Goal: Task Accomplishment & Management: Use online tool/utility

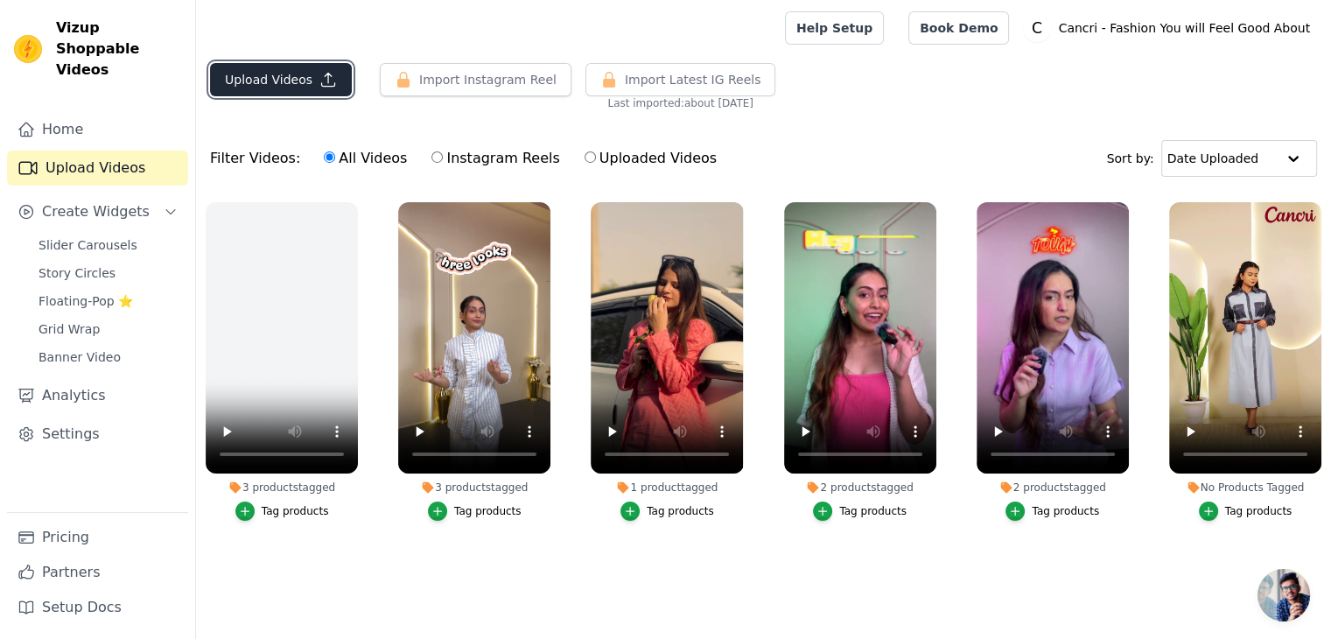
click at [297, 88] on button "Upload Videos" at bounding box center [281, 79] width 142 height 33
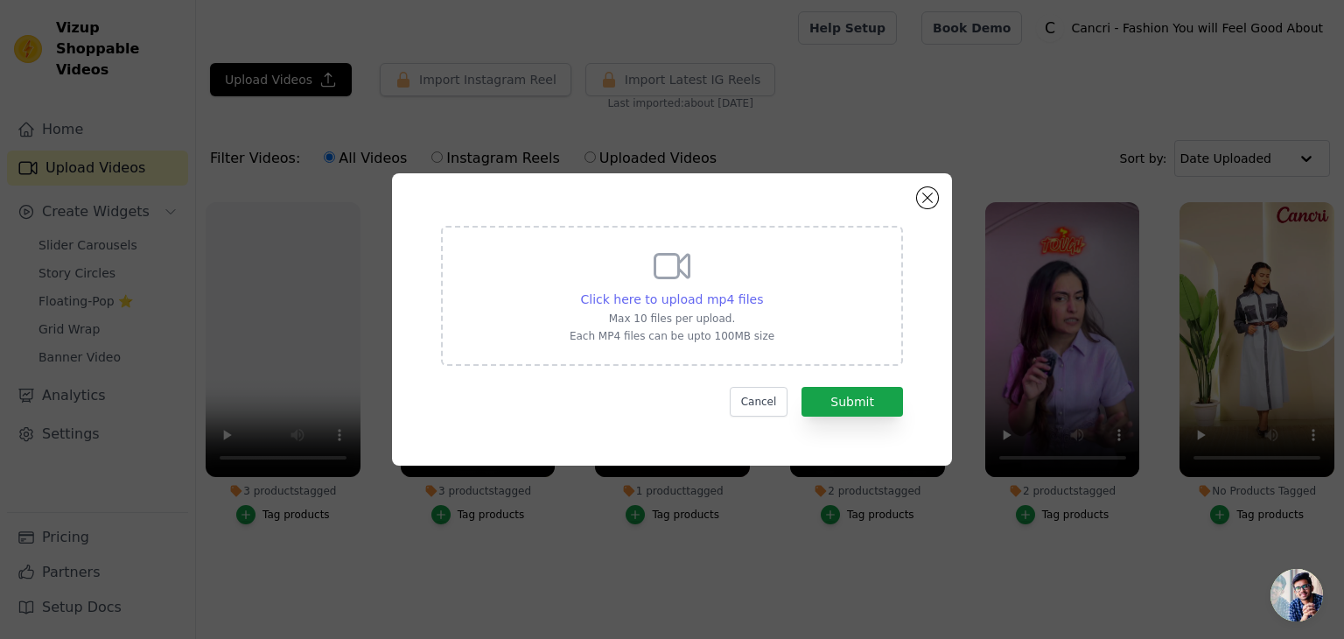
click at [728, 302] on span "Click here to upload mp4 files" at bounding box center [672, 299] width 183 height 14
click at [762, 291] on input "Click here to upload mp4 files Max 10 files per upload. Each MP4 files can be u…" at bounding box center [762, 290] width 1 height 1
click at [921, 200] on button "Close modal" at bounding box center [927, 197] width 21 height 21
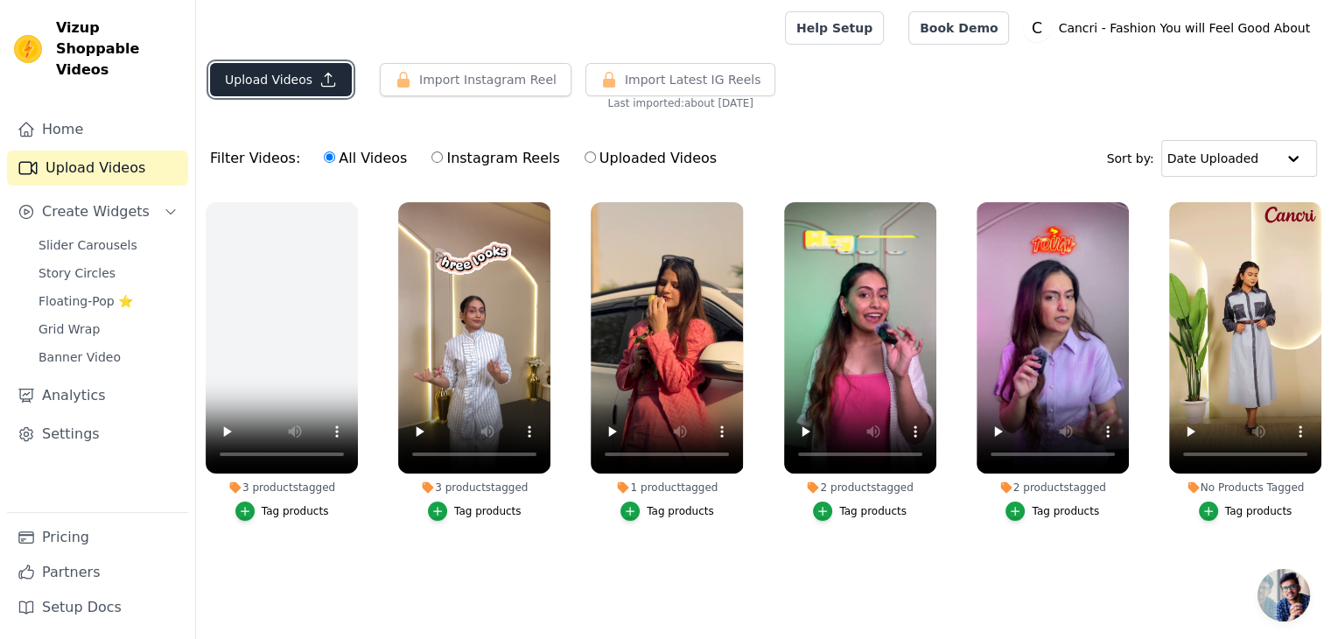
click at [298, 84] on button "Upload Videos" at bounding box center [281, 79] width 142 height 33
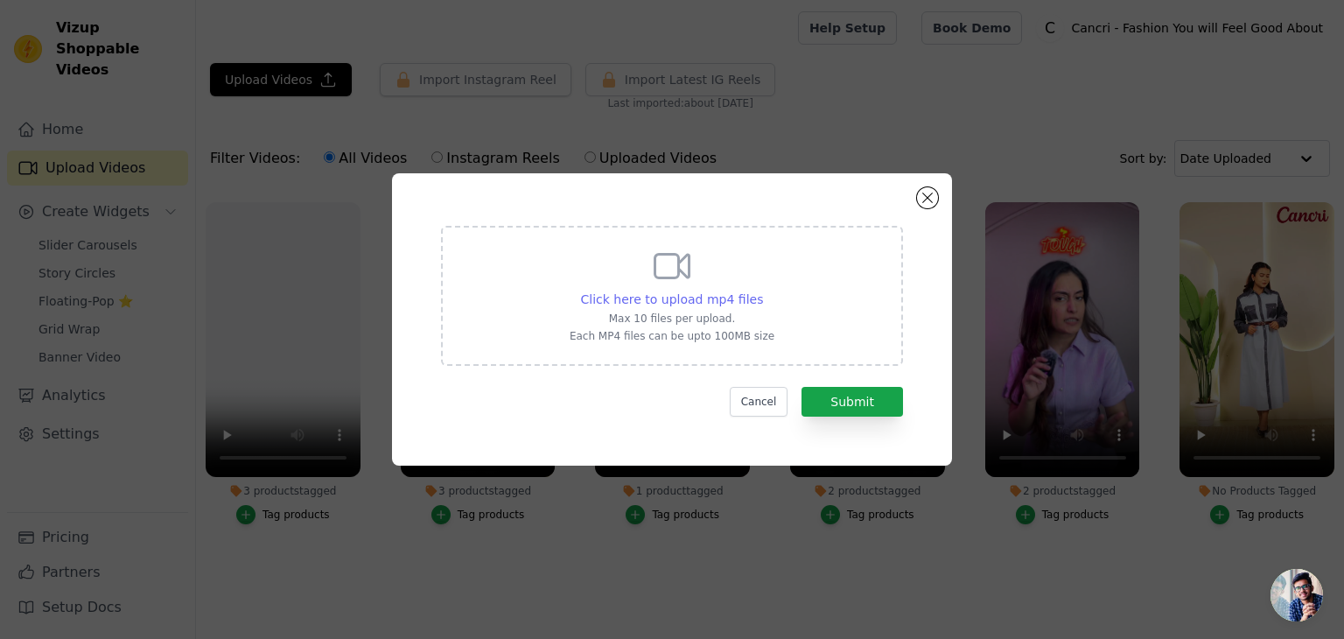
click at [672, 299] on span "Click here to upload mp4 files" at bounding box center [672, 299] width 183 height 14
click at [762, 291] on input "Click here to upload mp4 files Max 10 files per upload. Each MP4 files can be u…" at bounding box center [762, 290] width 1 height 1
click at [927, 203] on button "Close modal" at bounding box center [927, 197] width 21 height 21
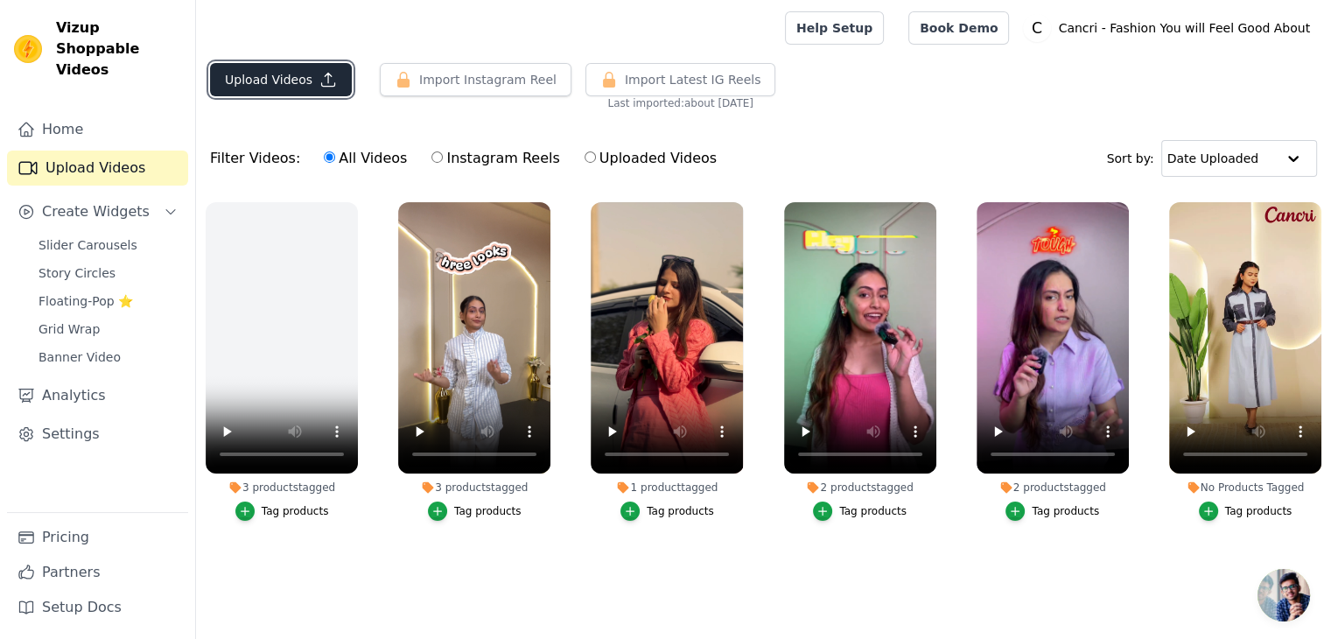
click at [237, 81] on button "Upload Videos" at bounding box center [281, 79] width 142 height 33
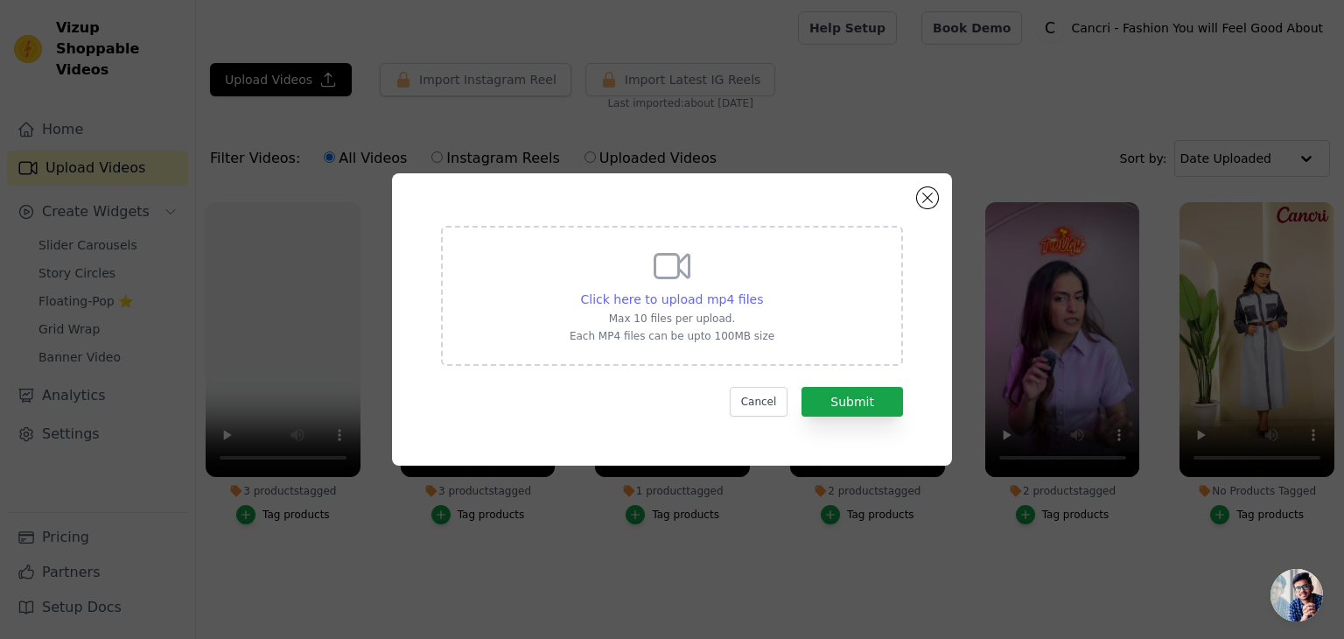
click at [746, 301] on span "Click here to upload mp4 files" at bounding box center [672, 299] width 183 height 14
click at [762, 291] on input "Click here to upload mp4 files Max 10 files per upload. Each MP4 files can be u…" at bounding box center [762, 290] width 1 height 1
click at [928, 202] on button "Close modal" at bounding box center [927, 197] width 21 height 21
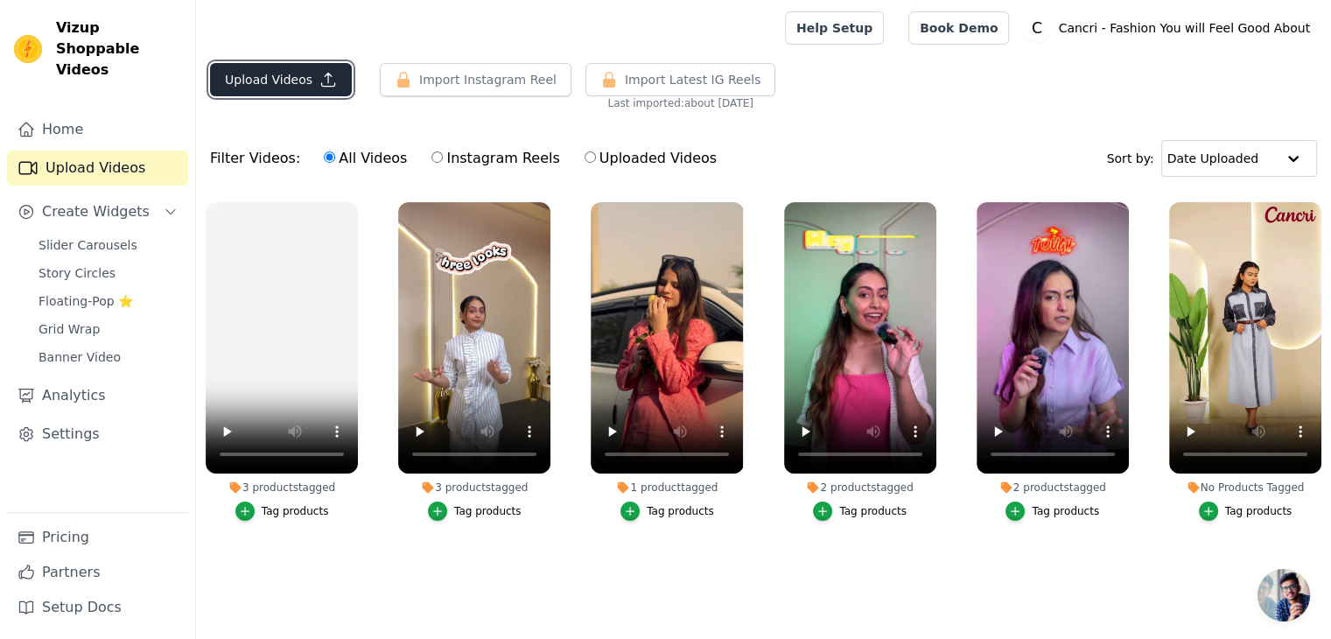
click at [314, 63] on button "Upload Videos" at bounding box center [281, 79] width 142 height 33
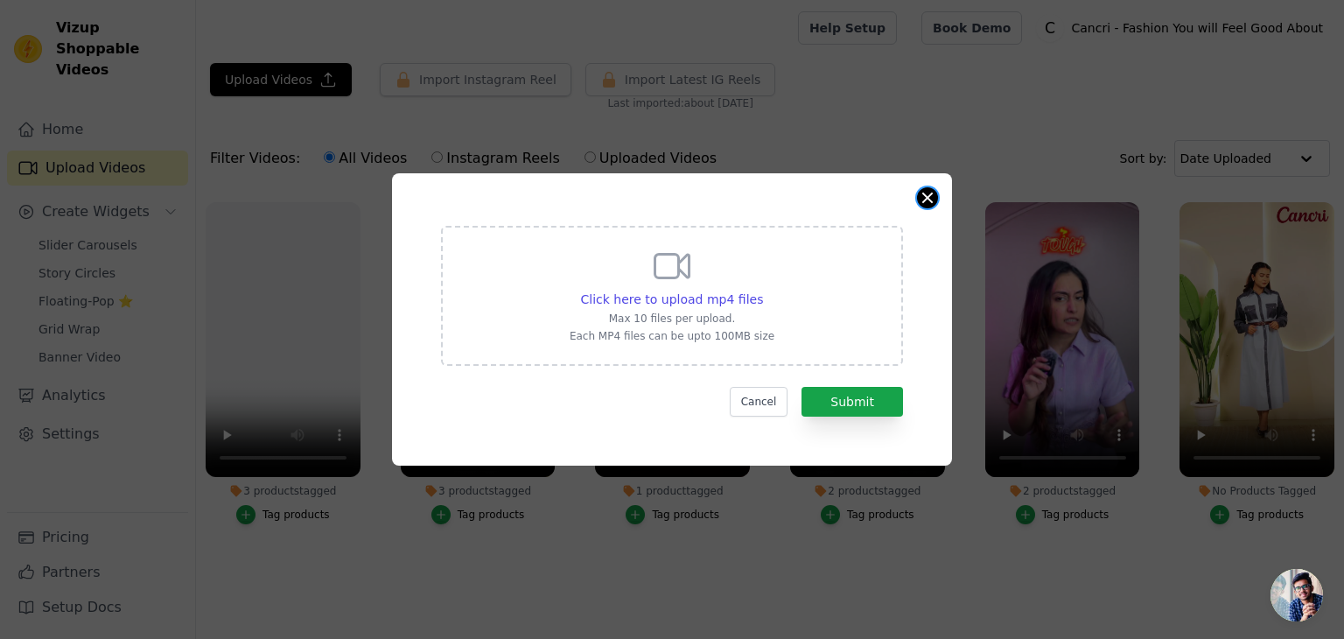
click at [925, 200] on button "Close modal" at bounding box center [927, 197] width 21 height 21
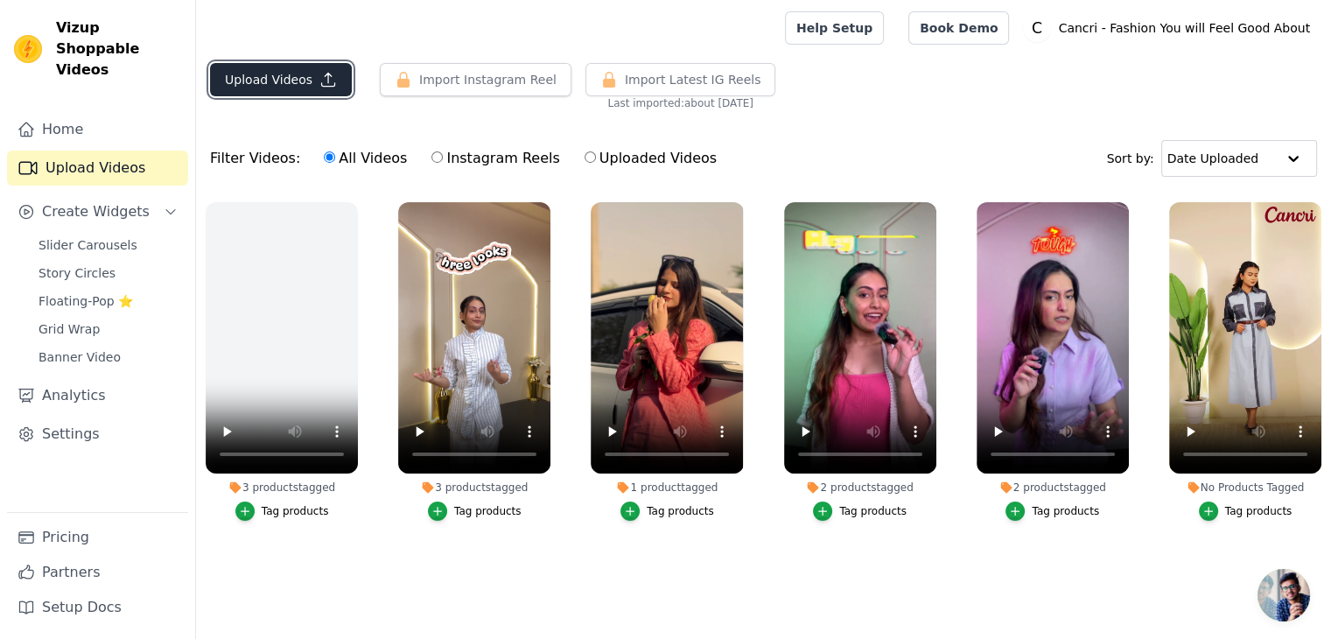
click at [303, 80] on button "Upload Videos" at bounding box center [281, 79] width 142 height 33
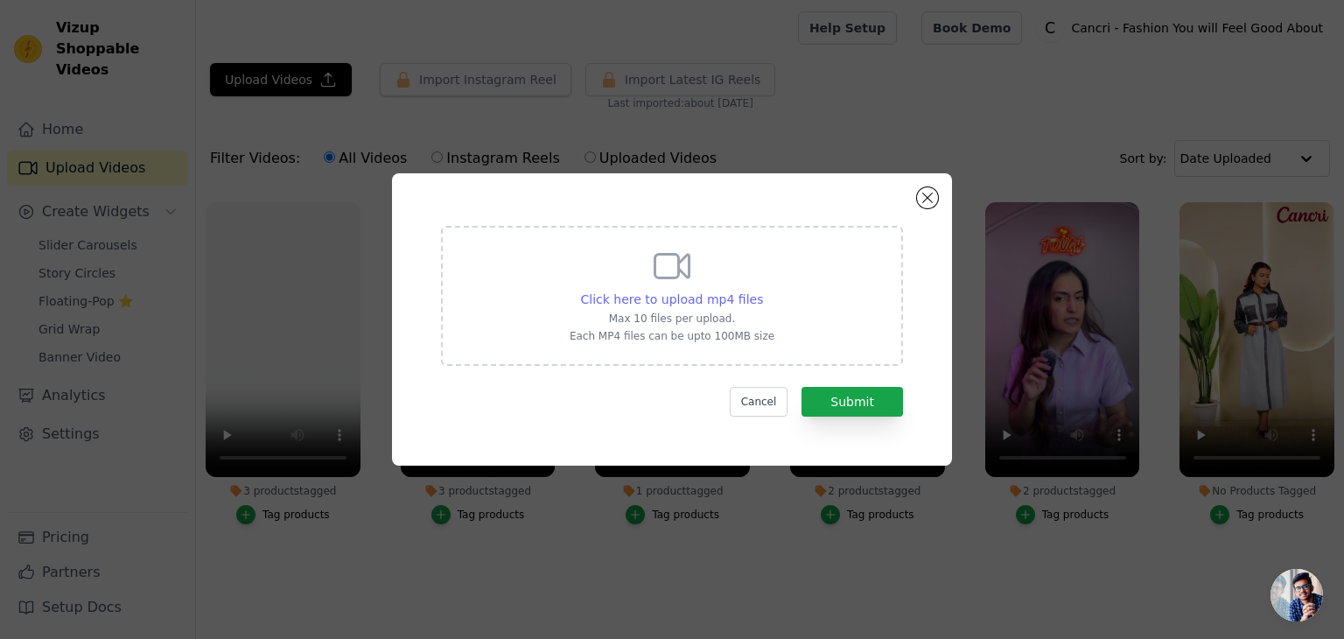
click at [672, 298] on span "Click here to upload mp4 files" at bounding box center [672, 299] width 183 height 14
click at [762, 291] on input "Click here to upload mp4 files Max 10 files per upload. Each MP4 files can be u…" at bounding box center [762, 290] width 1 height 1
click at [931, 196] on button "Close modal" at bounding box center [927, 197] width 21 height 21
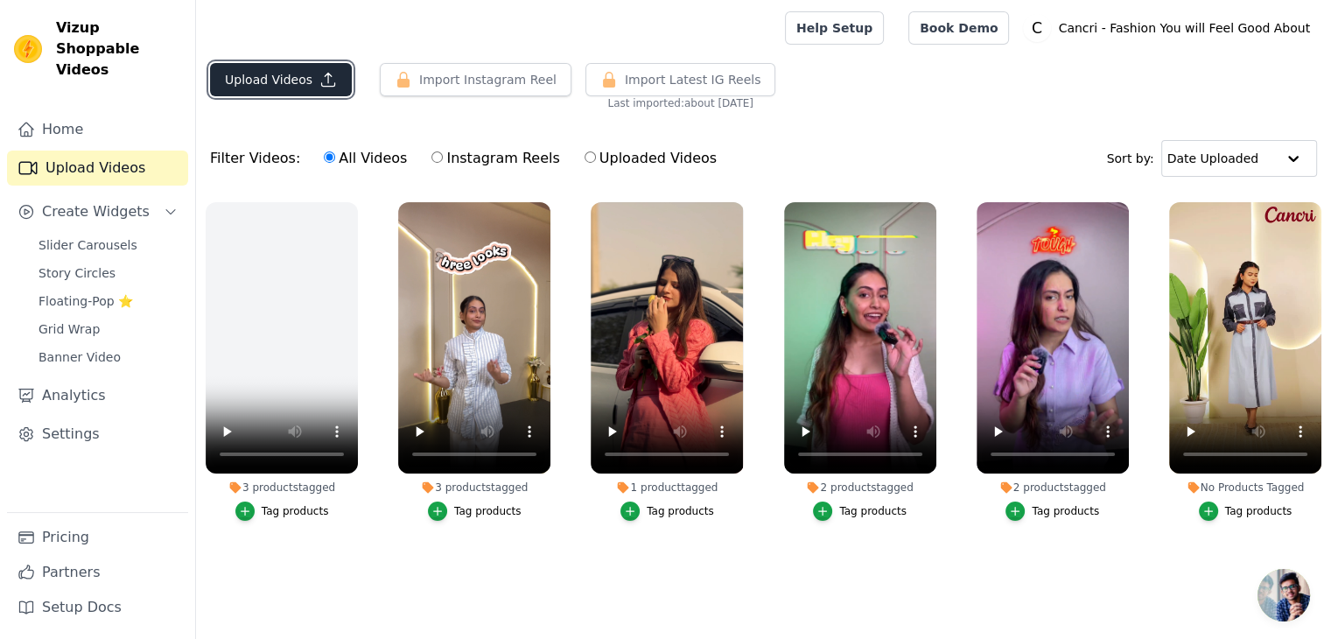
click at [319, 79] on icon "button" at bounding box center [328, 80] width 18 height 18
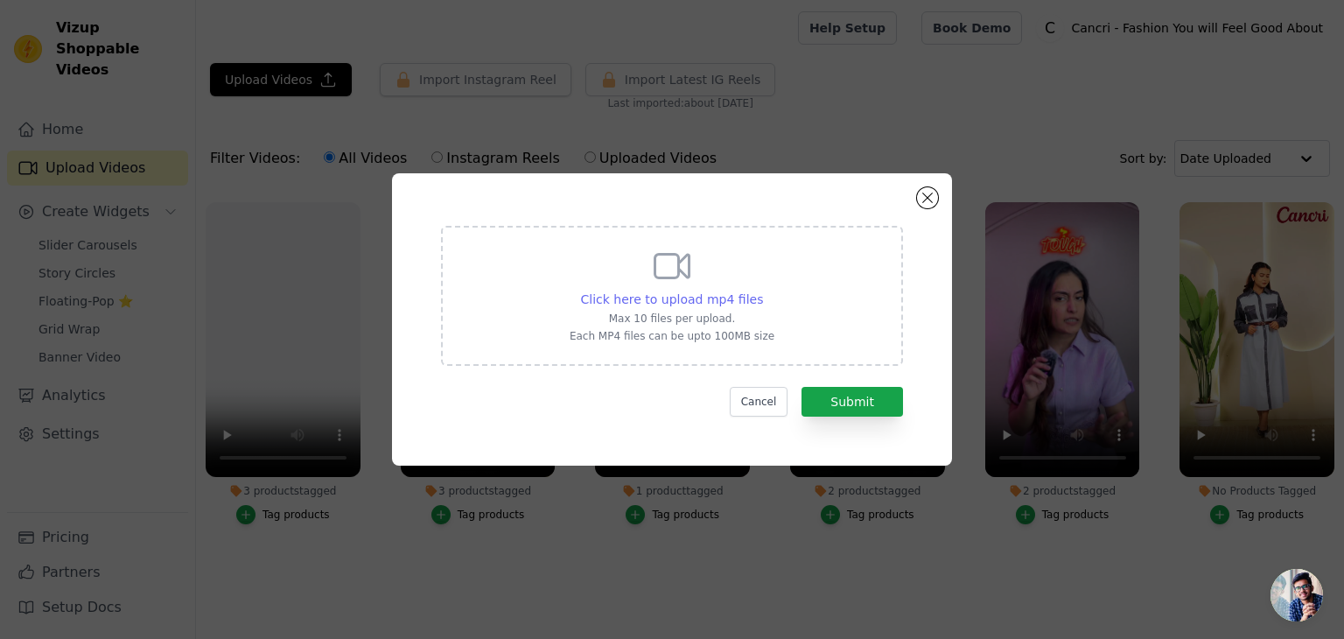
click at [644, 298] on span "Click here to upload mp4 files" at bounding box center [672, 299] width 183 height 14
click at [762, 291] on input "Click here to upload mp4 files Max 10 files per upload. Each MP4 files can be u…" at bounding box center [762, 290] width 1 height 1
type input "C:\fakepath\WhatsApp Video 2025-08-11 at 3.17.09 PM.mp4"
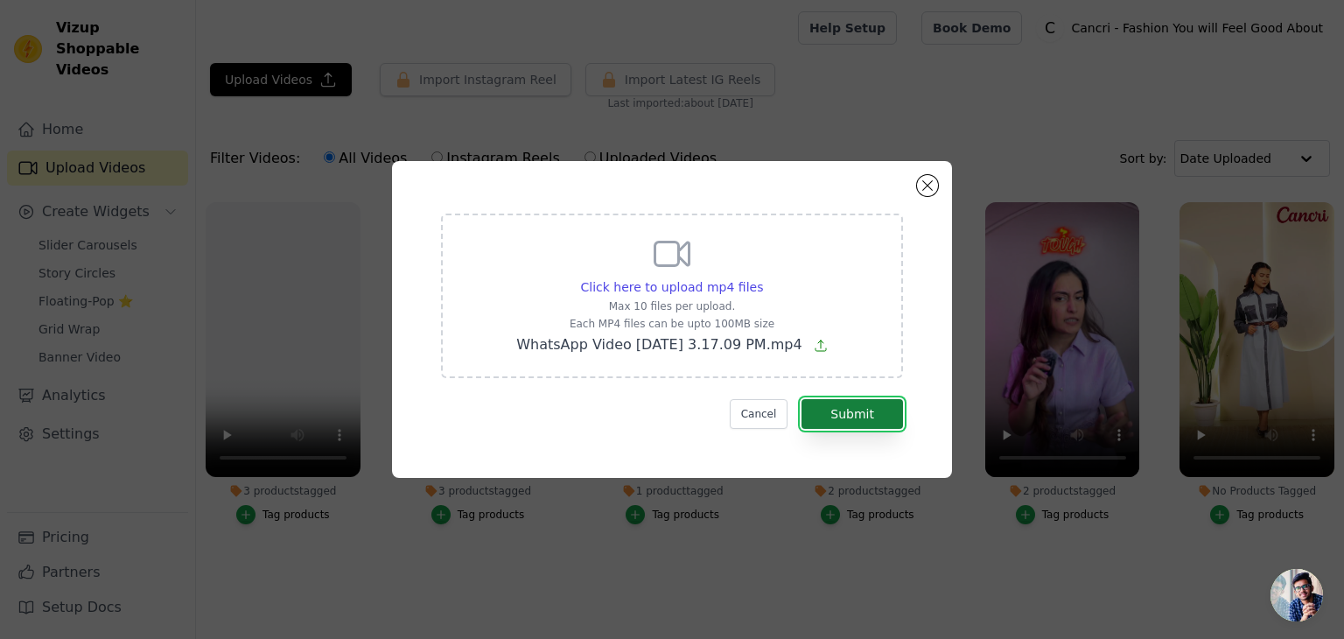
click at [854, 411] on button "Submit" at bounding box center [853, 414] width 102 height 30
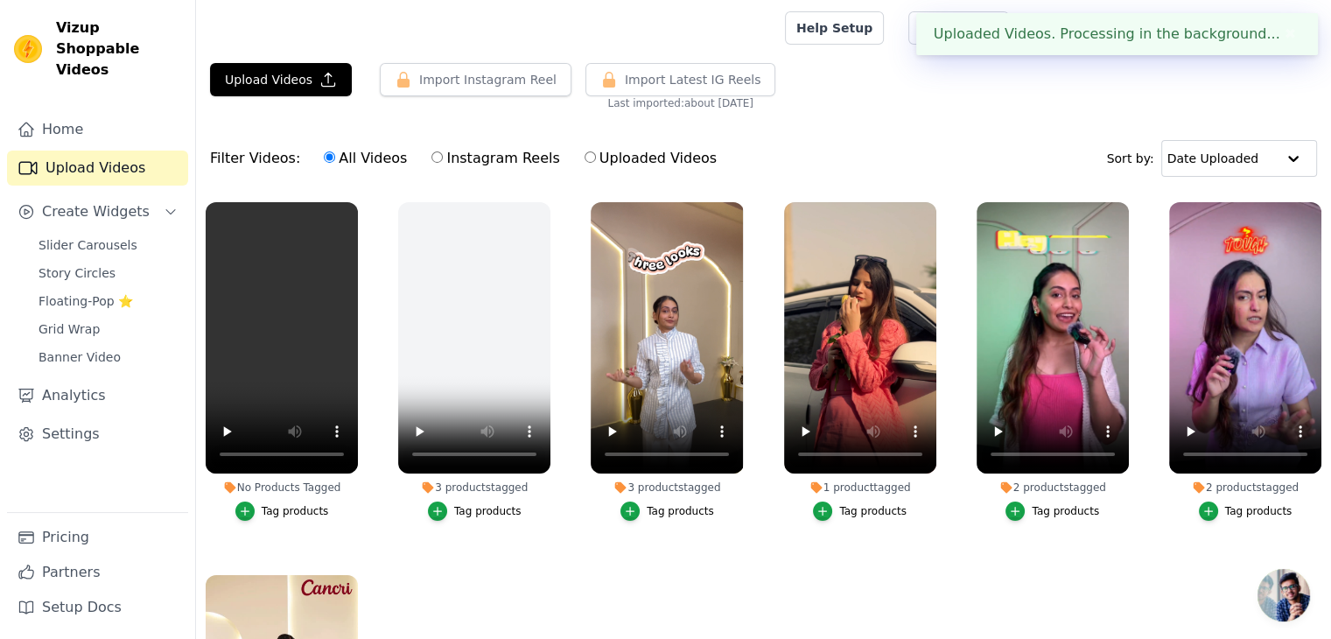
click at [272, 507] on div "Tag products" at bounding box center [295, 511] width 67 height 14
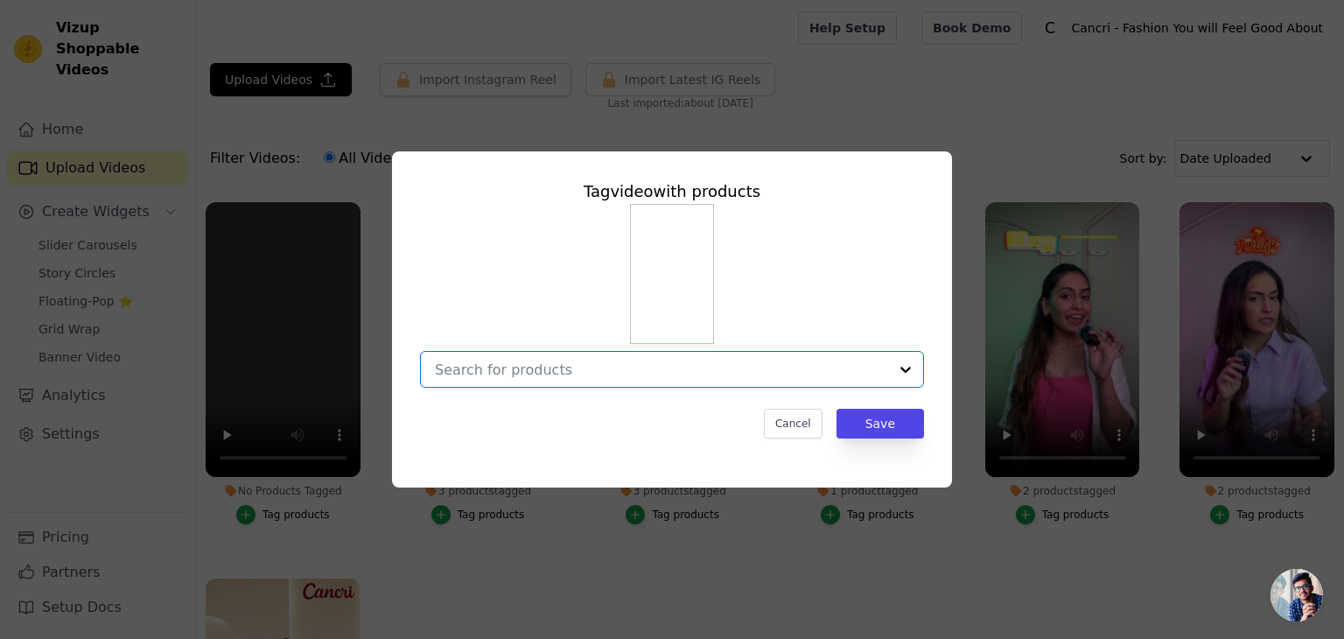
click at [582, 375] on input "No Products Tagged Tag video with products Option undefined, selected. Select i…" at bounding box center [661, 369] width 453 height 17
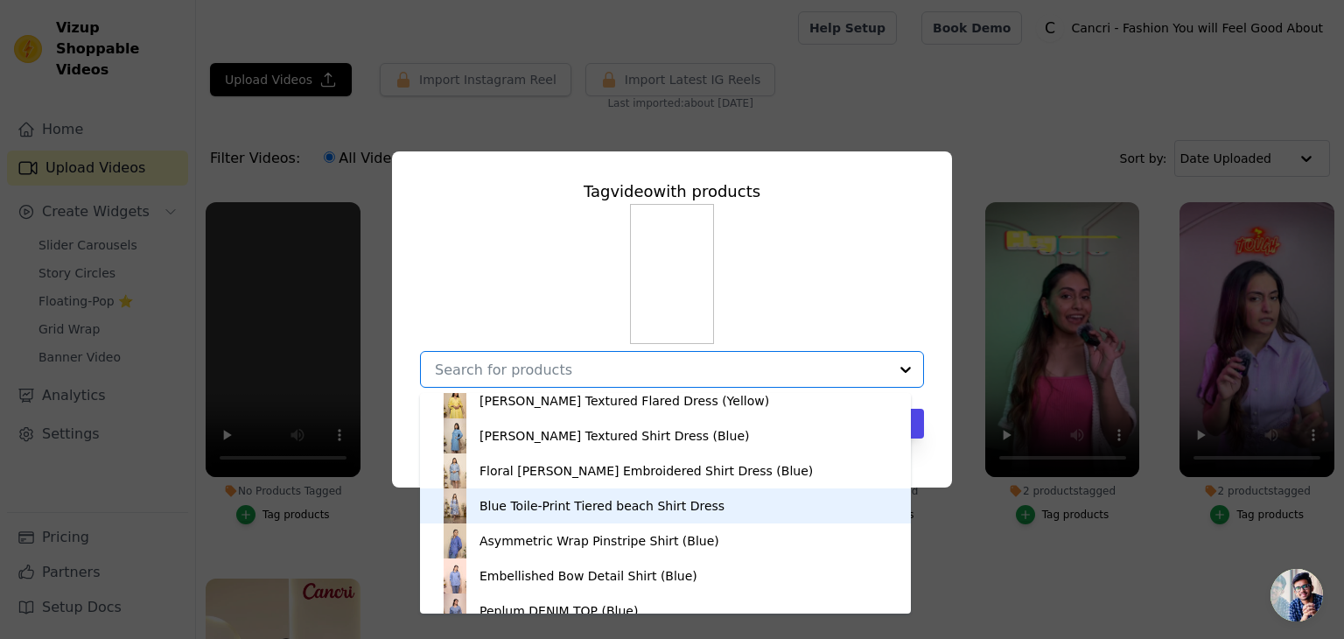
scroll to position [440, 0]
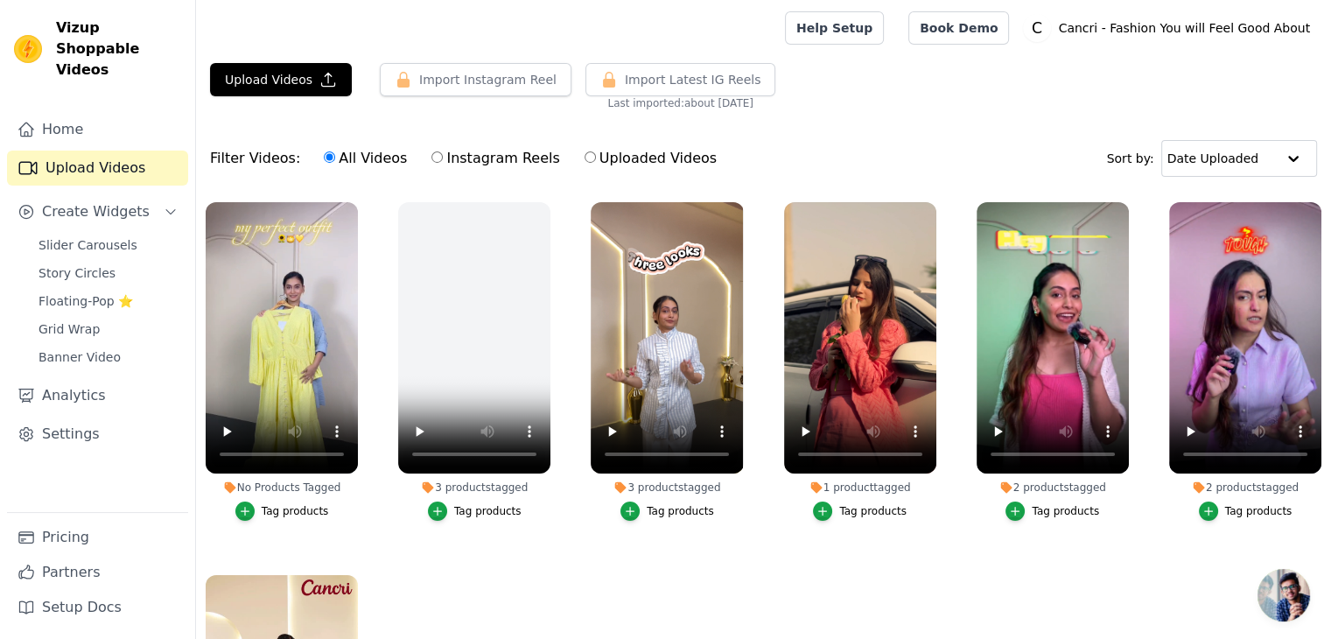
click at [283, 504] on div "Tag products" at bounding box center [295, 511] width 67 height 14
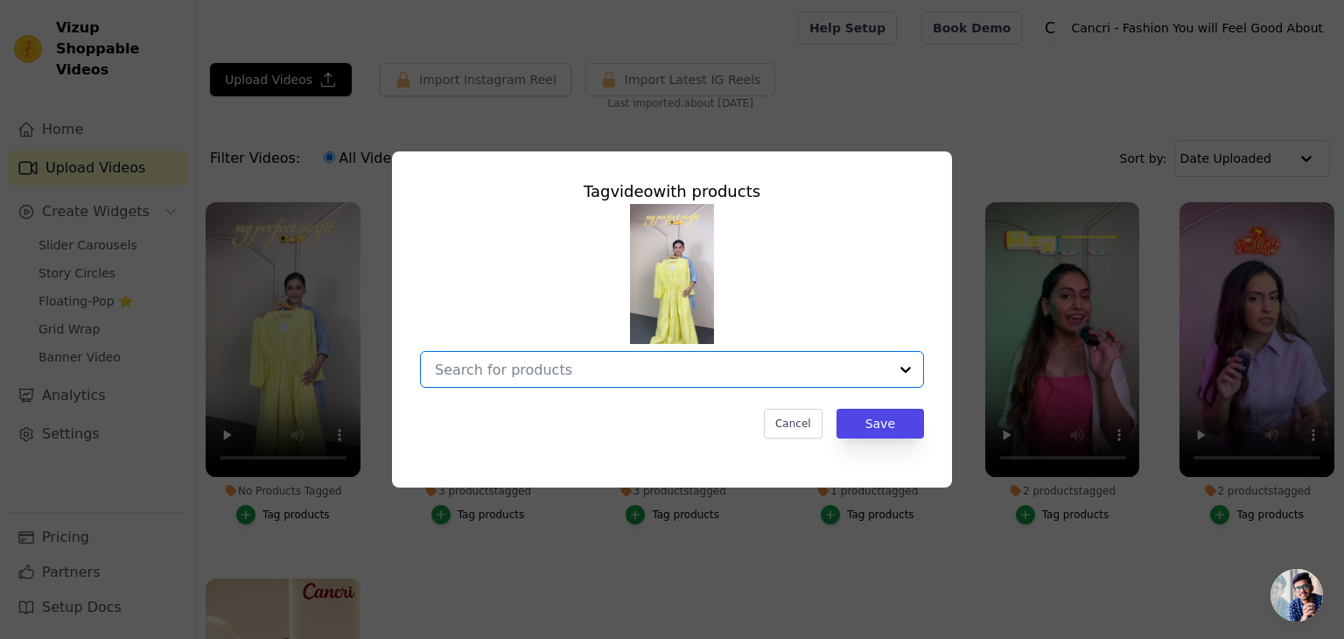
click at [673, 361] on input "No Products Tagged Tag video with products Option undefined, selected. Select i…" at bounding box center [661, 369] width 453 height 17
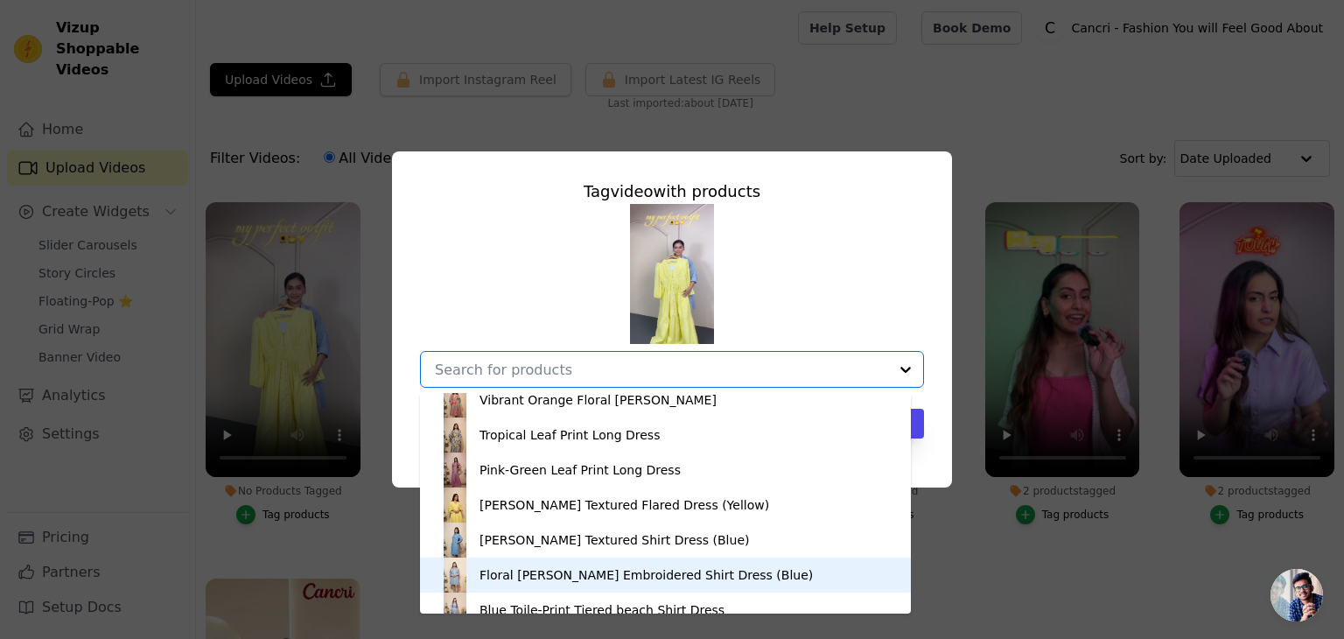
scroll to position [395, 0]
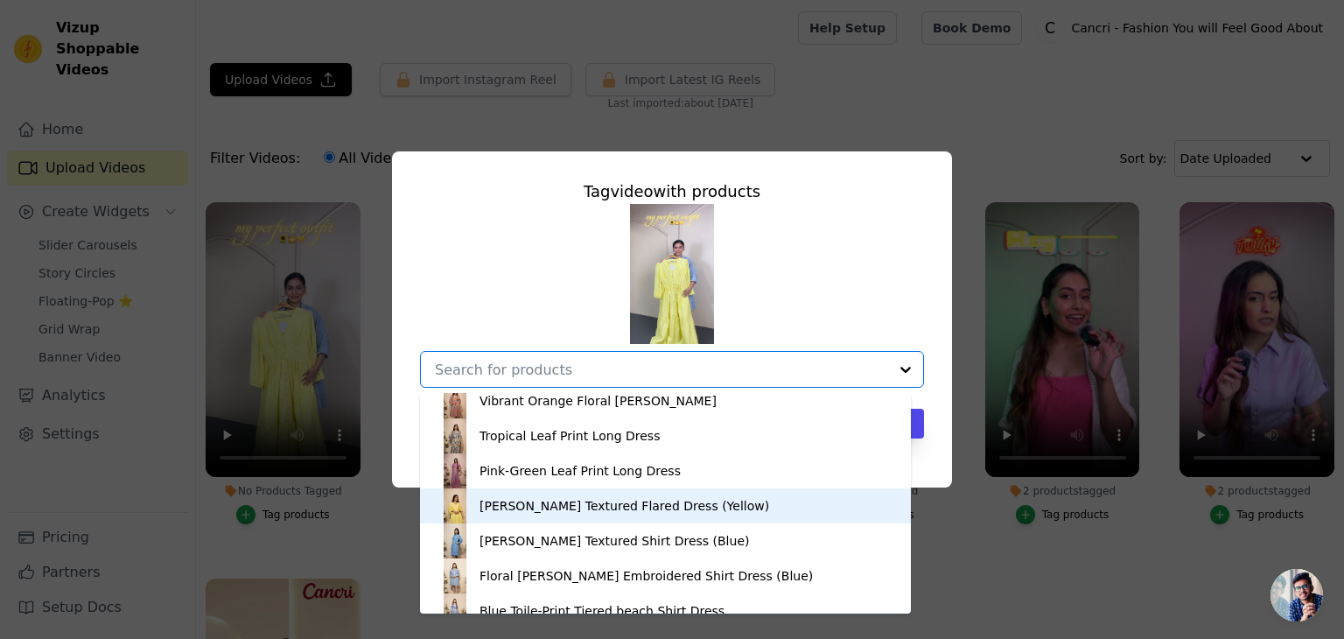
click at [602, 511] on div "[PERSON_NAME] Textured Flared Dress (Yellow)" at bounding box center [625, 506] width 290 height 18
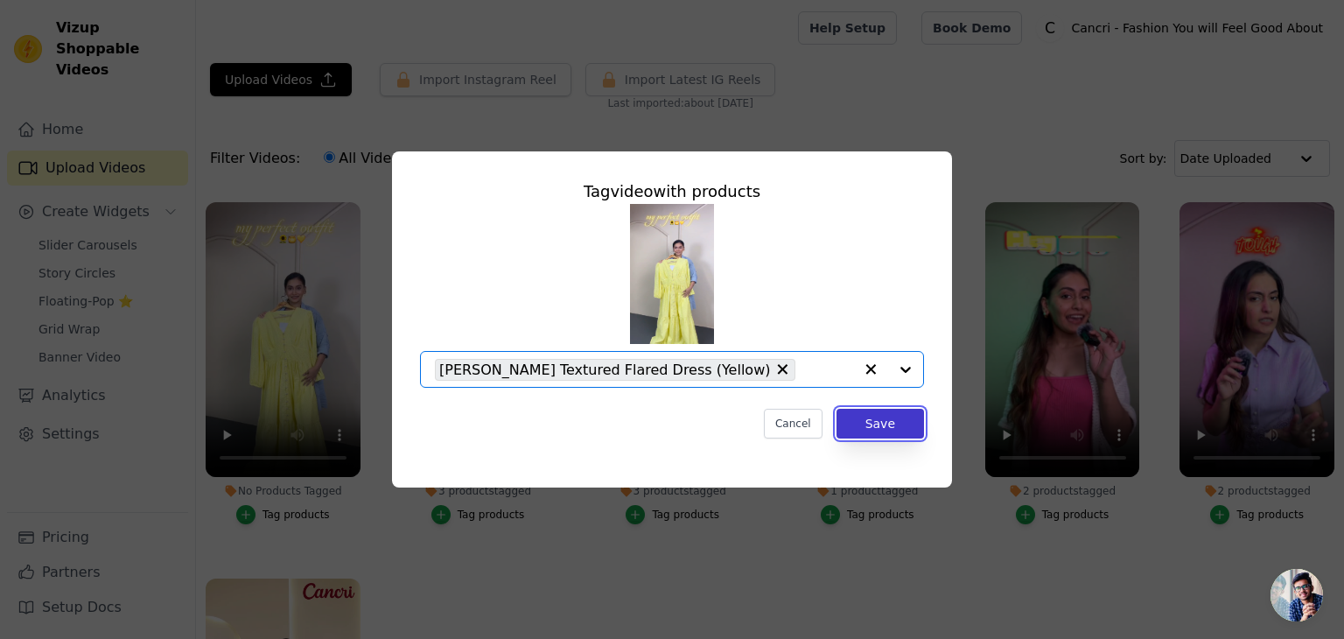
click at [914, 413] on button "Save" at bounding box center [881, 424] width 88 height 30
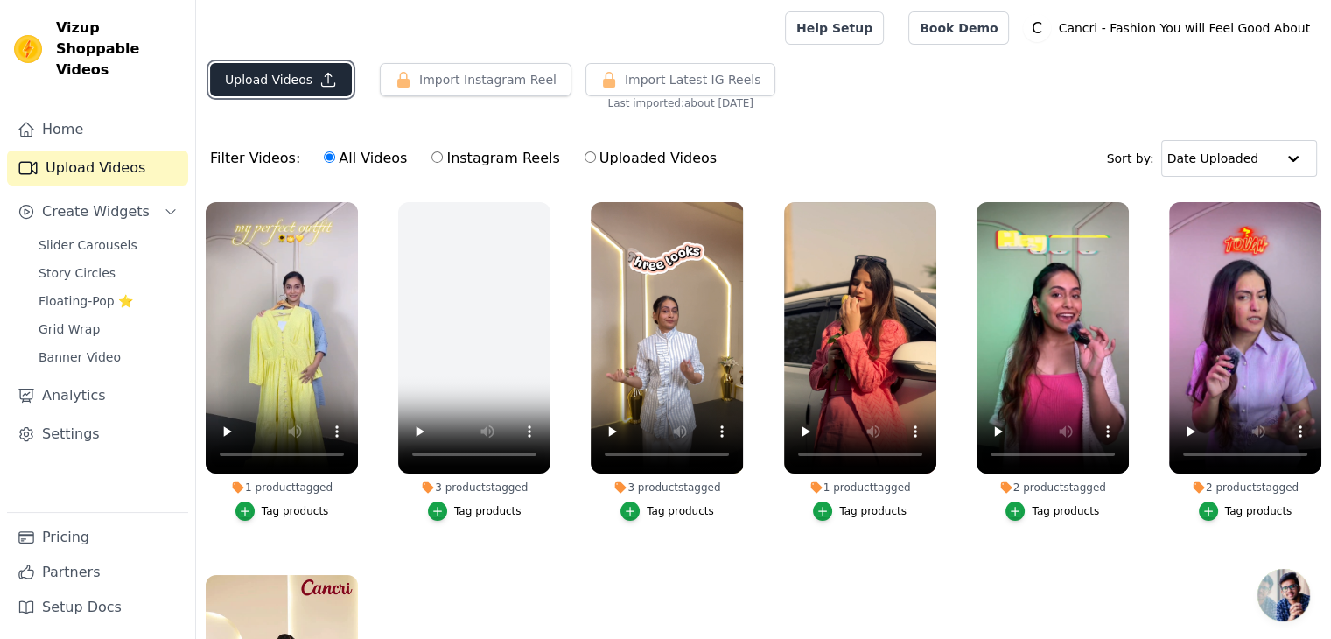
click at [299, 79] on button "Upload Videos" at bounding box center [281, 79] width 142 height 33
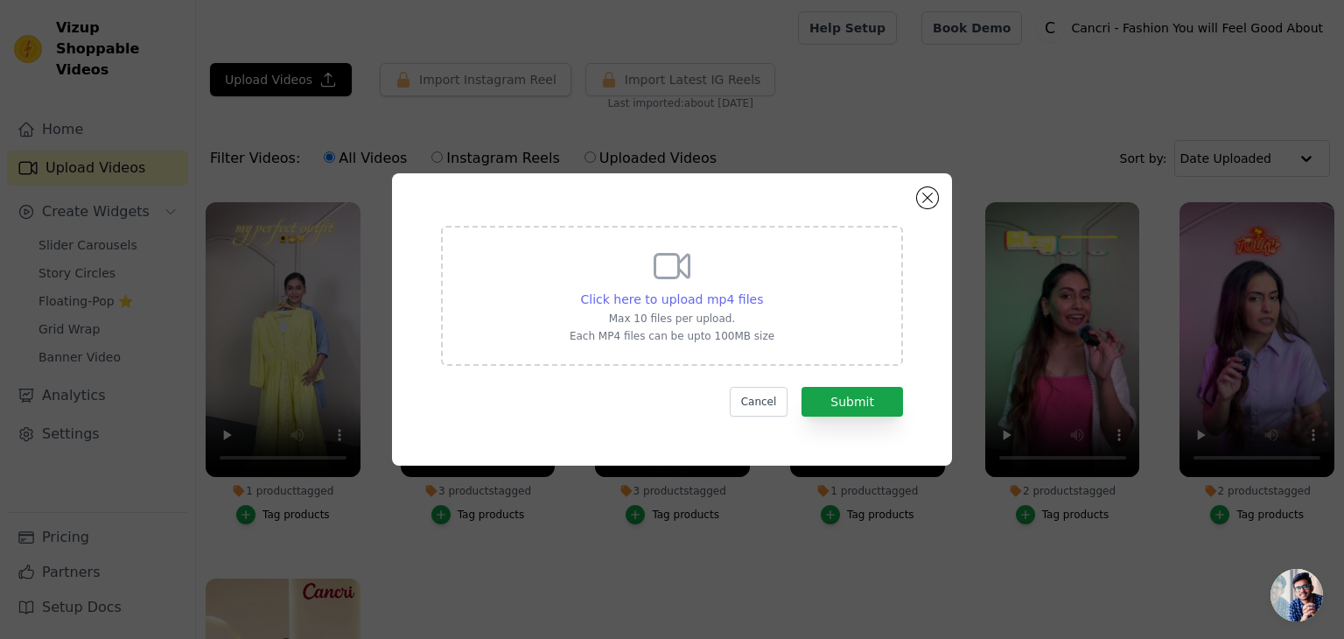
click at [694, 307] on div "Click here to upload mp4 files" at bounding box center [672, 300] width 183 height 18
click at [762, 291] on input "Click here to upload mp4 files Max 10 files per upload. Each MP4 files can be u…" at bounding box center [762, 290] width 1 height 1
type input "C:\fakepath\WhatsApp Video 2025-08-11 at 3.19.07 PM.mp4"
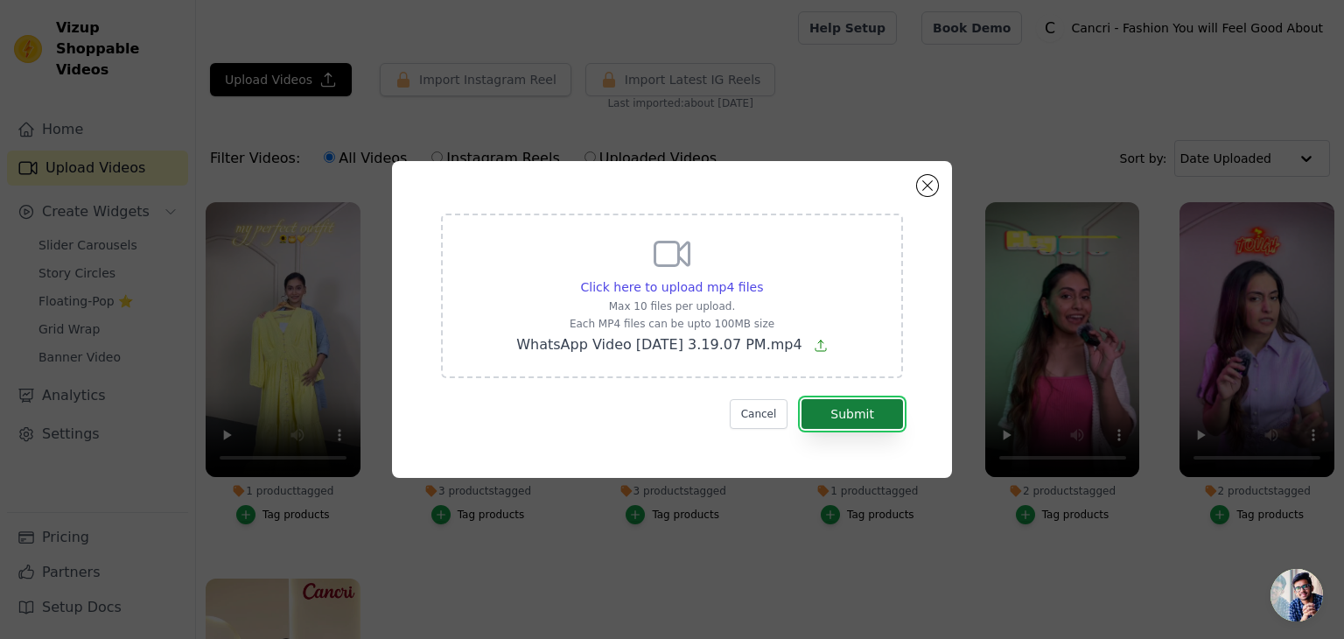
click at [866, 410] on button "Submit" at bounding box center [853, 414] width 102 height 30
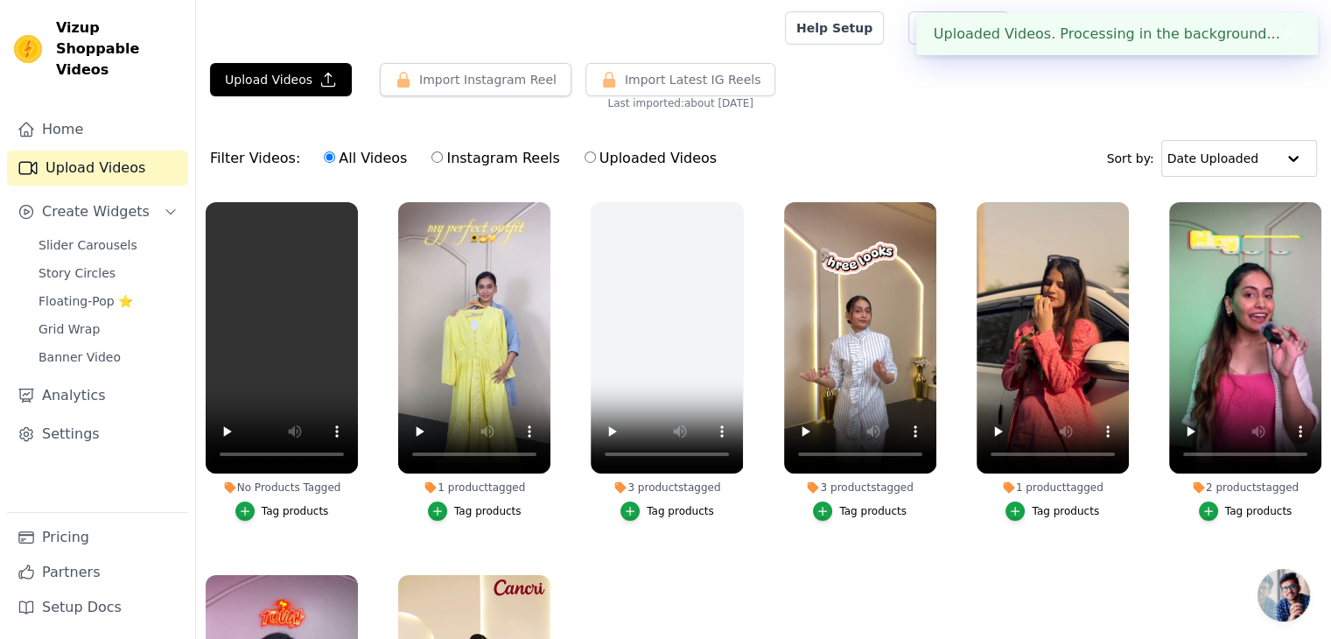
click at [290, 508] on div "Tag products" at bounding box center [295, 511] width 67 height 14
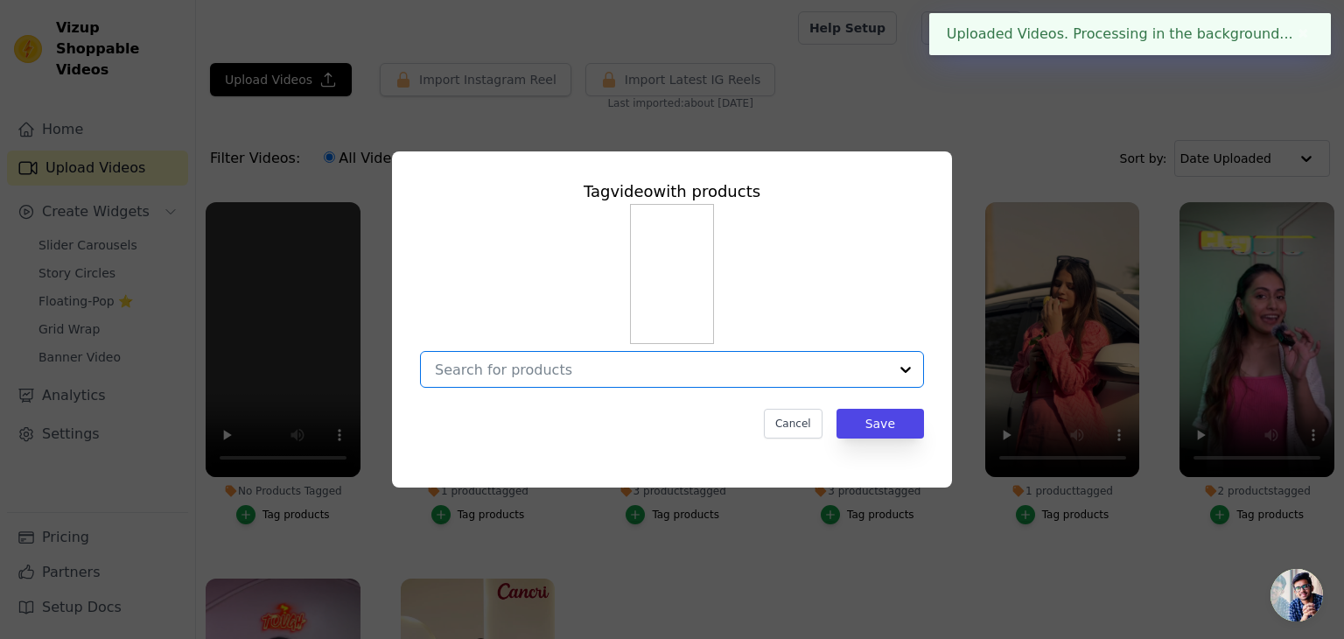
click at [543, 375] on input "No Products Tagged Tag video with products Option undefined, selected. Select i…" at bounding box center [661, 369] width 453 height 17
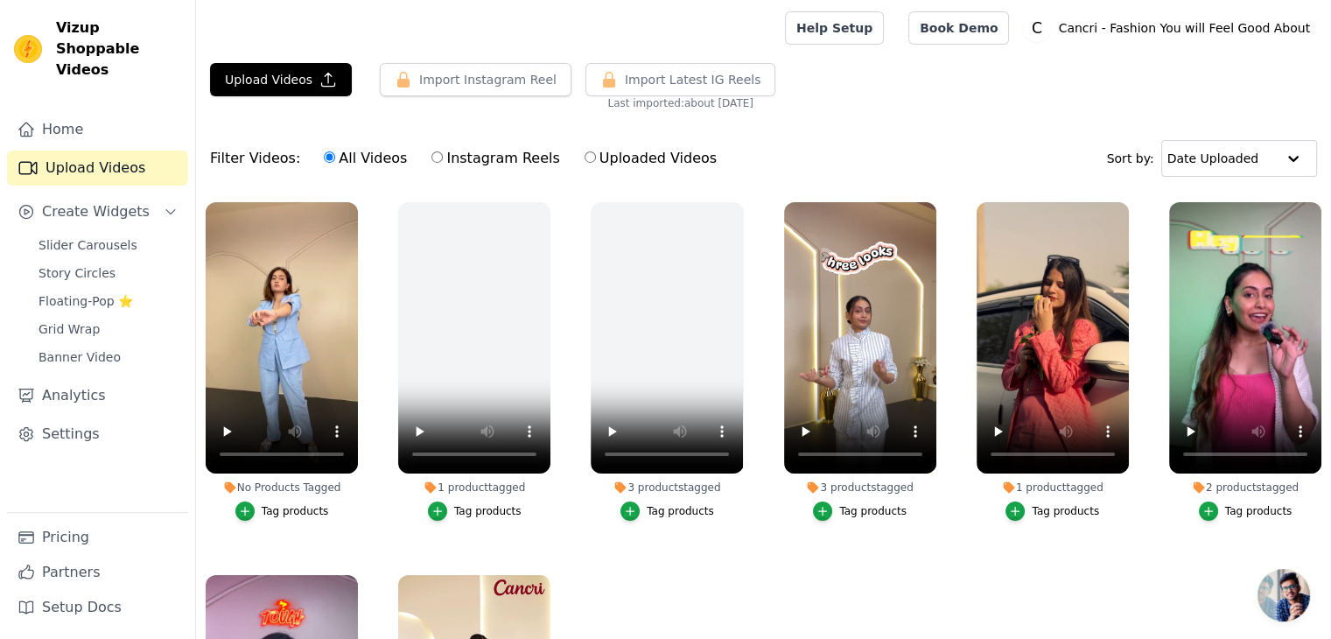
click at [280, 508] on div "Tag products" at bounding box center [295, 511] width 67 height 14
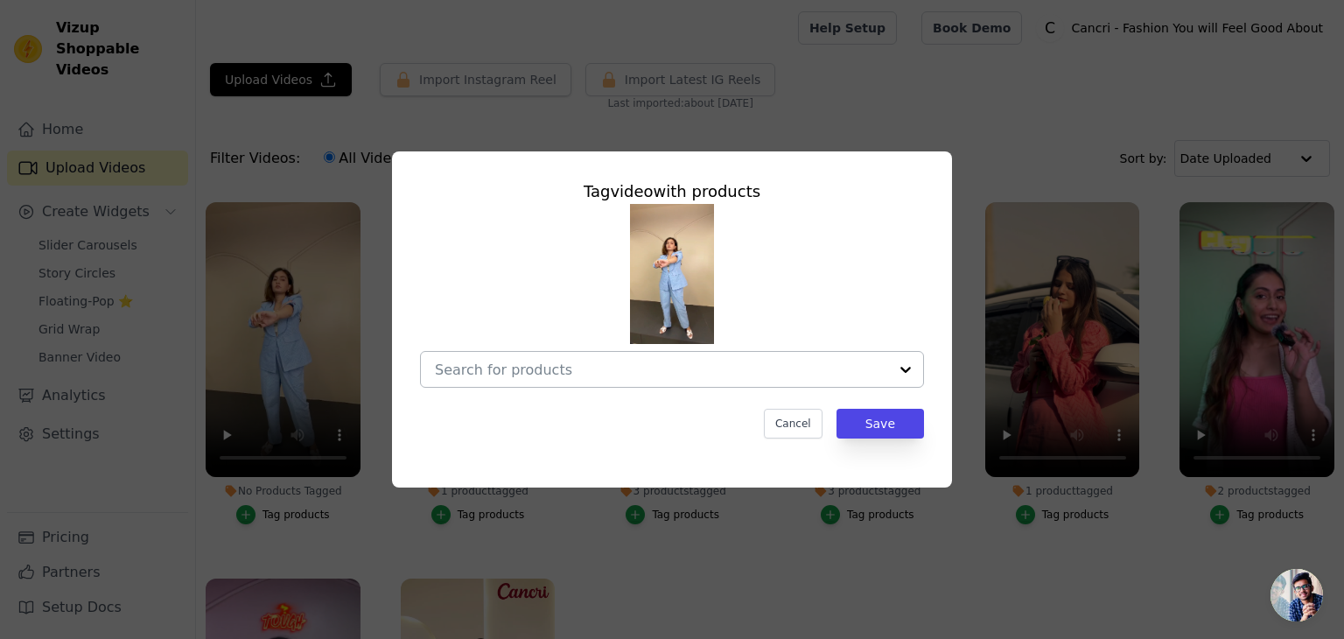
click at [578, 377] on input "No Products Tagged Tag video with products Cancel Save Tag products" at bounding box center [661, 369] width 453 height 17
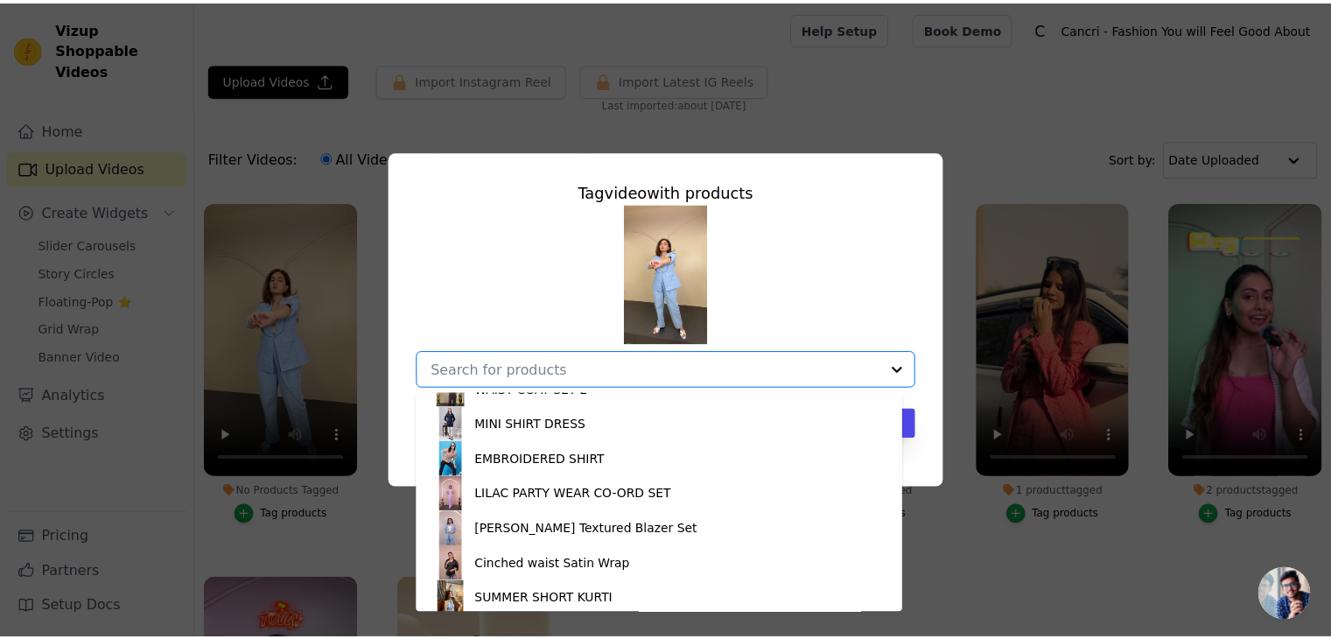
scroll to position [137, 0]
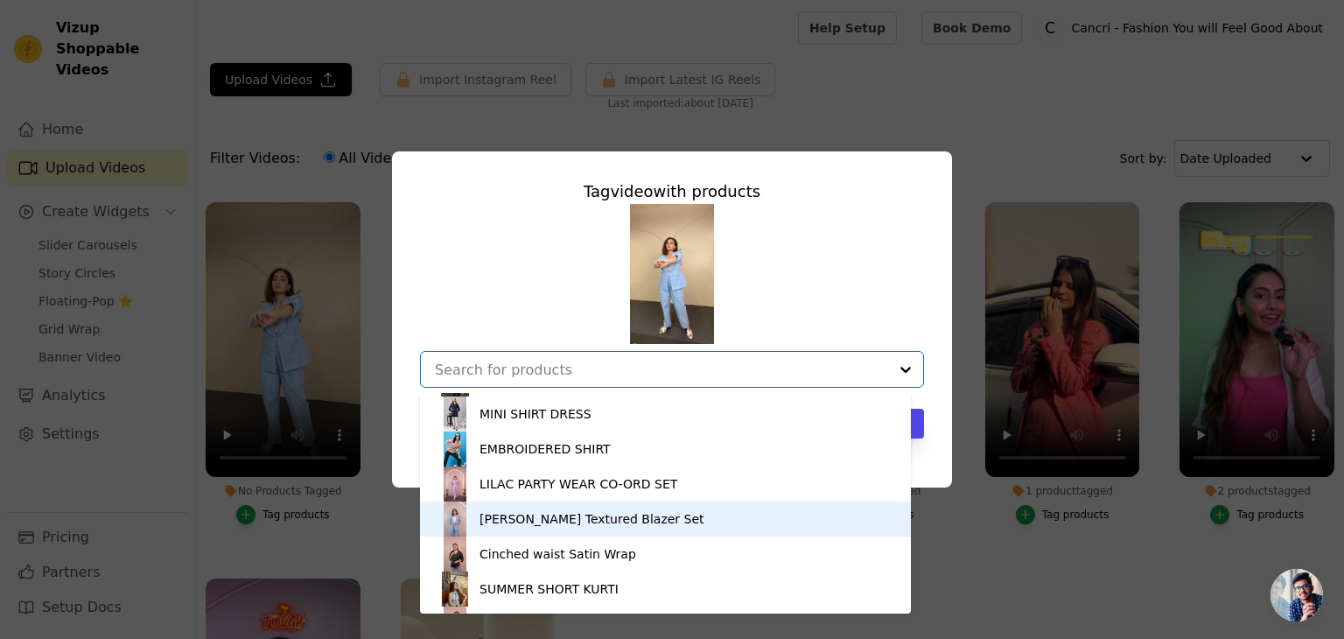
click at [555, 530] on div "[PERSON_NAME] Textured Blazer Set" at bounding box center [666, 518] width 456 height 35
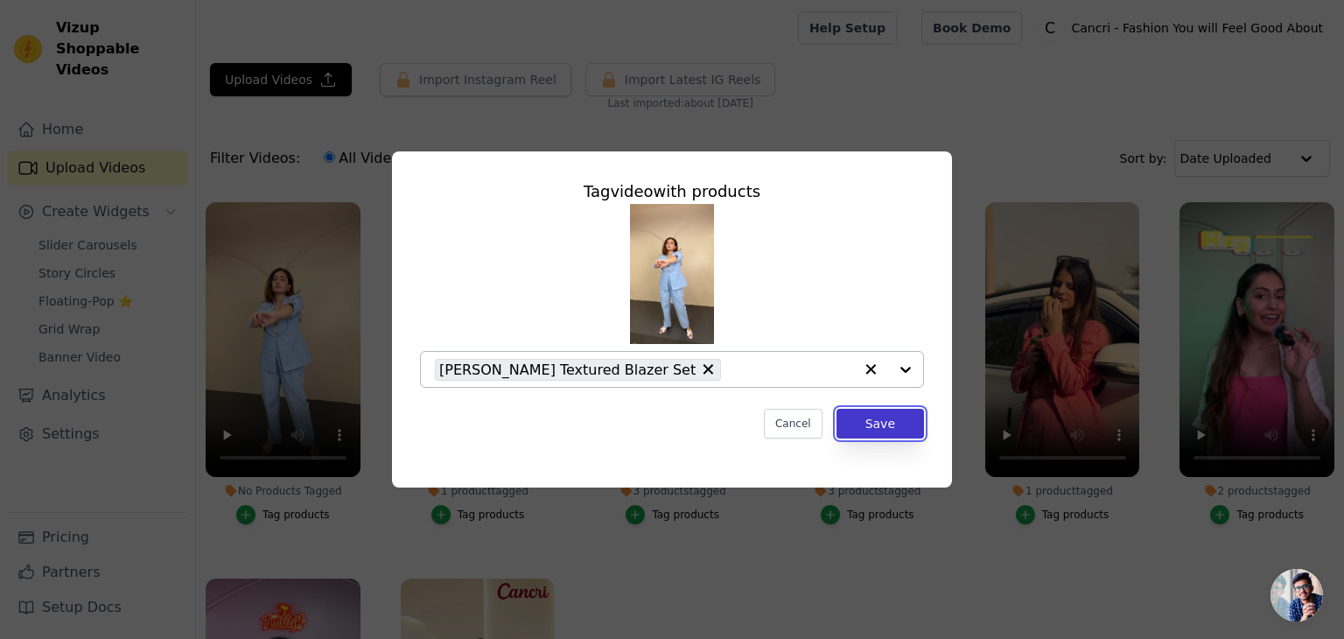
click at [893, 413] on button "Save" at bounding box center [881, 424] width 88 height 30
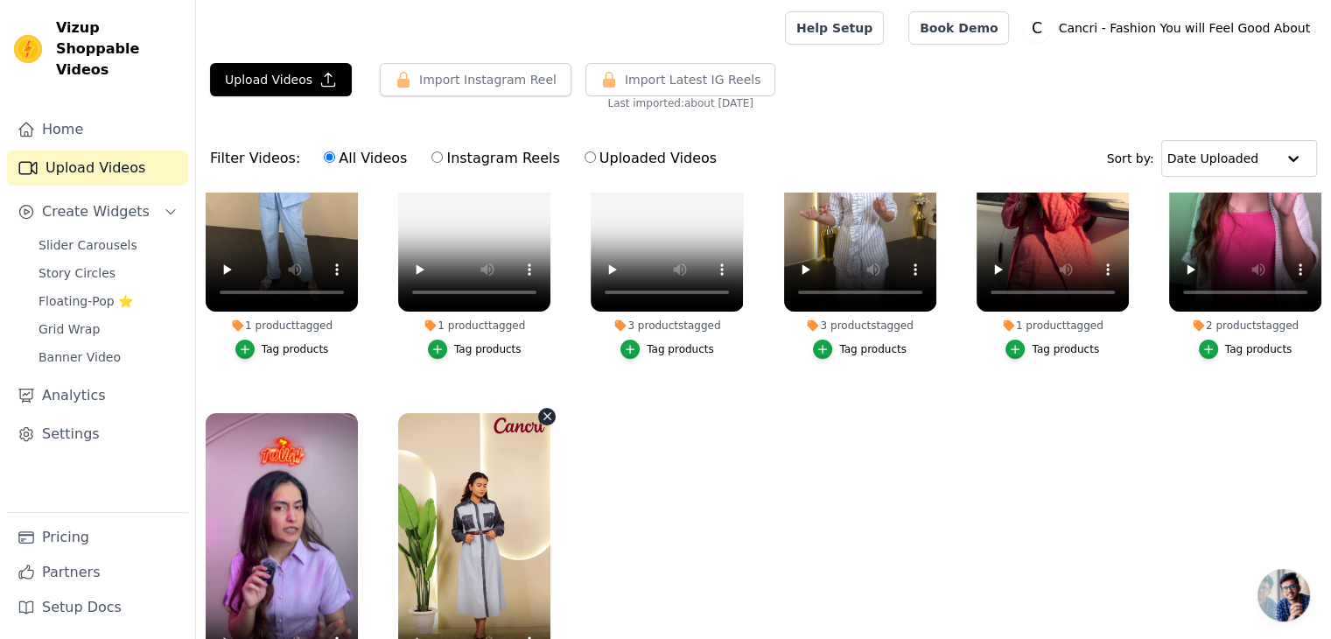
scroll to position [0, 0]
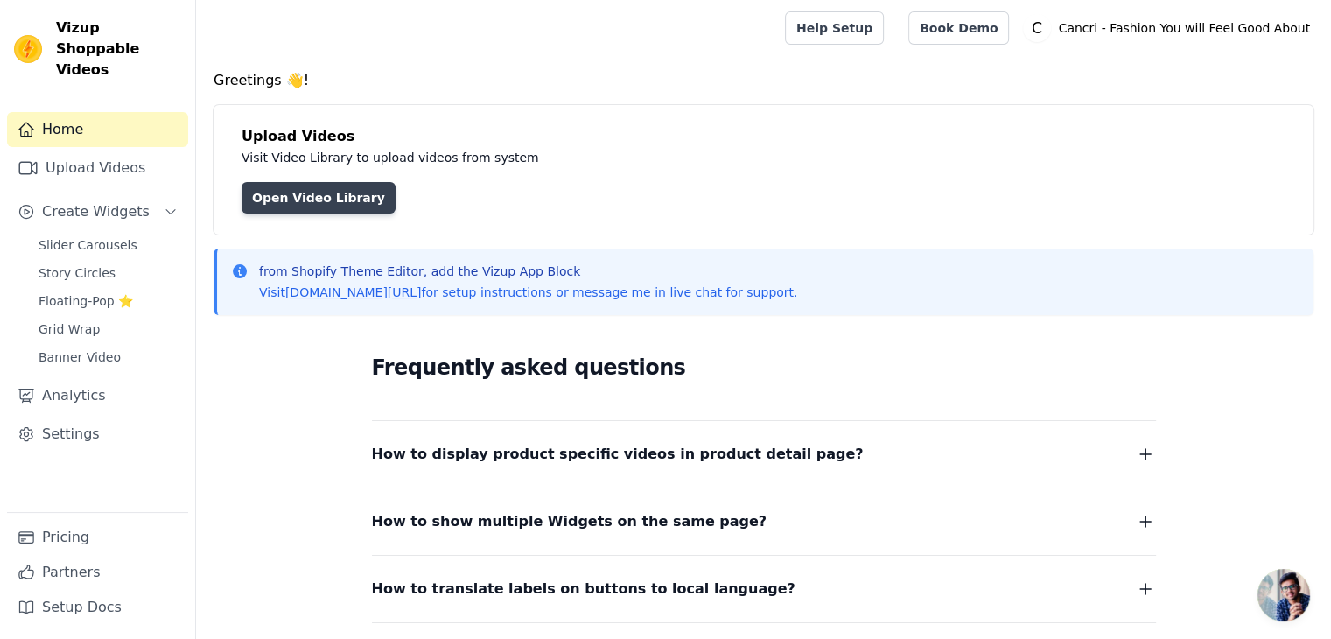
click at [305, 204] on link "Open Video Library" at bounding box center [319, 198] width 154 height 32
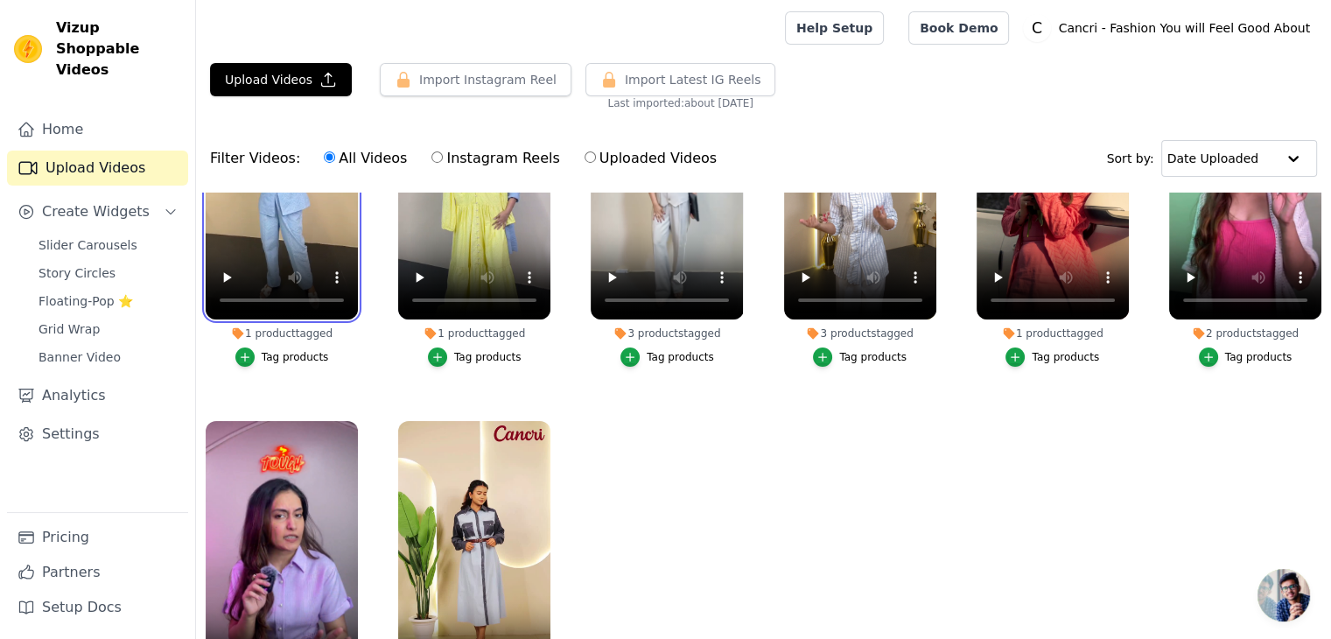
scroll to position [154, 0]
click at [1264, 159] on input "text" at bounding box center [1220, 158] width 109 height 35
click at [752, 512] on ul "1 product tagged Tag products 1 product tagged Tag products 3 products tagged T…" at bounding box center [763, 484] width 1135 height 583
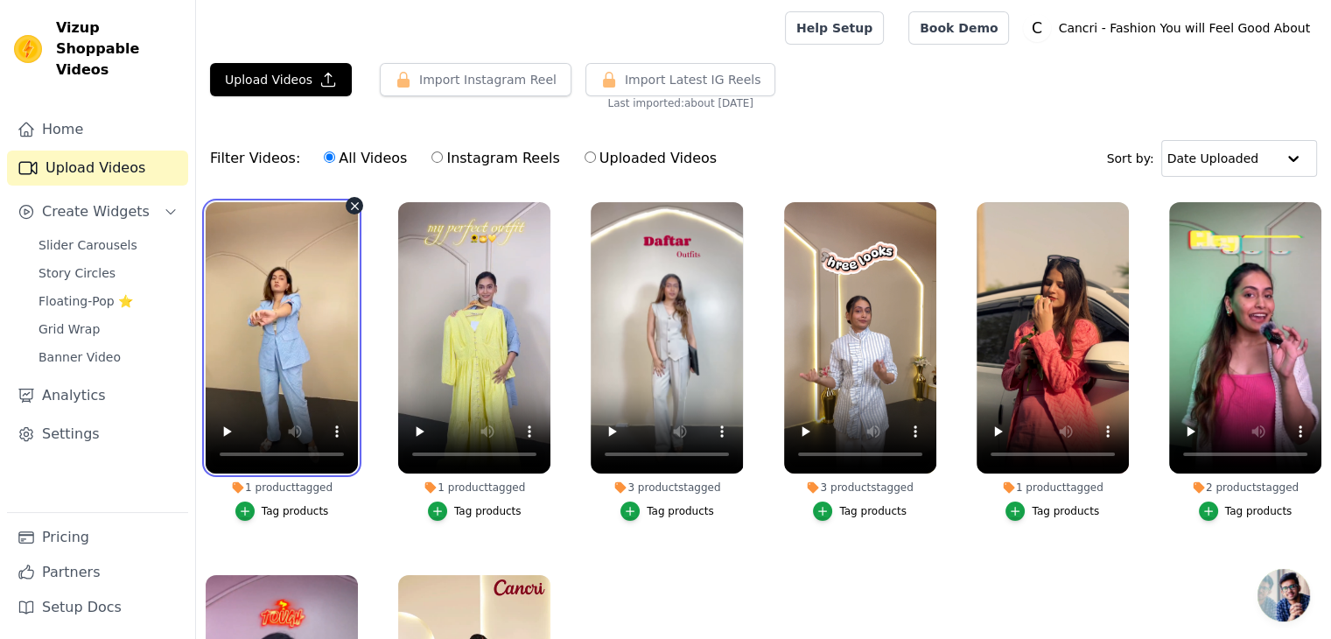
click at [312, 347] on video at bounding box center [282, 337] width 152 height 271
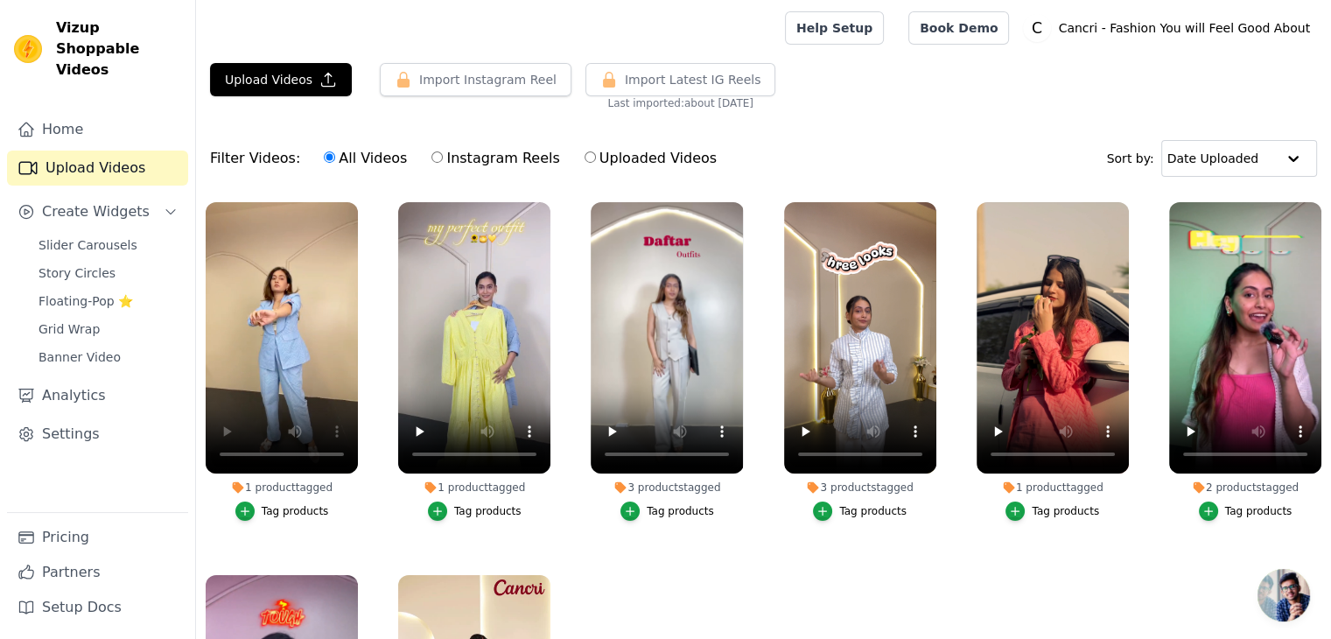
click at [324, 160] on input "All Videos" at bounding box center [329, 156] width 11 height 11
click at [1042, 22] on text "C" at bounding box center [1037, 28] width 11 height 18
click at [1024, 95] on div "Upload Videos Import Instagram Reel Import Latest Instagram Reels Import Latest…" at bounding box center [763, 86] width 1135 height 47
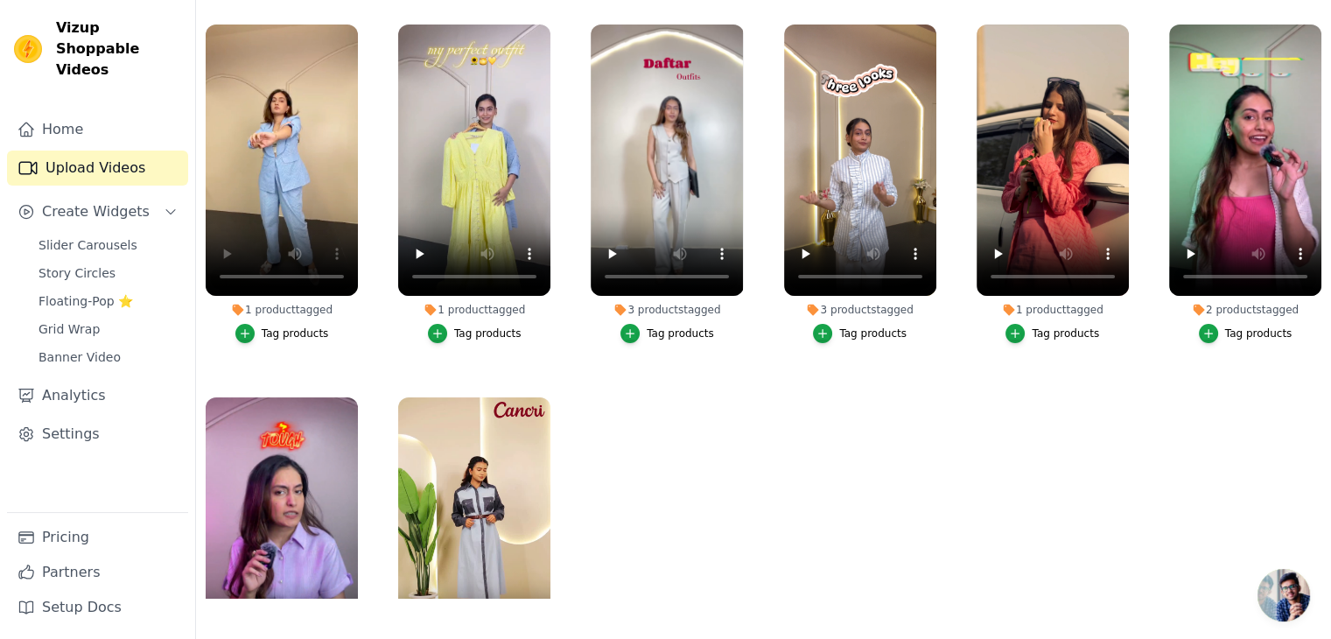
click at [1271, 599] on span "Open chat" at bounding box center [1283, 595] width 53 height 53
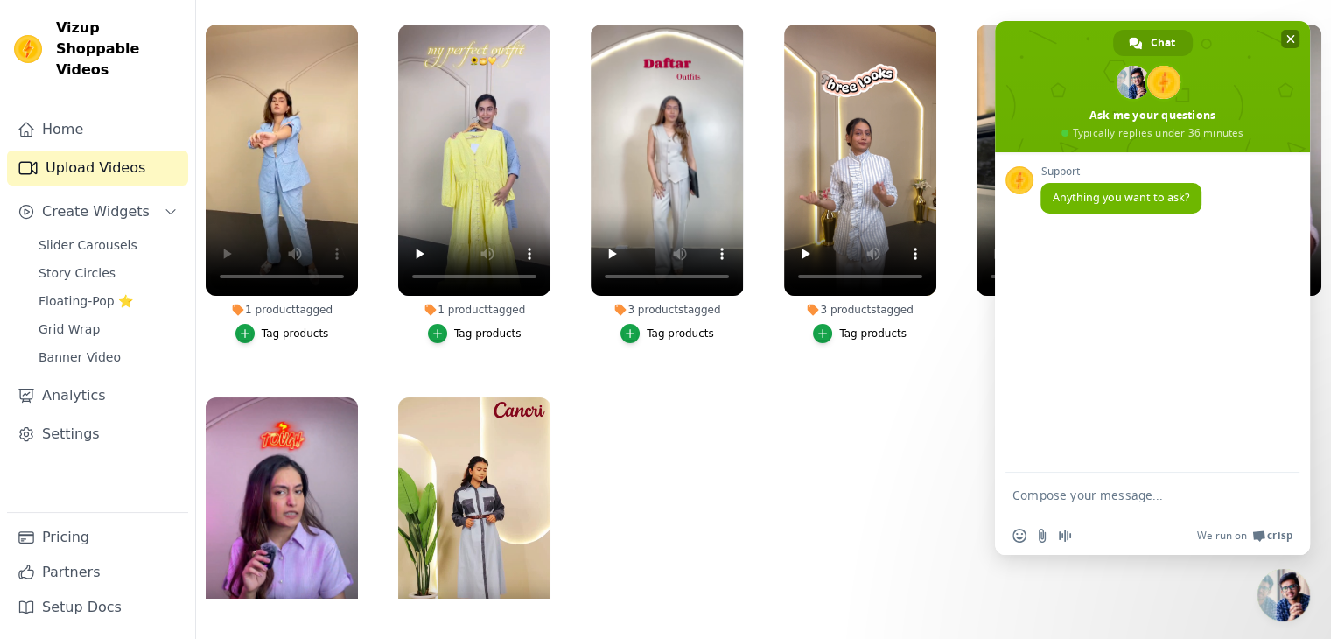
click at [1286, 37] on span "Close chat" at bounding box center [1290, 38] width 9 height 11
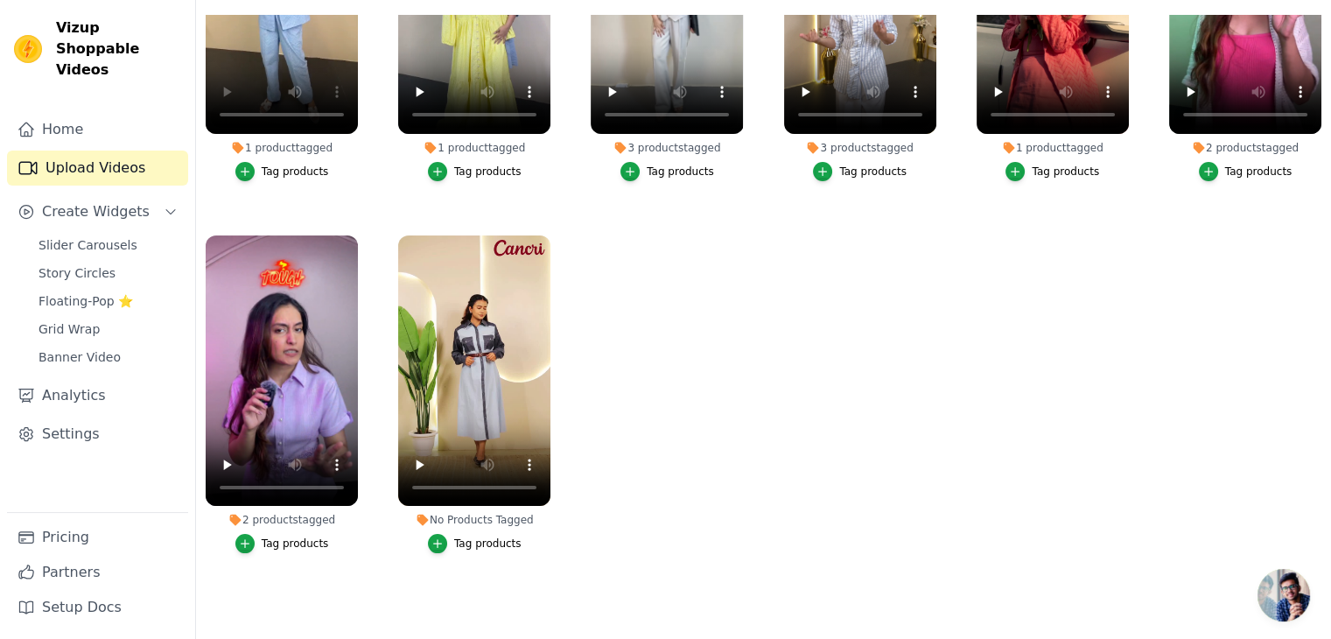
scroll to position [0, 0]
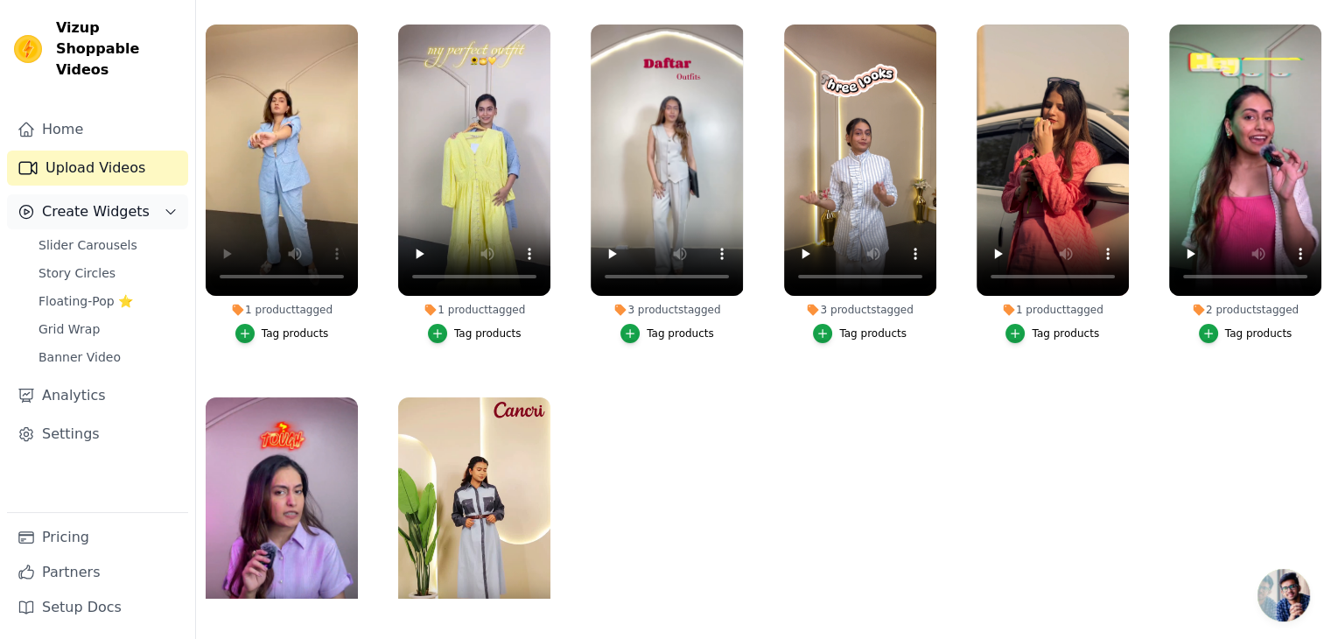
click at [104, 201] on span "Create Widgets" at bounding box center [96, 211] width 108 height 21
click at [109, 236] on span "Slider Carousels" at bounding box center [88, 245] width 99 height 18
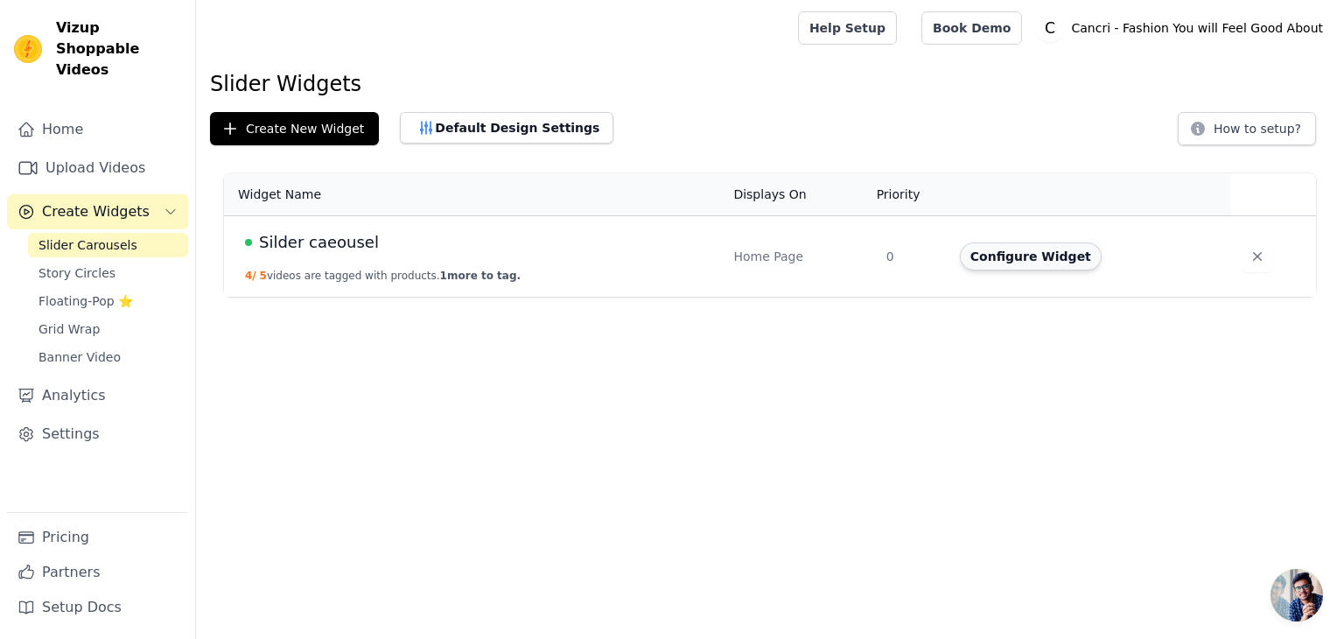
click at [1019, 266] on button "Configure Widget" at bounding box center [1031, 256] width 142 height 28
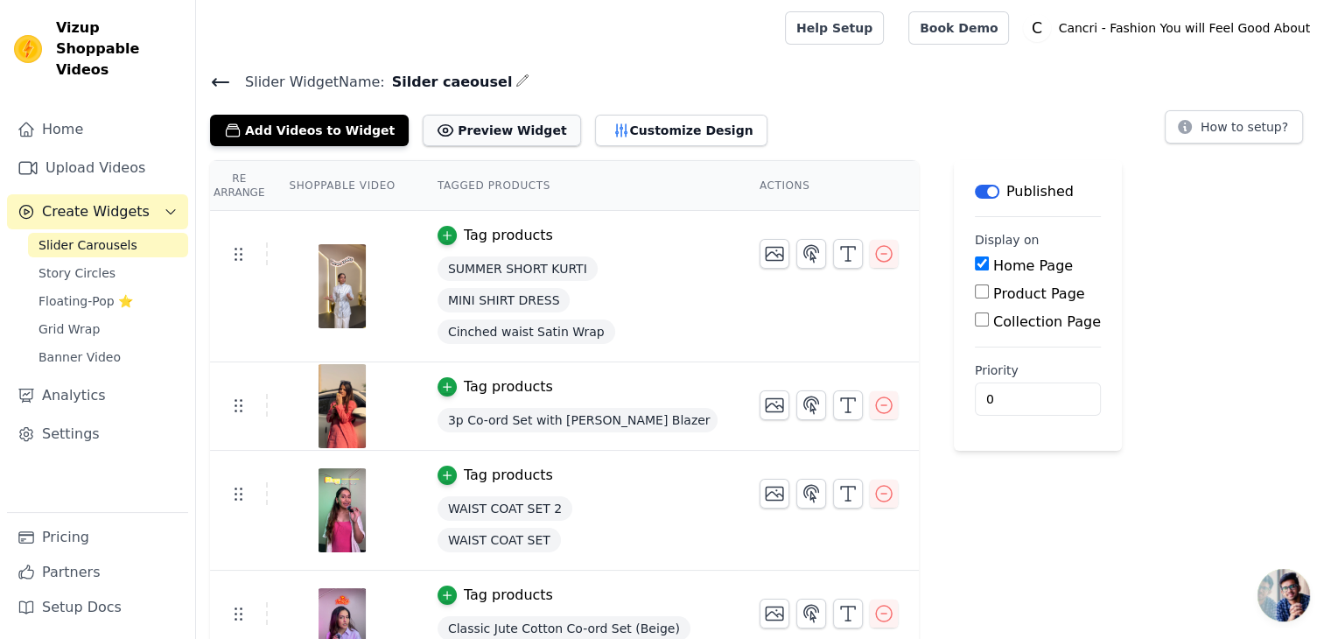
click at [474, 135] on button "Preview Widget" at bounding box center [502, 131] width 158 height 32
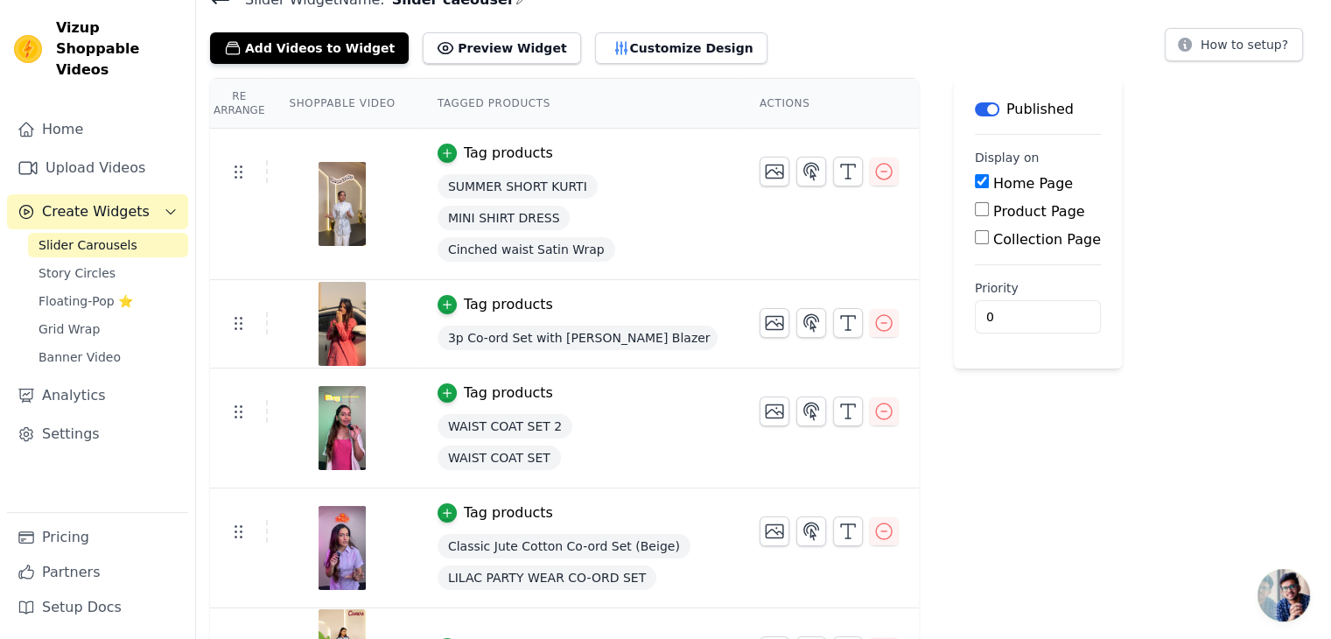
scroll to position [83, 0]
click at [285, 53] on button "Add Videos to Widget" at bounding box center [309, 48] width 199 height 32
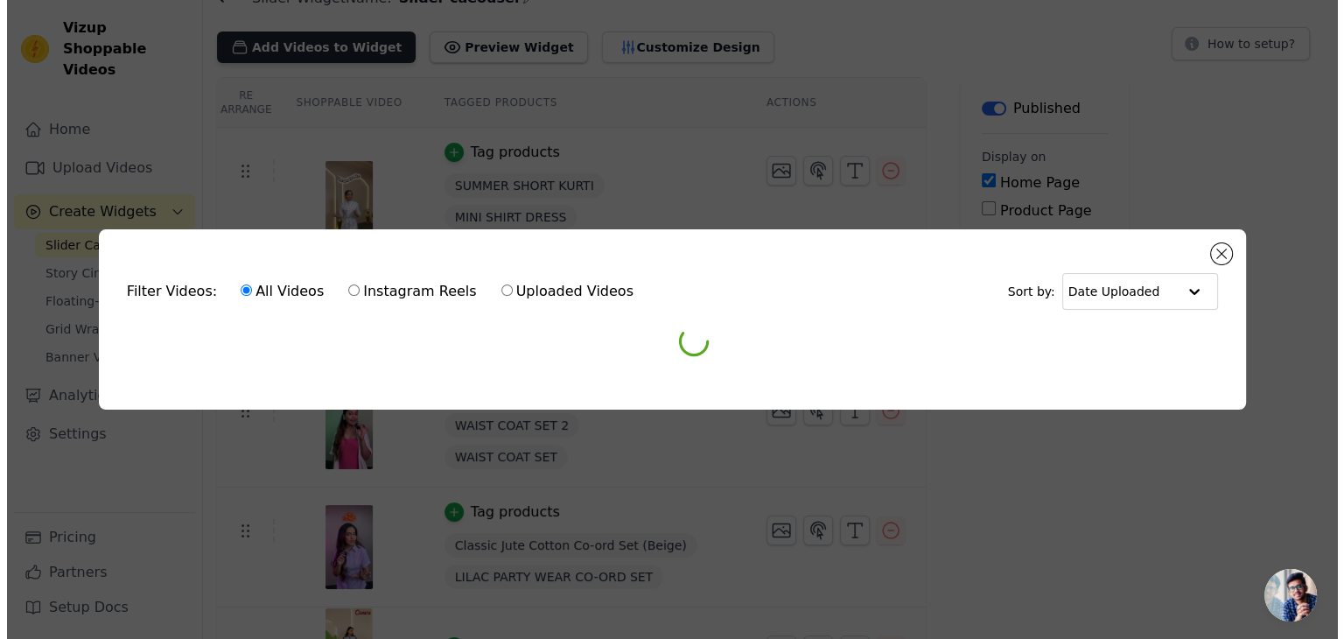
scroll to position [0, 0]
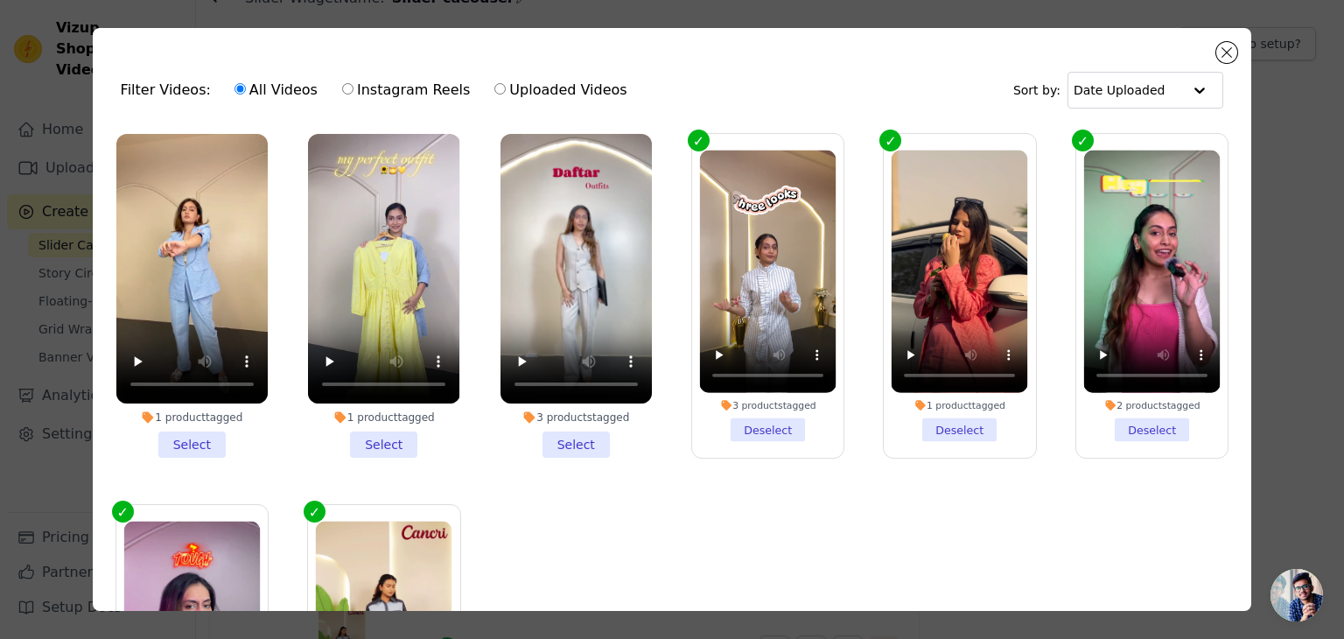
click at [184, 437] on li "1 product tagged Select" at bounding box center [191, 296] width 151 height 324
click at [0, 0] on input "1 product tagged Select" at bounding box center [0, 0] width 0 height 0
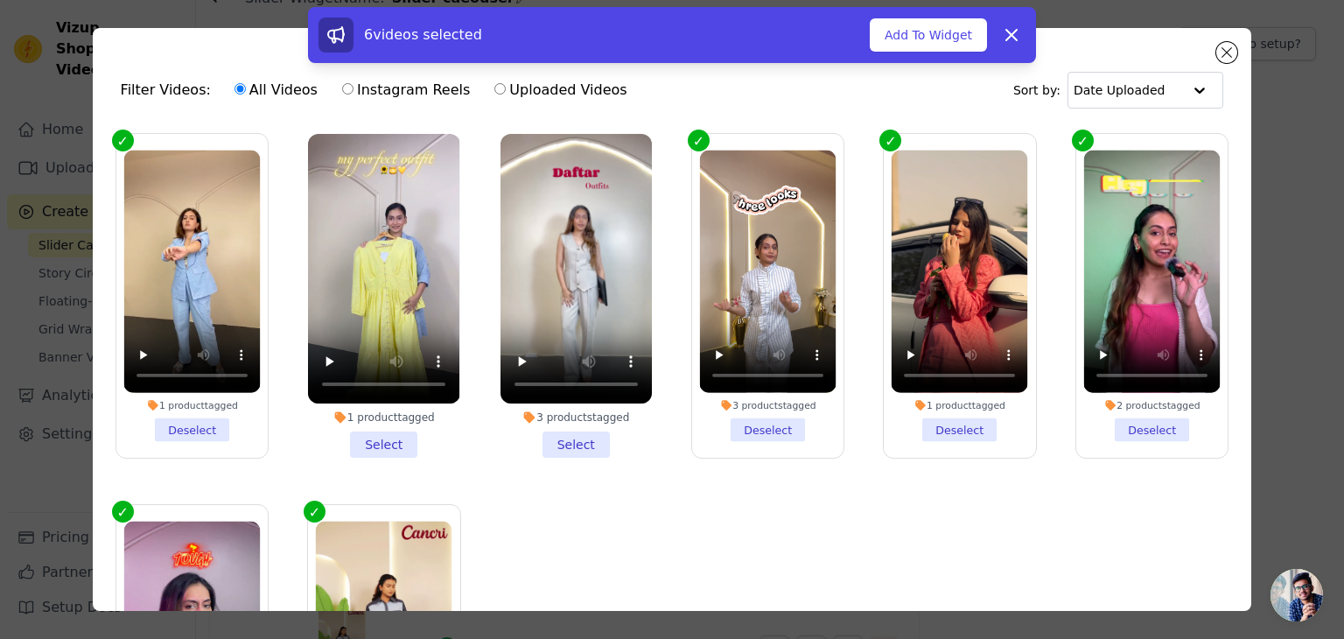
click at [367, 437] on li "1 product tagged Select" at bounding box center [383, 296] width 151 height 324
click at [0, 0] on input "1 product tagged Select" at bounding box center [0, 0] width 0 height 0
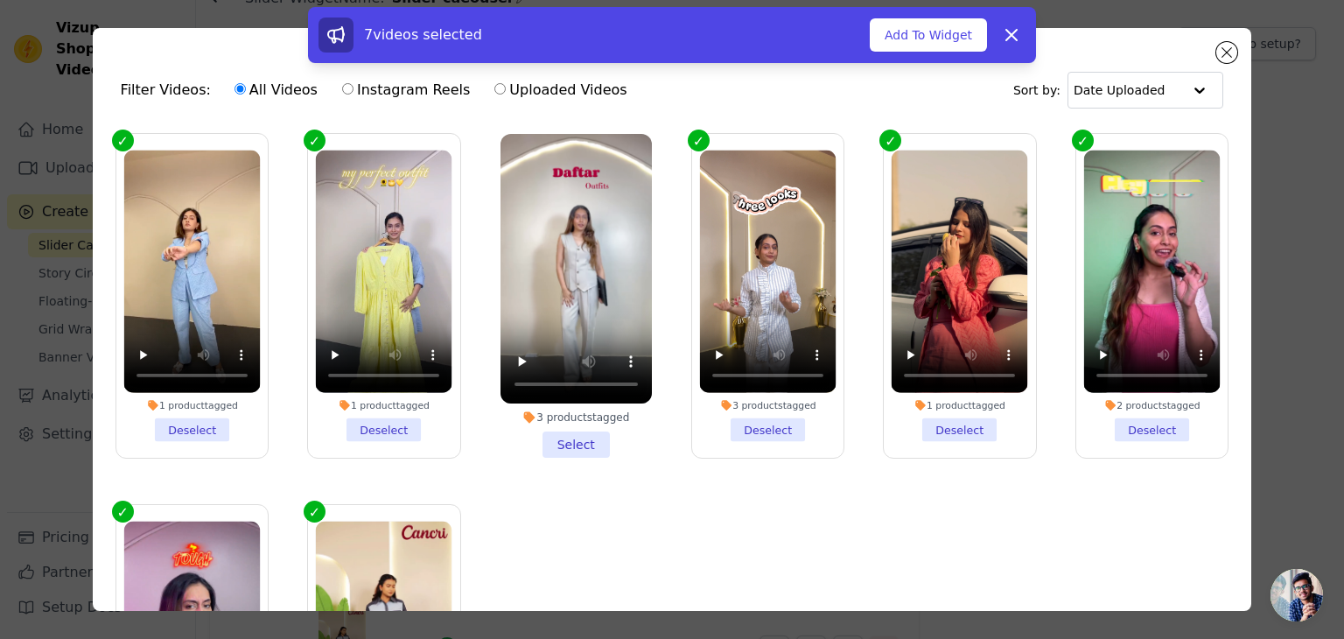
click at [561, 442] on li "3 products tagged Select" at bounding box center [576, 296] width 151 height 324
click at [0, 0] on input "3 products tagged Select" at bounding box center [0, 0] width 0 height 0
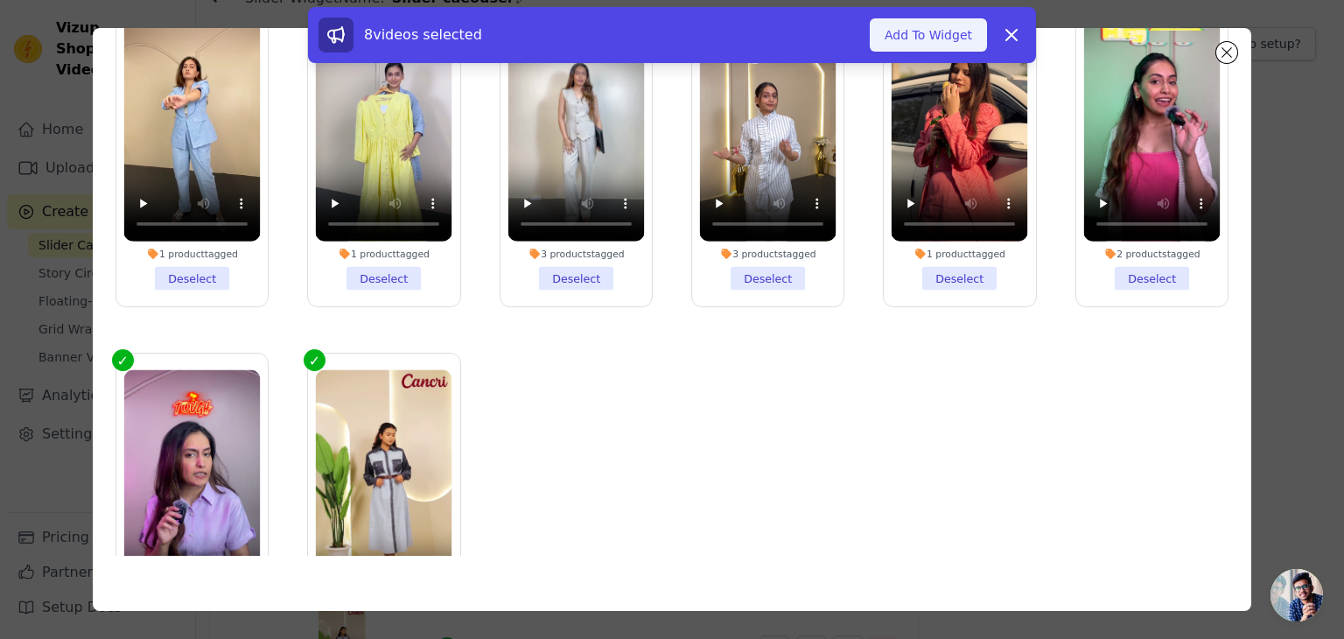
click at [912, 32] on button "Add To Widget" at bounding box center [928, 34] width 117 height 33
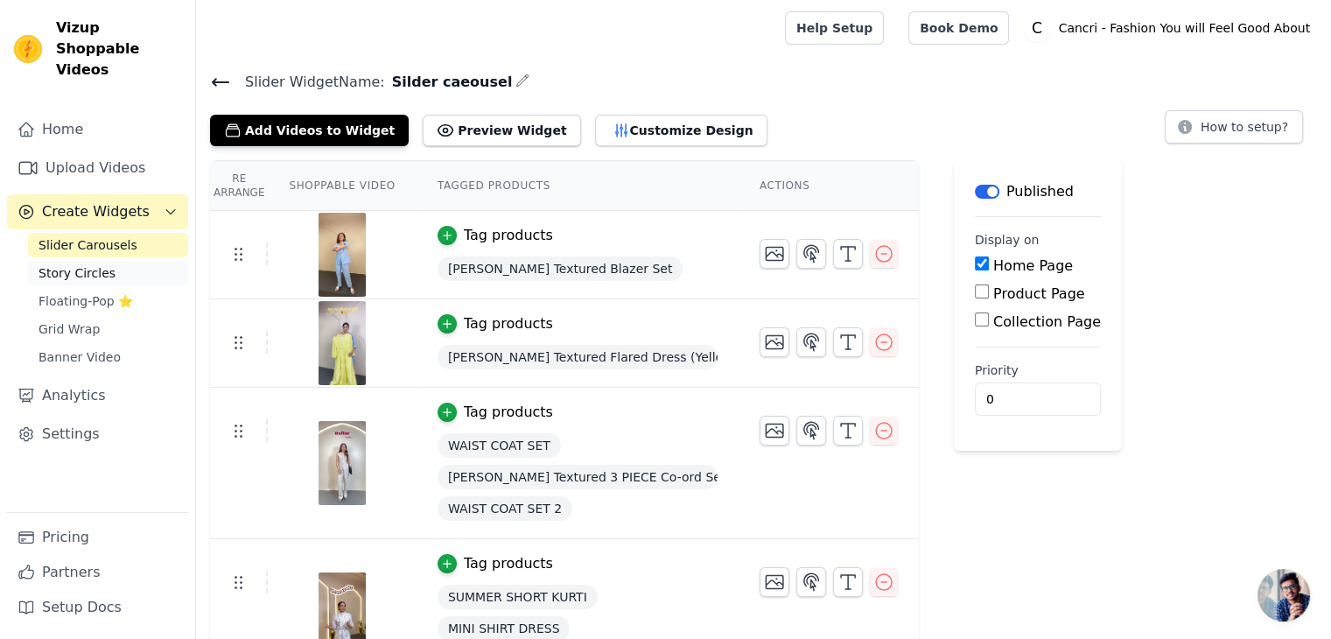
click at [84, 261] on link "Story Circles" at bounding box center [108, 273] width 160 height 25
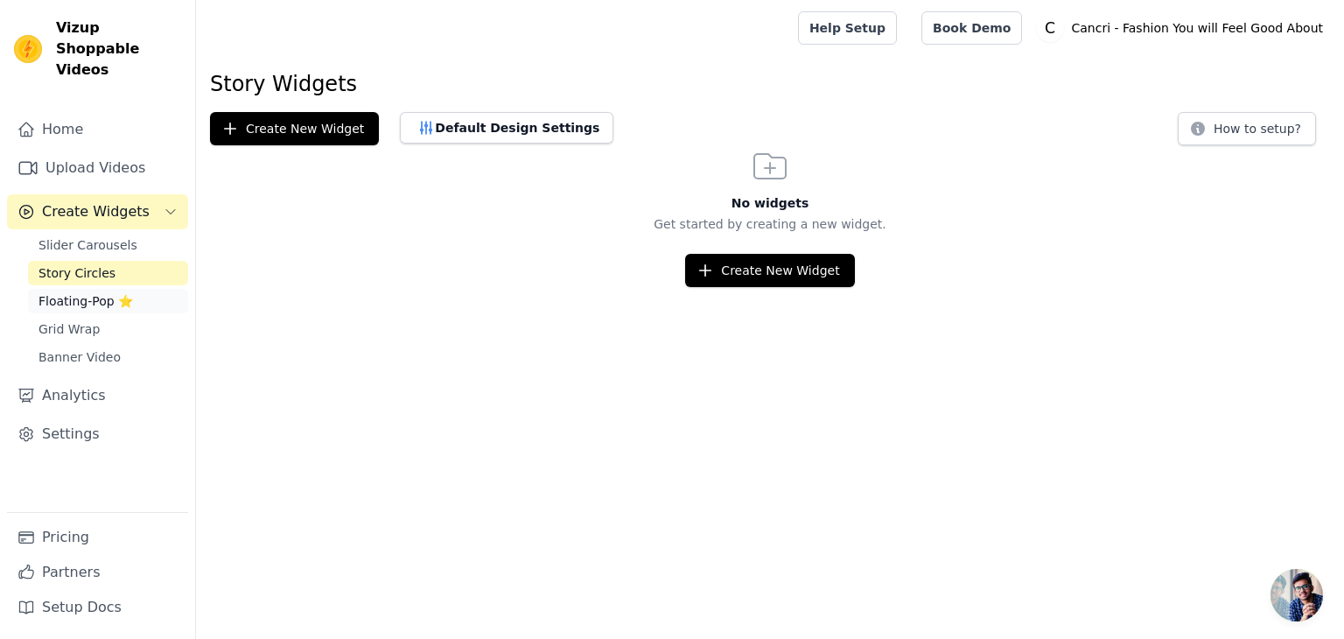
click at [88, 292] on span "Floating-Pop ⭐" at bounding box center [86, 301] width 95 height 18
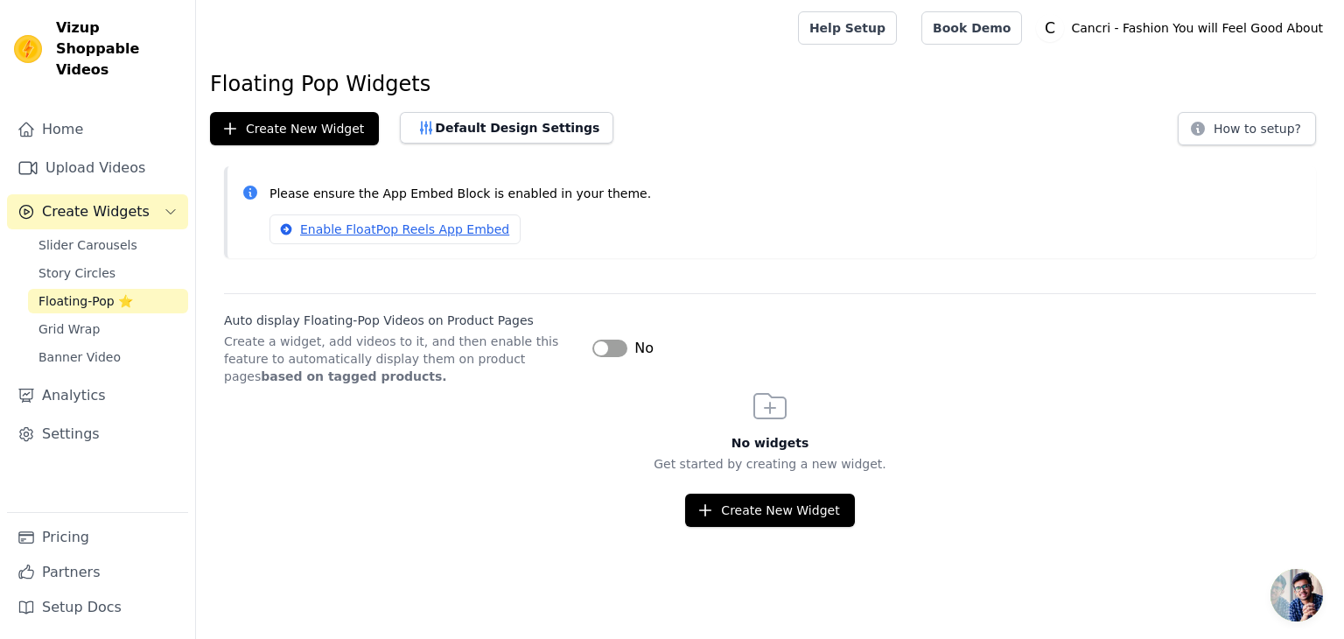
click at [615, 343] on button "Label" at bounding box center [609, 349] width 35 height 18
click at [772, 517] on button "Create New Widget" at bounding box center [769, 510] width 169 height 33
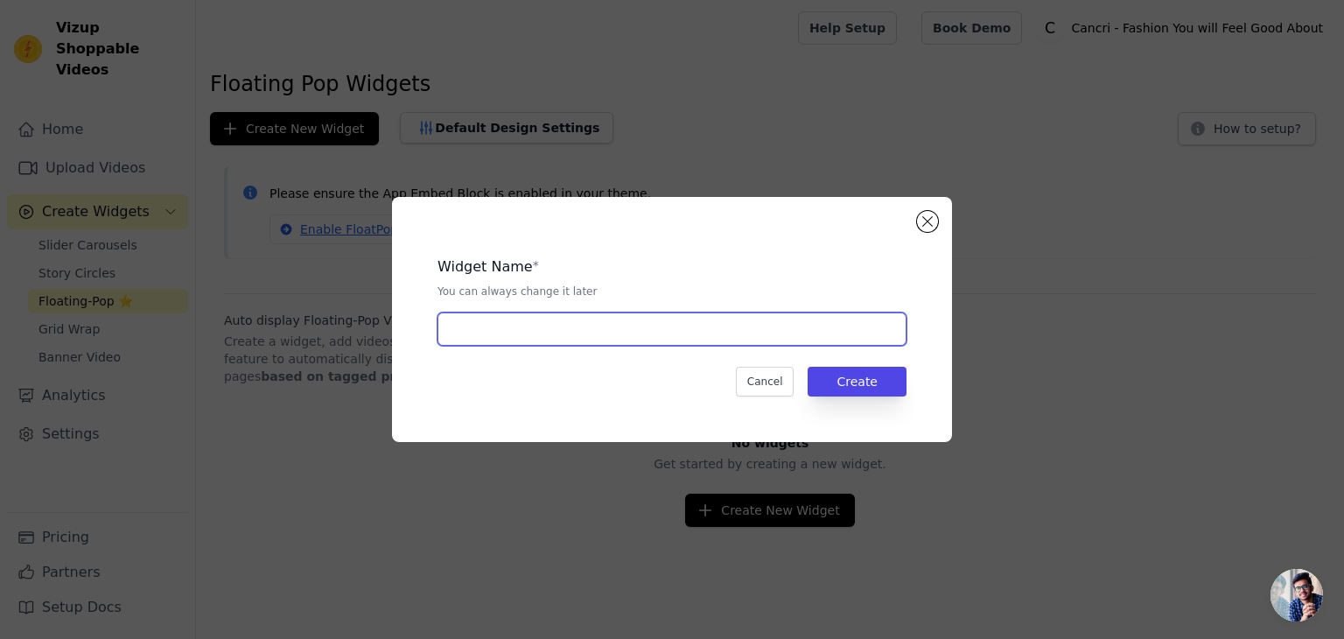
click at [661, 340] on input "text" at bounding box center [672, 328] width 469 height 33
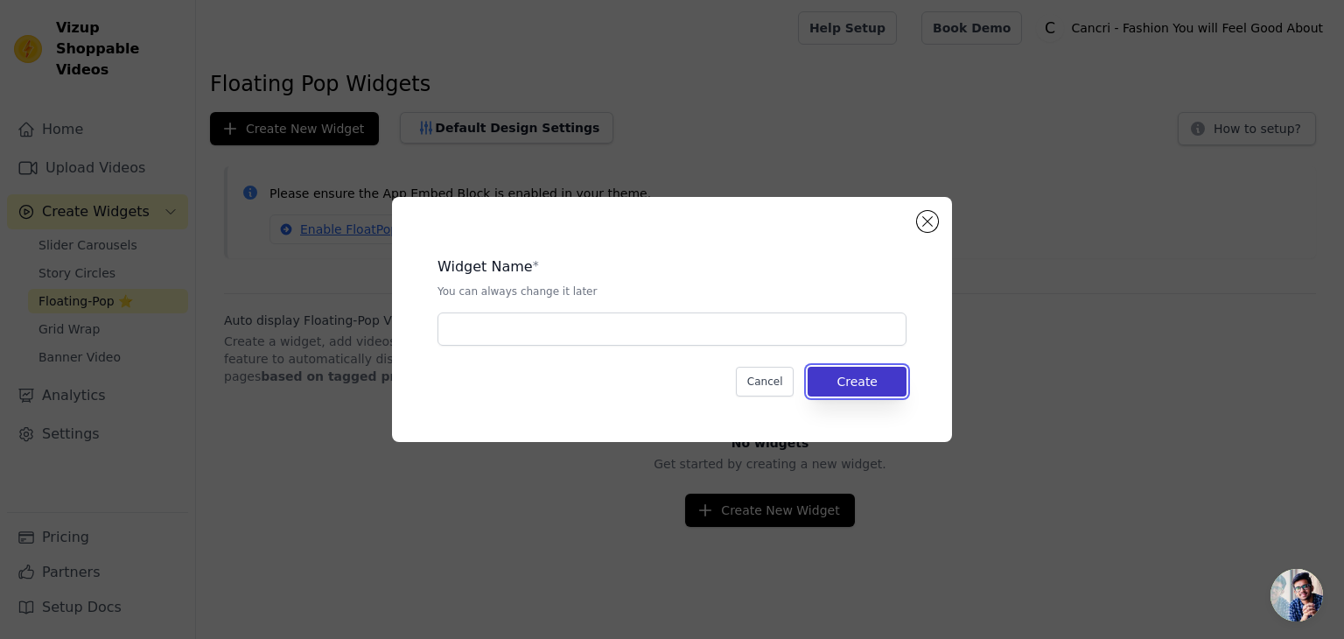
click at [871, 375] on button "Create" at bounding box center [857, 382] width 99 height 30
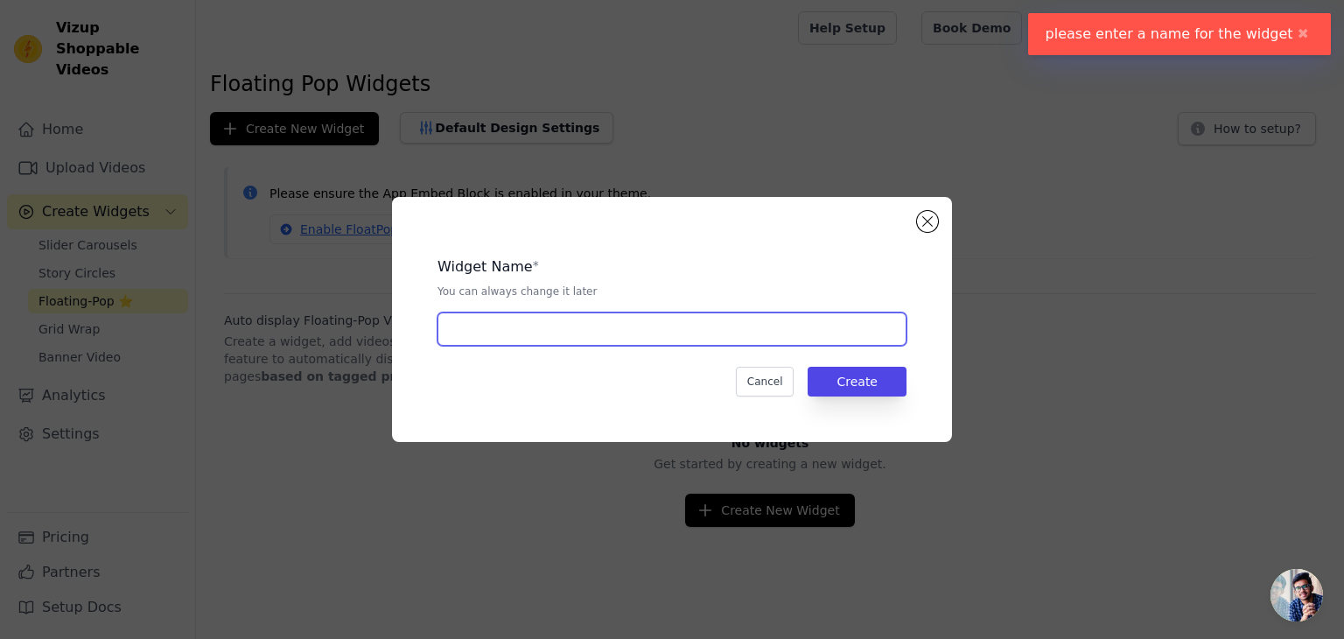
click at [621, 333] on input "text" at bounding box center [672, 328] width 469 height 33
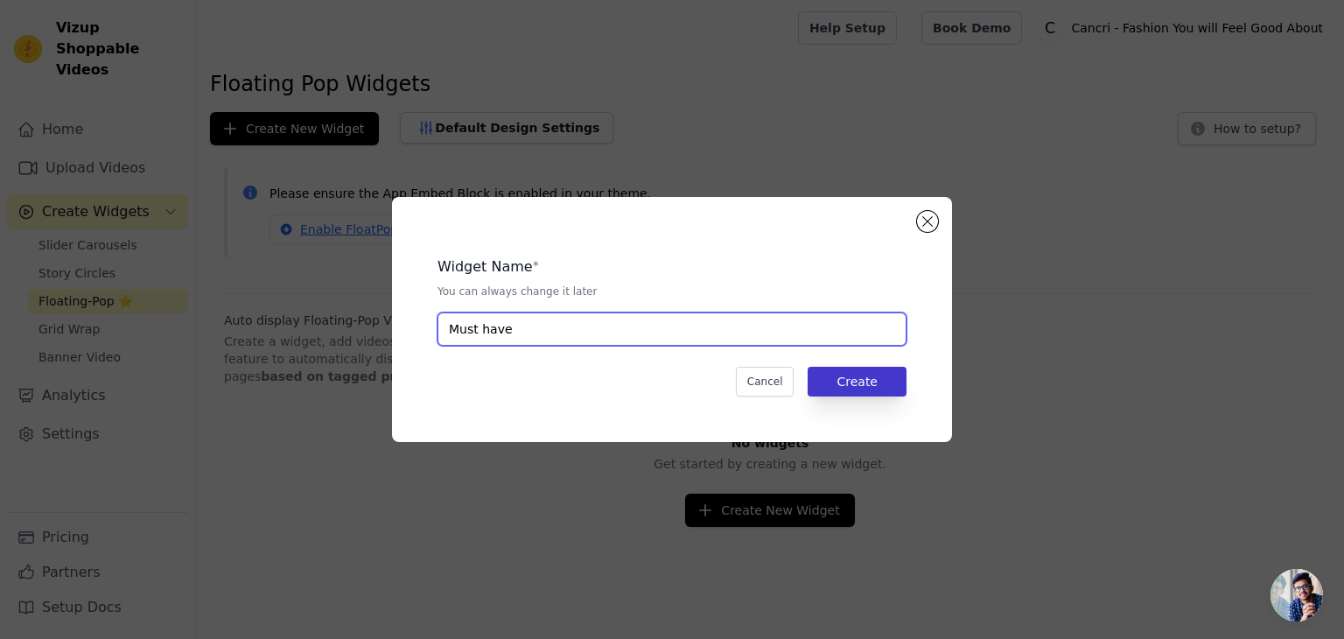
type input "Must have"
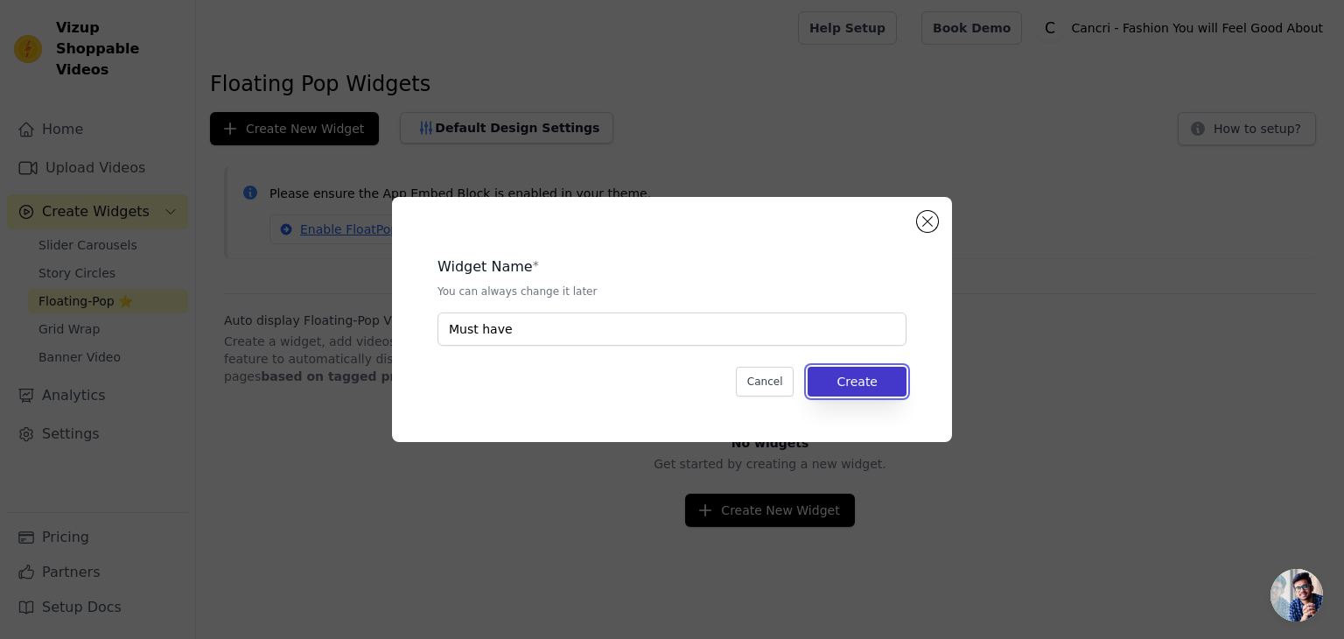
click at [851, 375] on button "Create" at bounding box center [857, 382] width 99 height 30
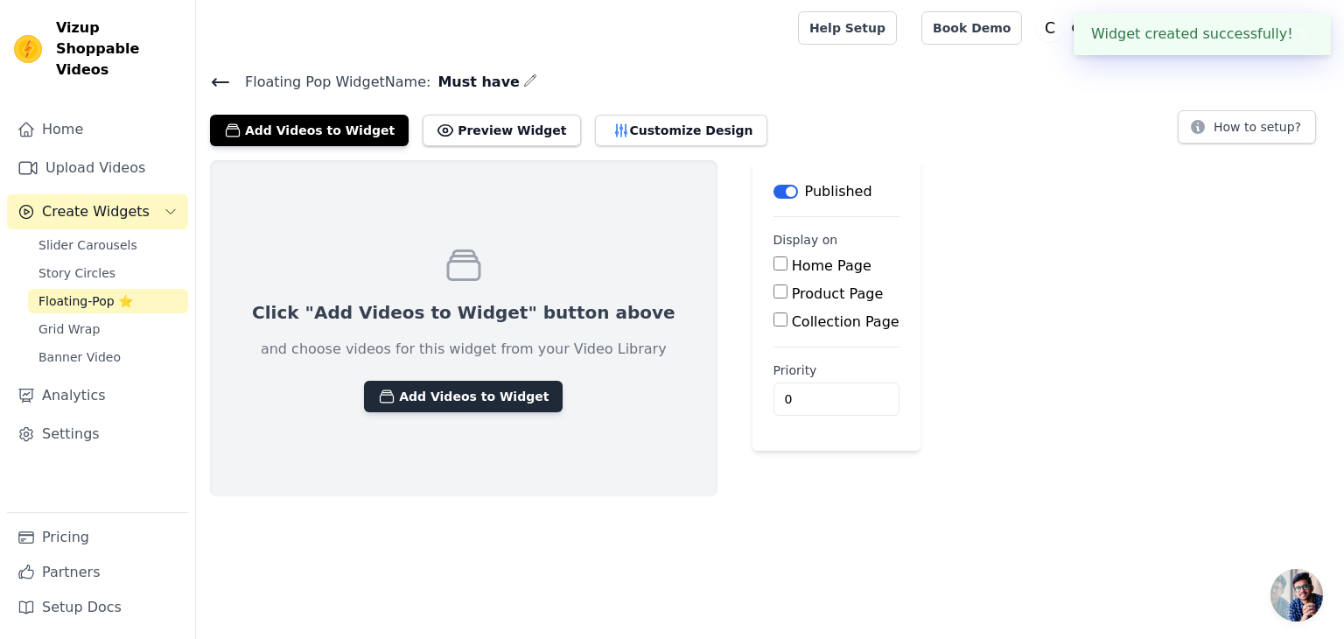
click at [431, 389] on button "Add Videos to Widget" at bounding box center [463, 397] width 199 height 32
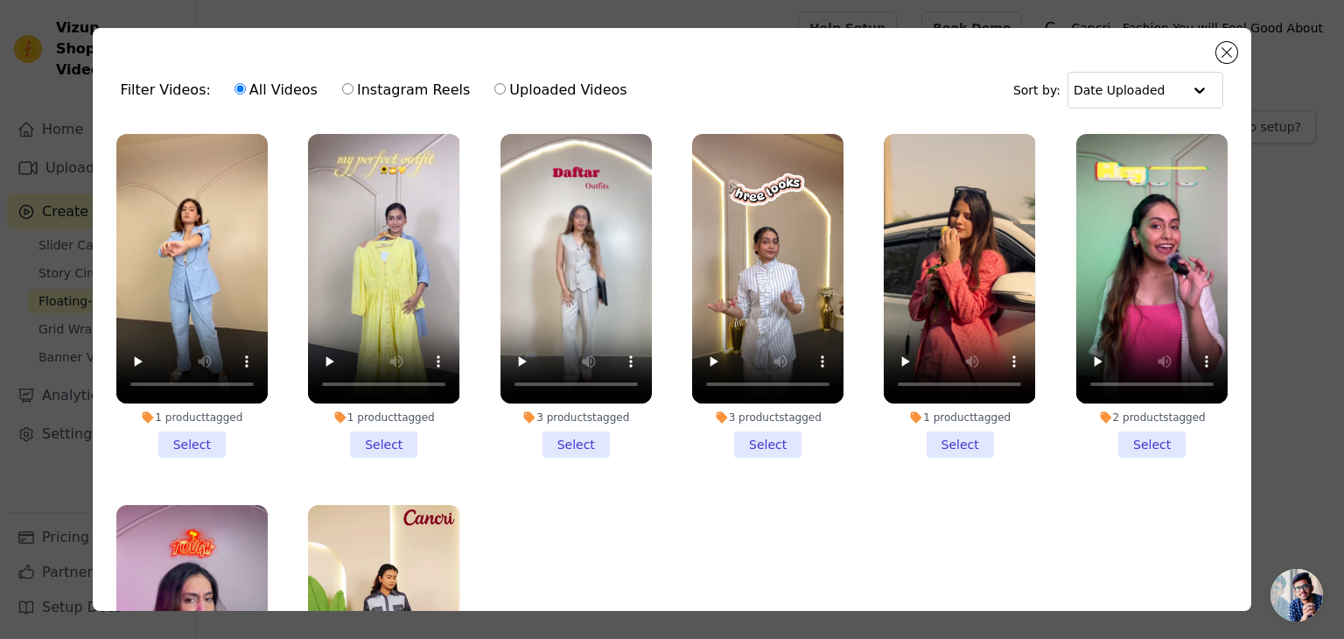
click at [389, 433] on li "1 product tagged Select" at bounding box center [383, 296] width 151 height 324
click at [0, 0] on input "1 product tagged Select" at bounding box center [0, 0] width 0 height 0
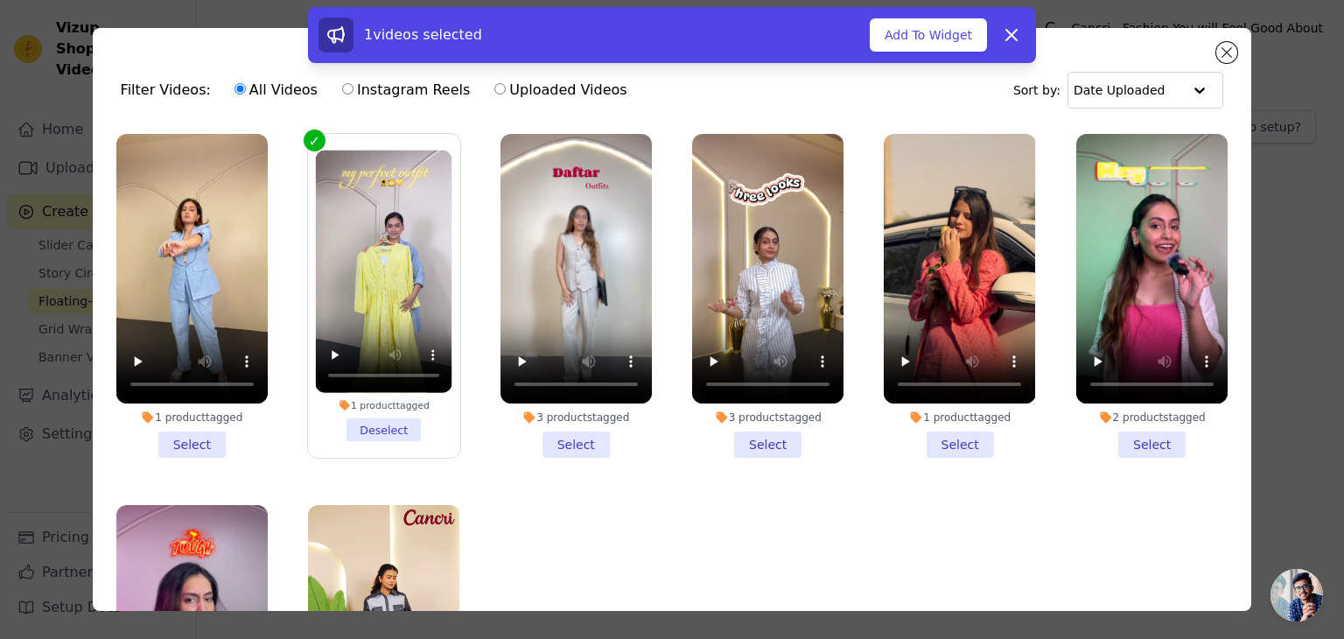
click at [568, 434] on li "3 products tagged Select" at bounding box center [576, 296] width 151 height 324
click at [0, 0] on input "3 products tagged Select" at bounding box center [0, 0] width 0 height 0
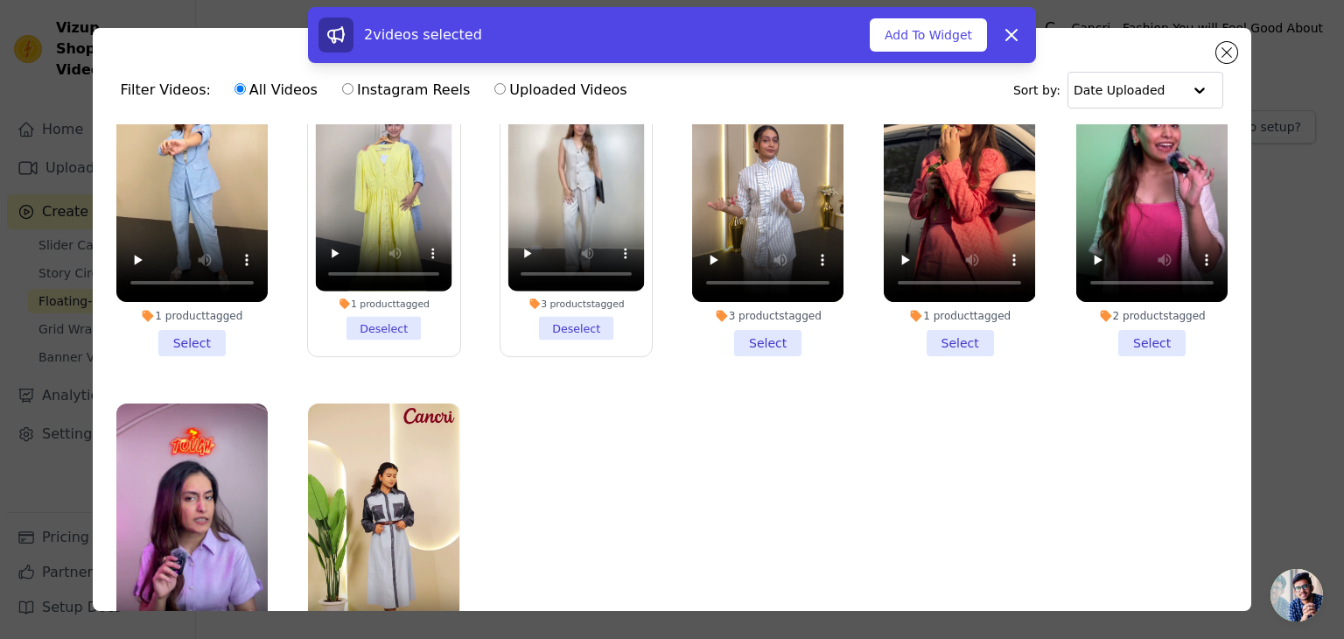
scroll to position [156, 0]
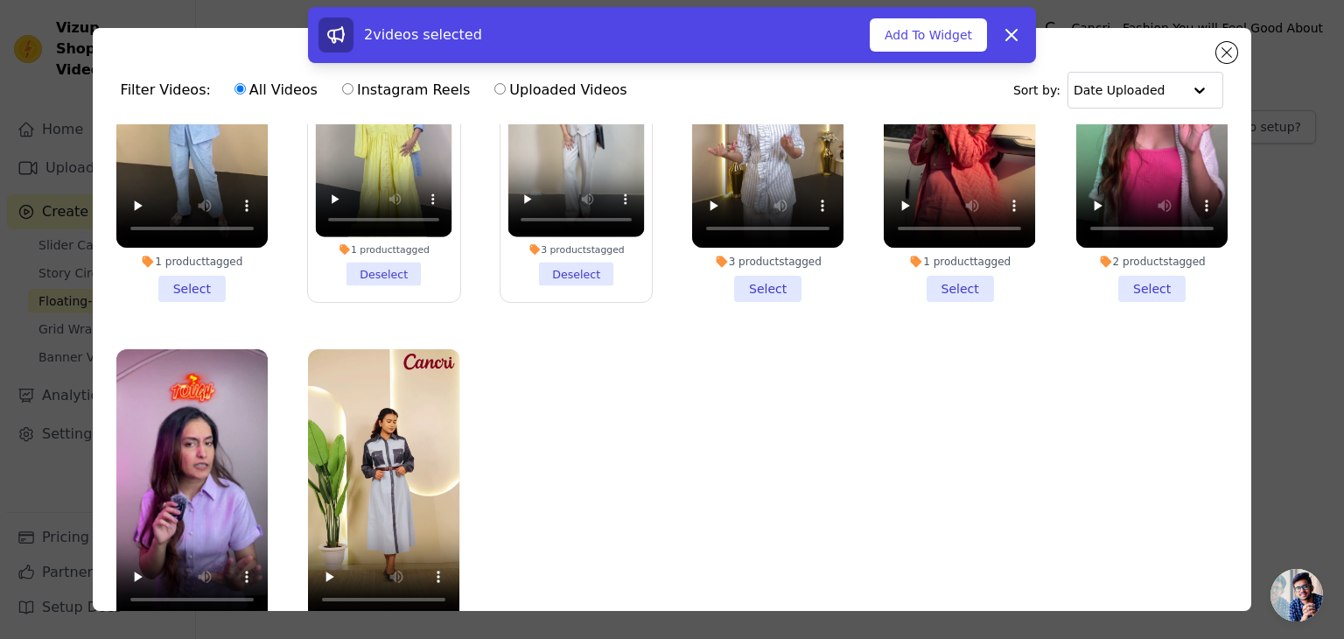
click at [1131, 282] on li "2 products tagged Select" at bounding box center [1151, 140] width 151 height 324
click at [0, 0] on input "2 products tagged Select" at bounding box center [0, 0] width 0 height 0
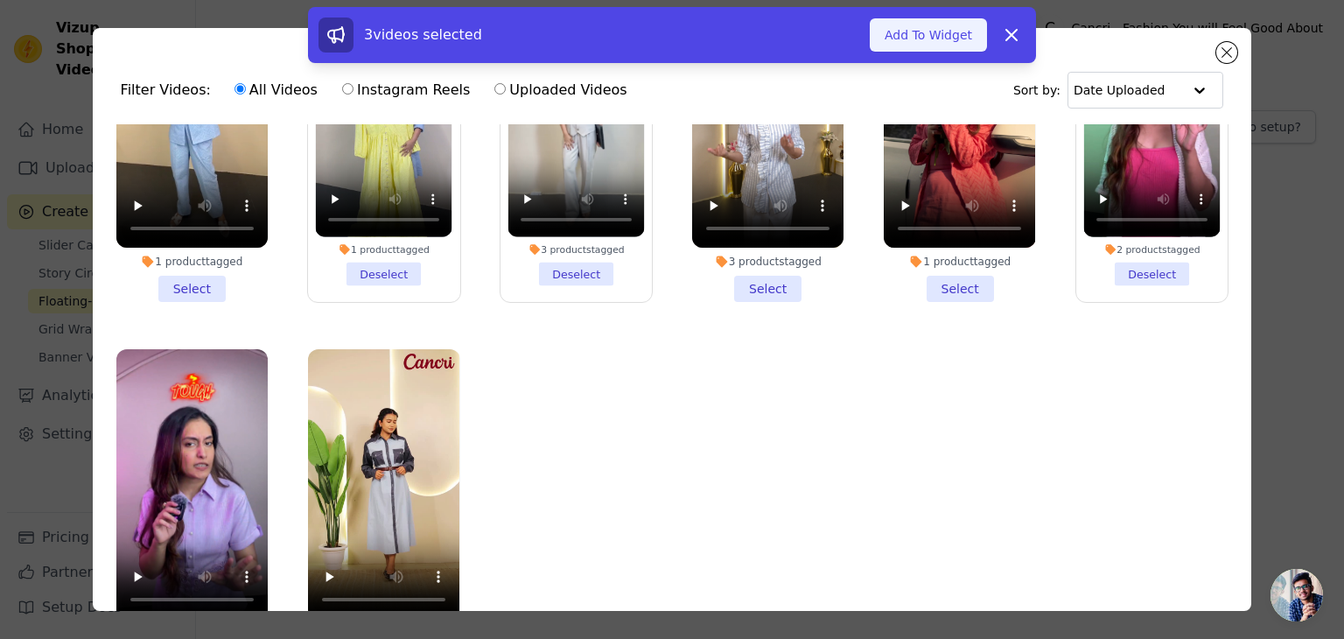
click at [930, 27] on button "Add To Widget" at bounding box center [928, 34] width 117 height 33
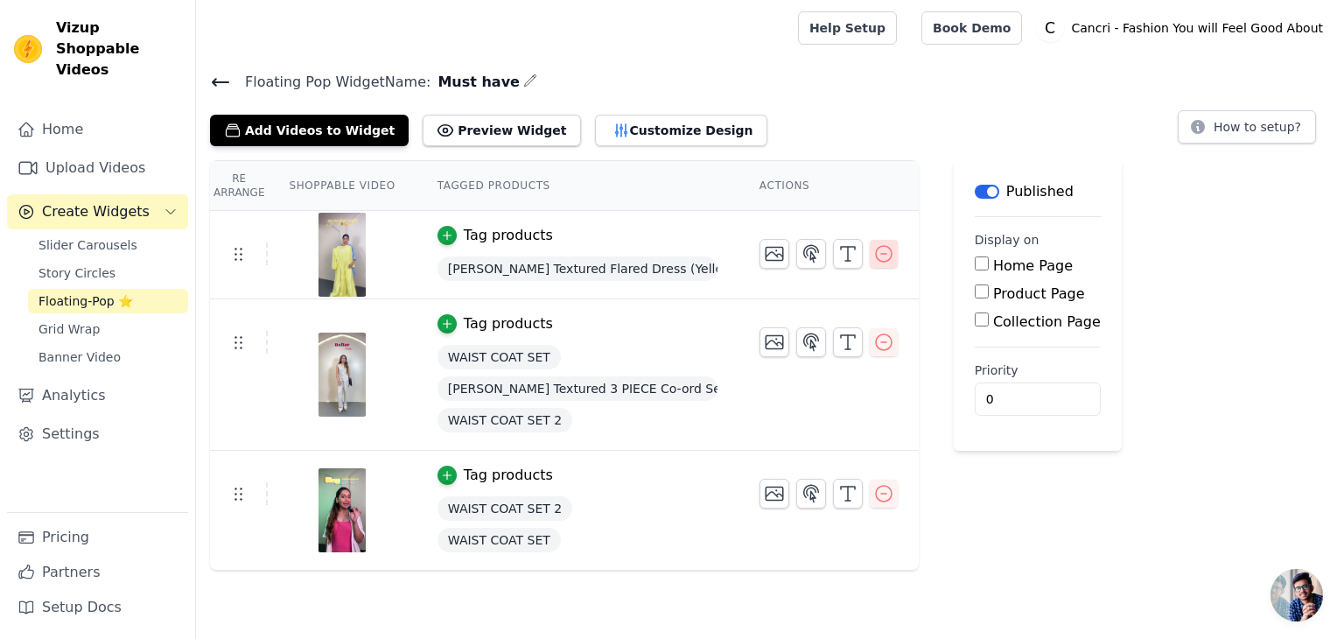
click at [873, 253] on icon "button" at bounding box center [883, 253] width 21 height 21
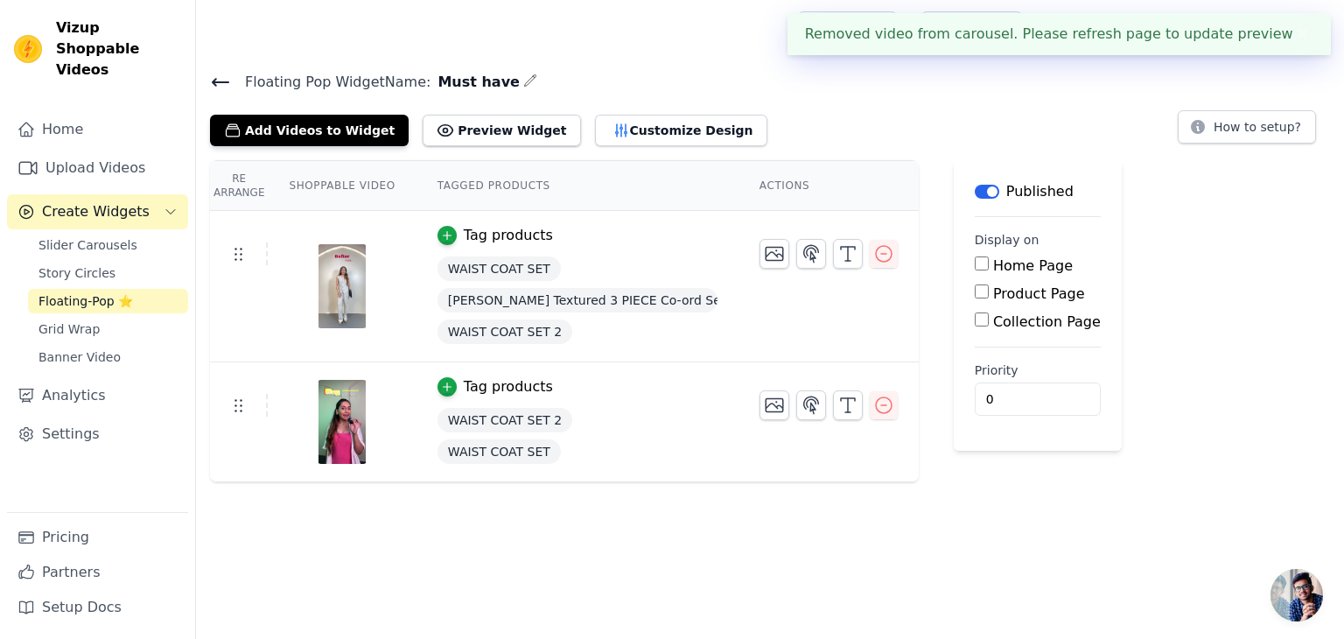
click at [975, 323] on input "Collection Page" at bounding box center [982, 319] width 14 height 14
checkbox input "true"
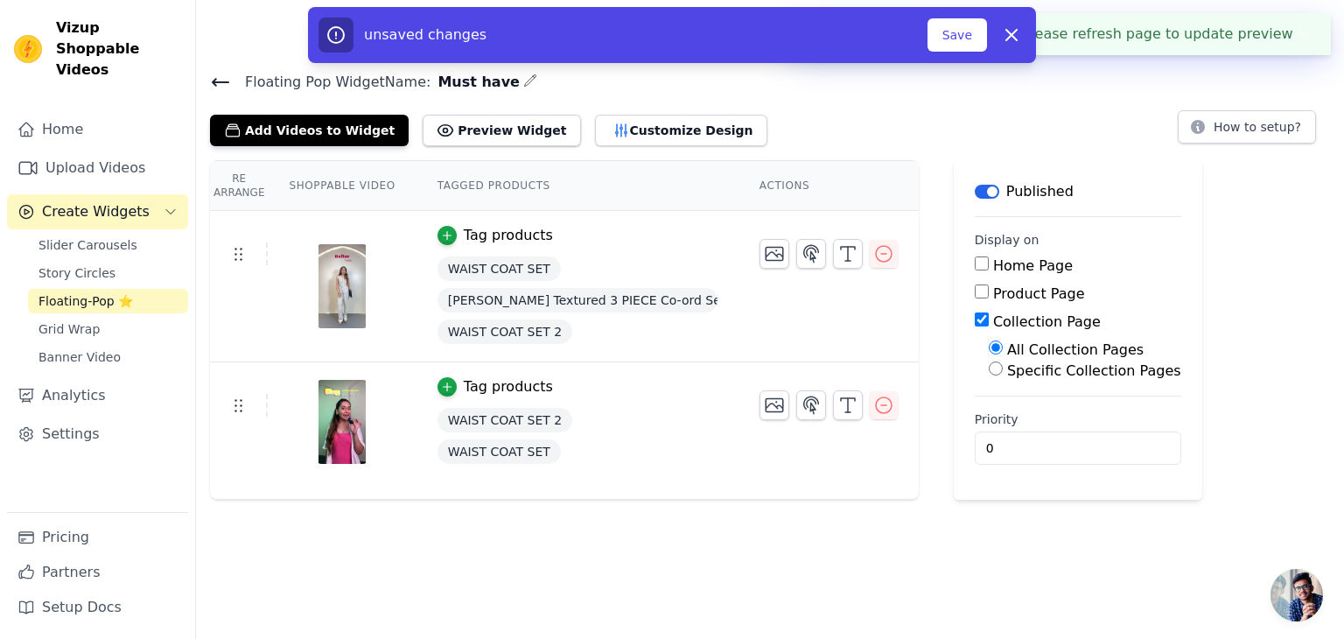
click at [989, 370] on input "Specific Collection Pages" at bounding box center [996, 368] width 14 height 14
radio input "true"
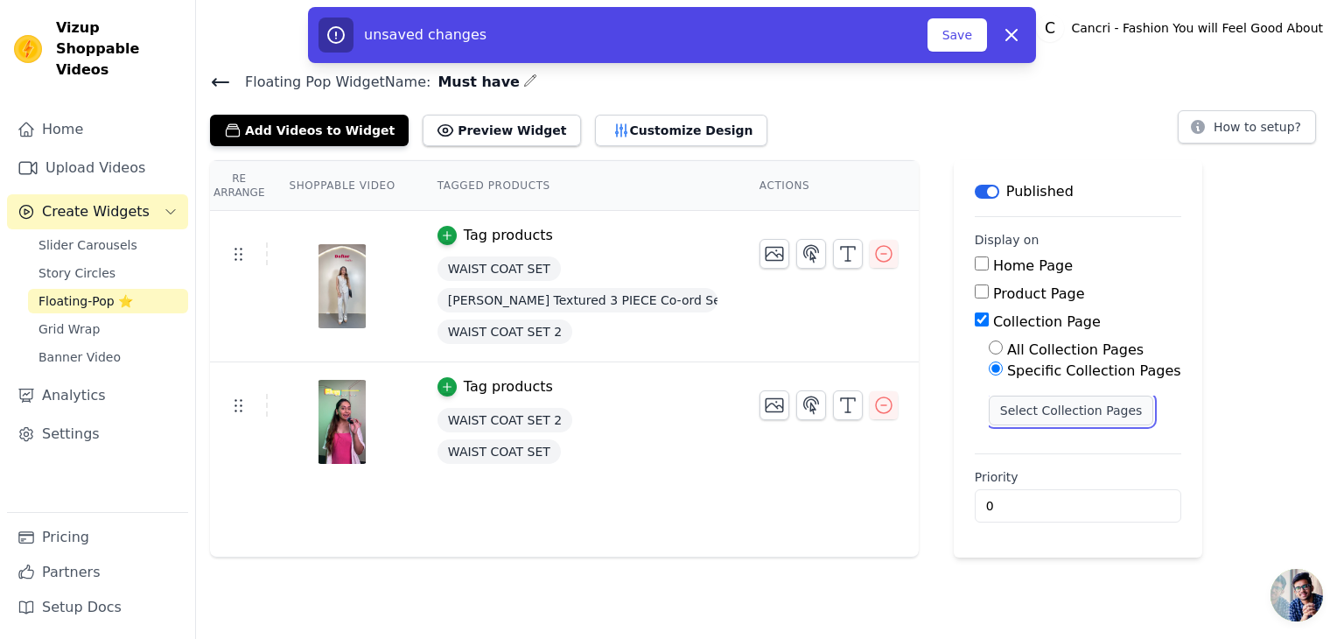
click at [989, 417] on button "Select Collection Pages" at bounding box center [1071, 411] width 165 height 30
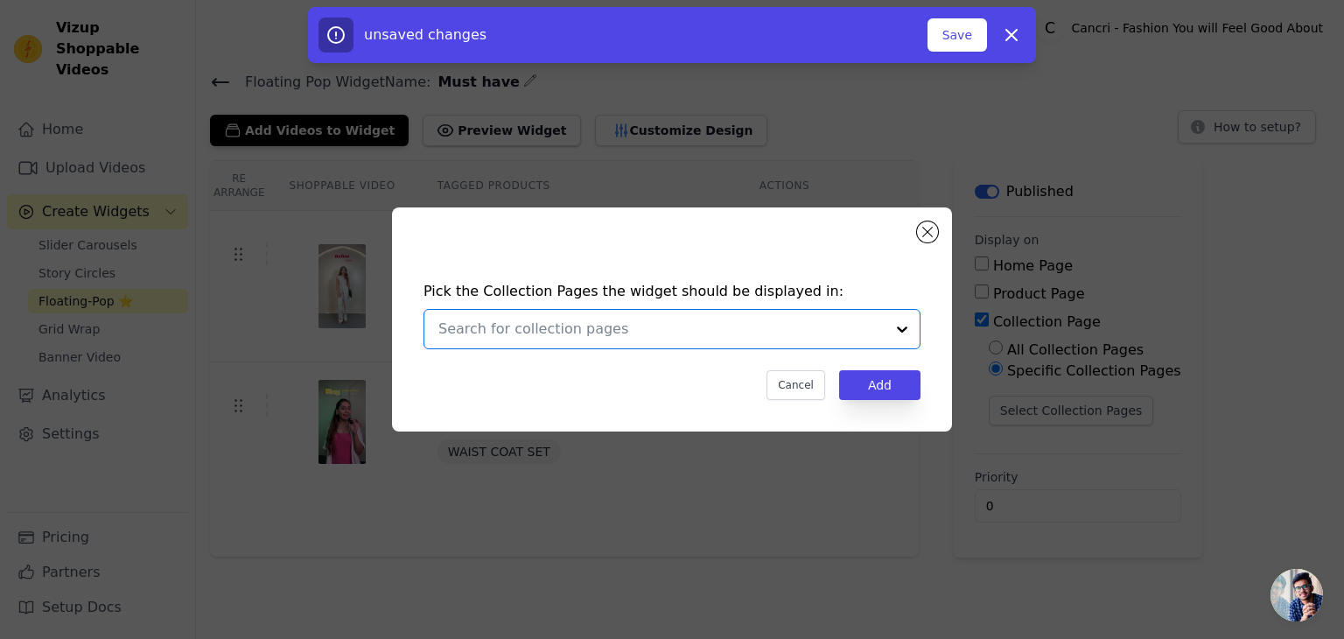
click at [623, 326] on input "text" at bounding box center [661, 329] width 446 height 21
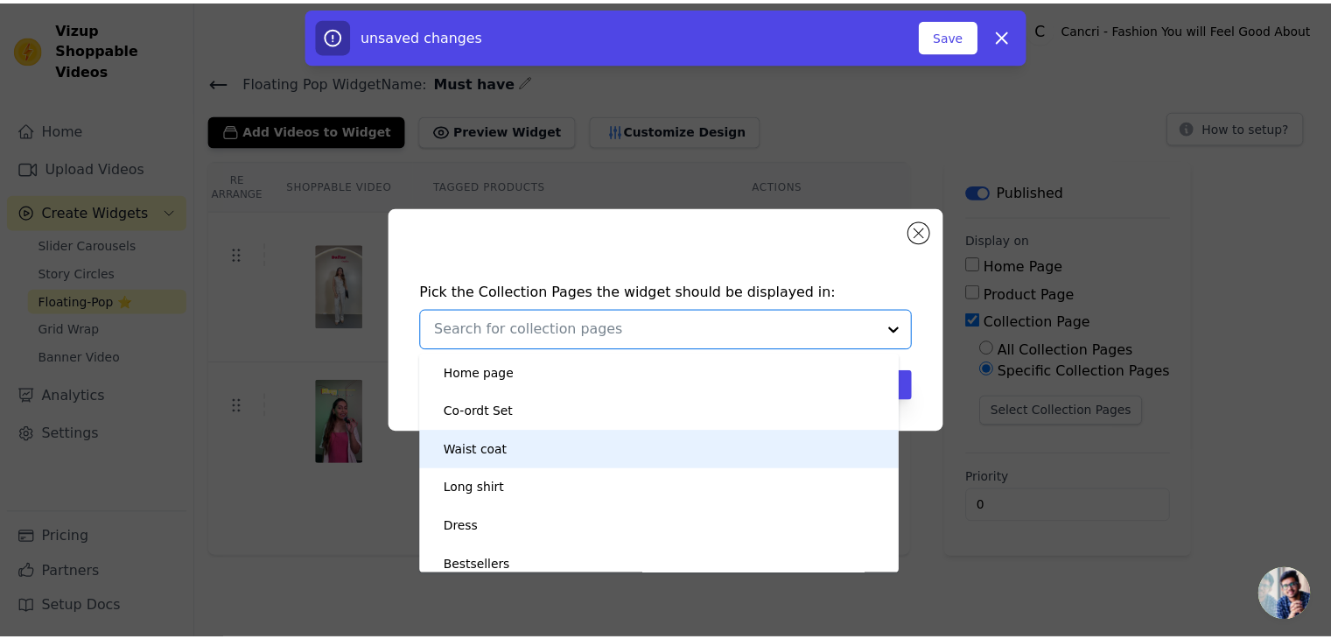
scroll to position [0, 0]
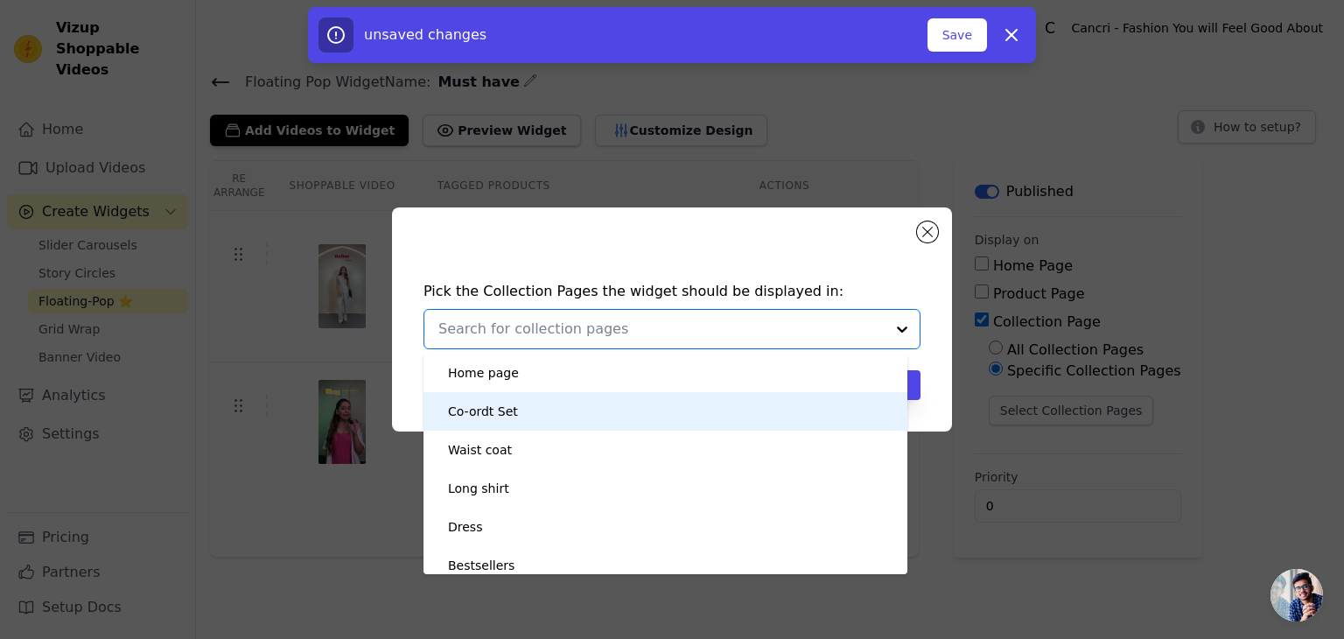
click at [478, 421] on div "Co-ordt Set" at bounding box center [483, 411] width 70 height 39
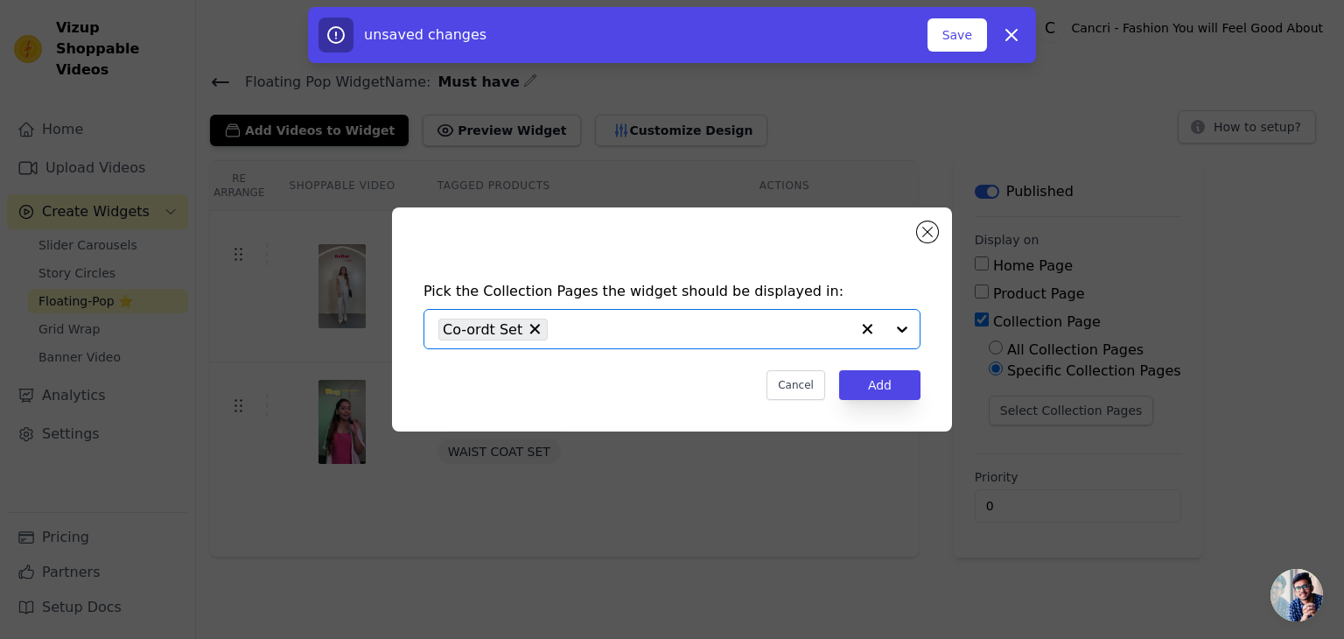
click at [629, 331] on input "text" at bounding box center [703, 329] width 293 height 21
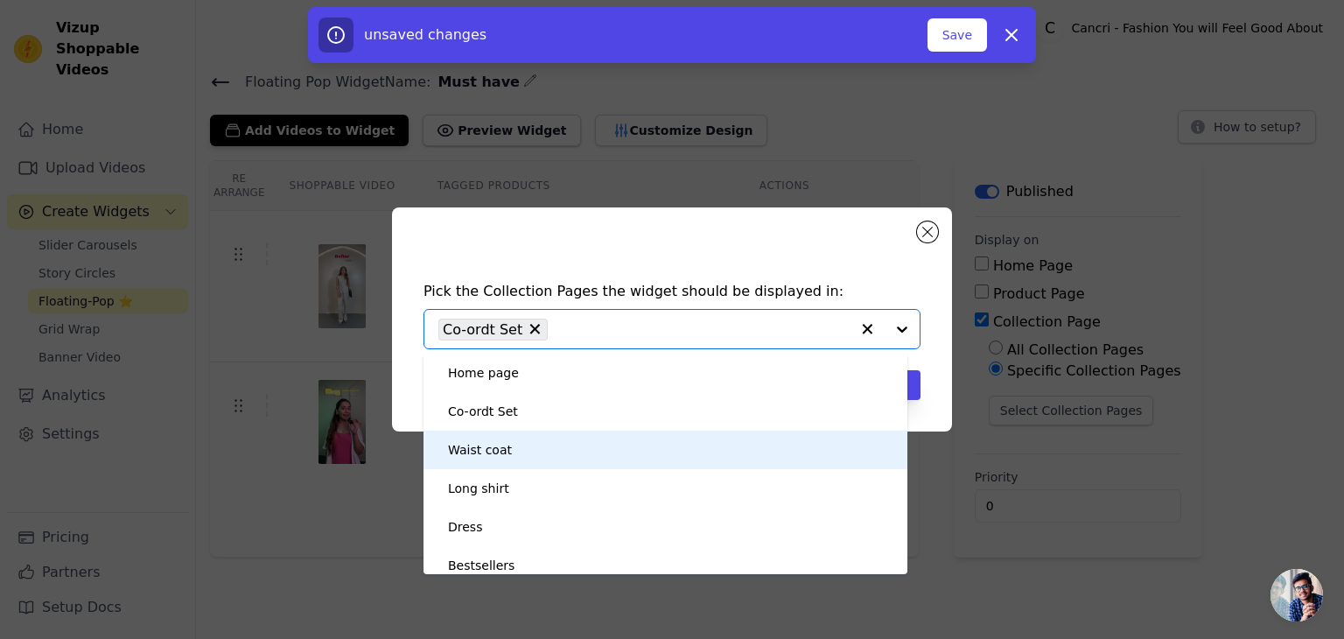
click at [512, 447] on div "Waist coat" at bounding box center [665, 450] width 449 height 39
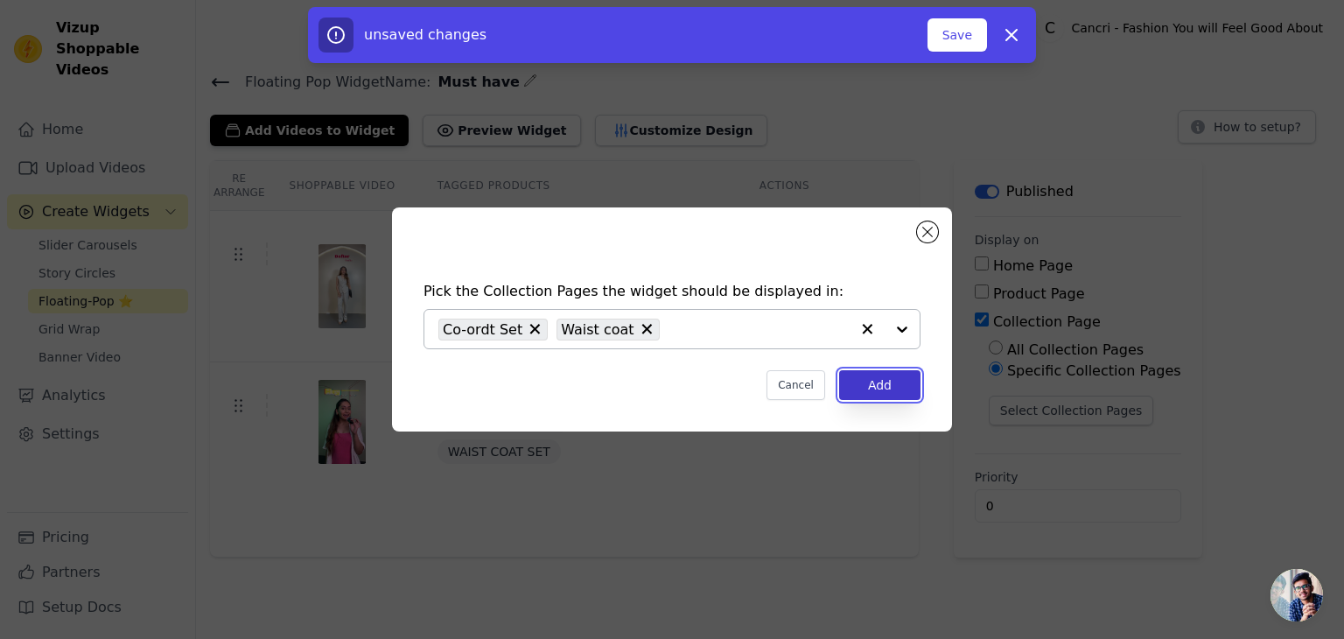
click at [871, 382] on button "Add" at bounding box center [879, 385] width 81 height 30
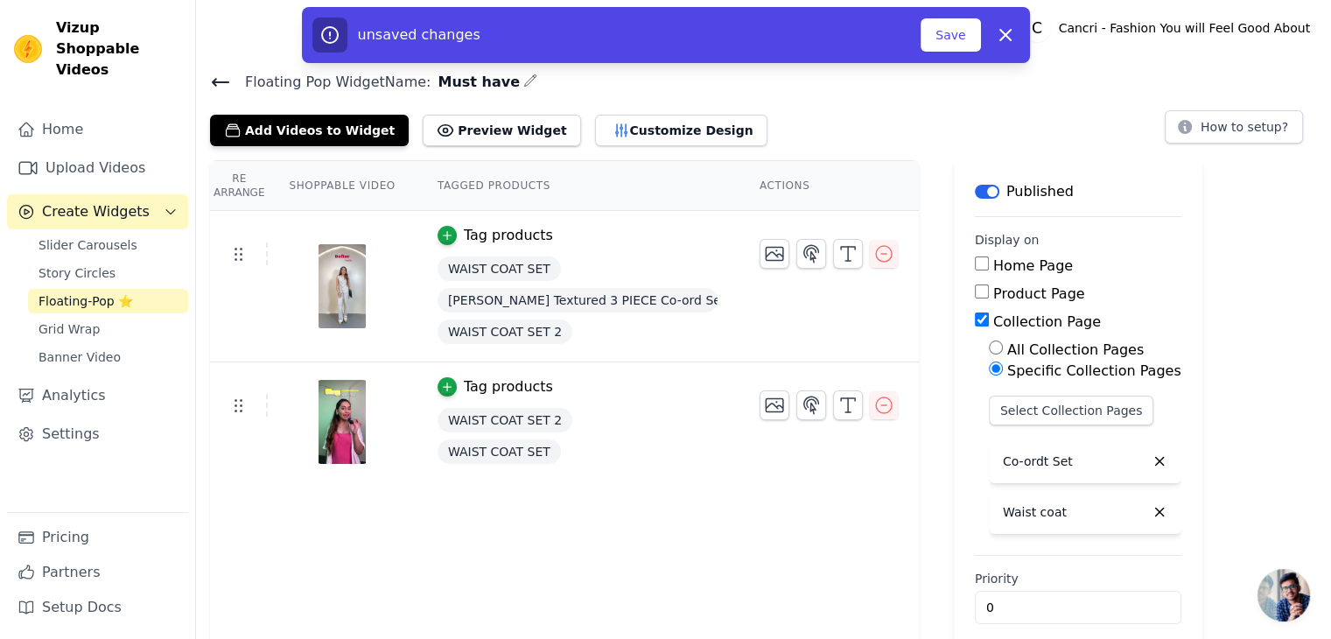
scroll to position [18, 0]
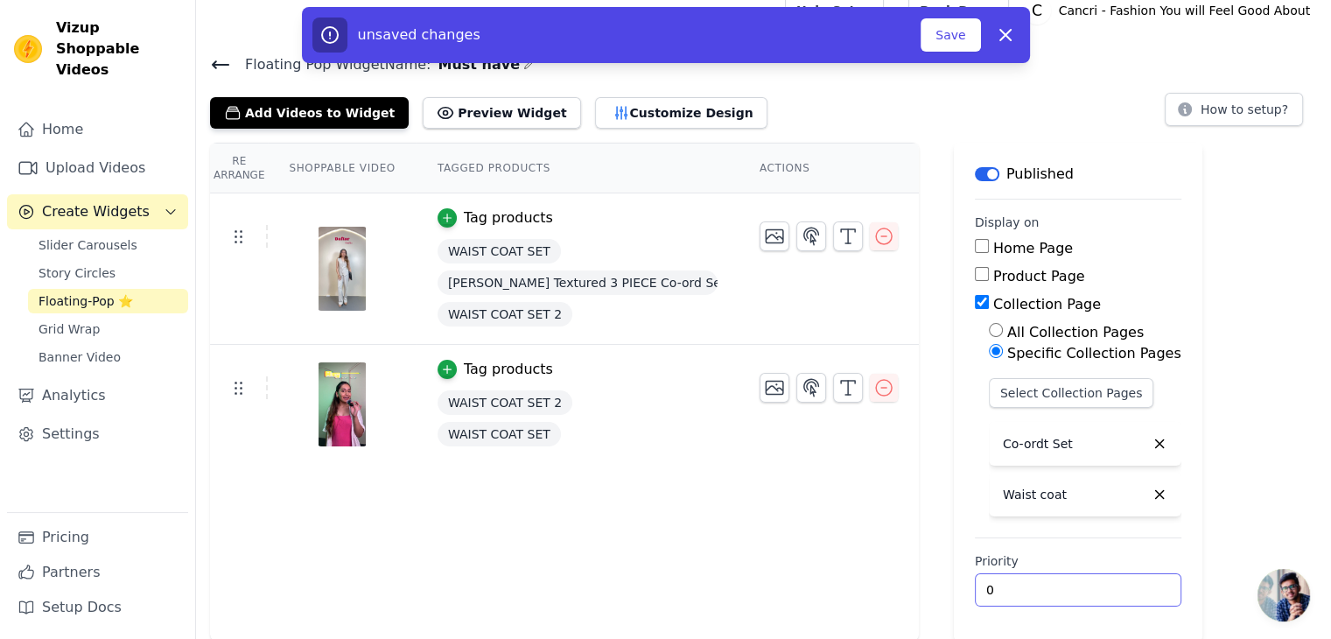
click at [975, 590] on input "0" at bounding box center [1078, 589] width 207 height 33
type input "1"
click at [1045, 583] on input "1" at bounding box center [1078, 589] width 207 height 33
click at [609, 515] on div "Re Arrange Shoppable Video Tagged Products Actions Tag products WAIST COAT SET …" at bounding box center [564, 392] width 709 height 499
click at [476, 113] on button "Preview Widget" at bounding box center [502, 113] width 158 height 32
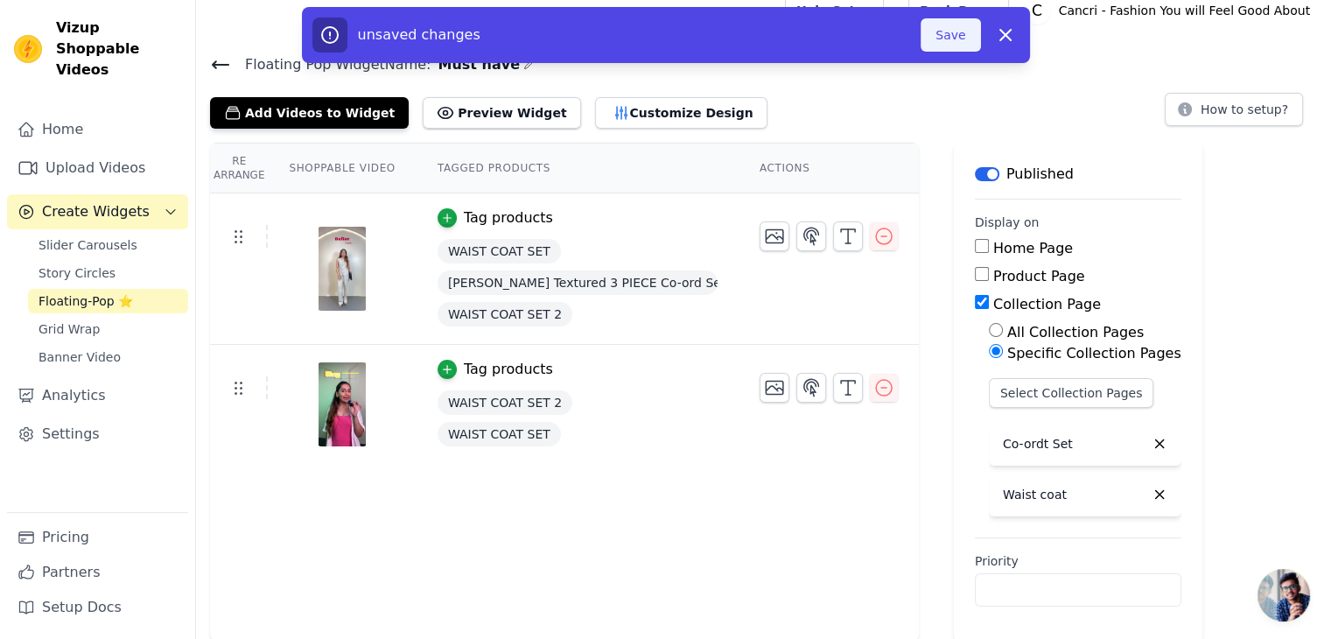
click at [956, 37] on button "Save" at bounding box center [951, 34] width 60 height 33
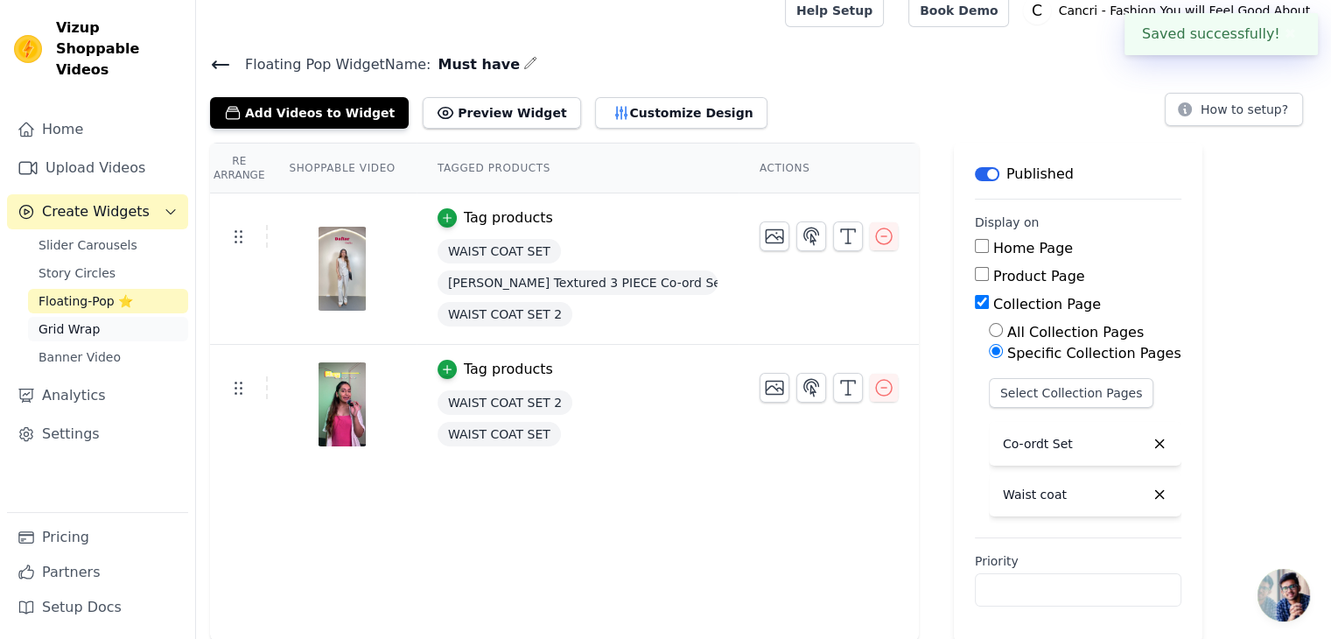
click at [105, 317] on link "Grid Wrap" at bounding box center [108, 329] width 160 height 25
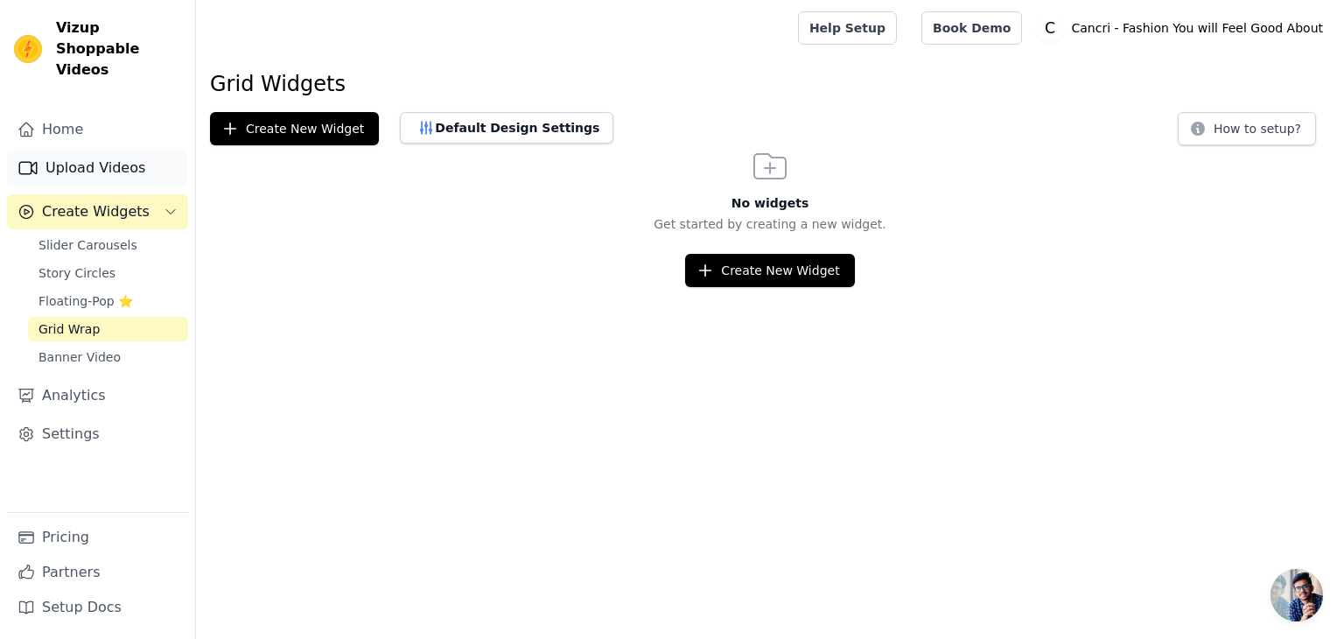
click at [70, 151] on link "Upload Videos" at bounding box center [97, 168] width 181 height 35
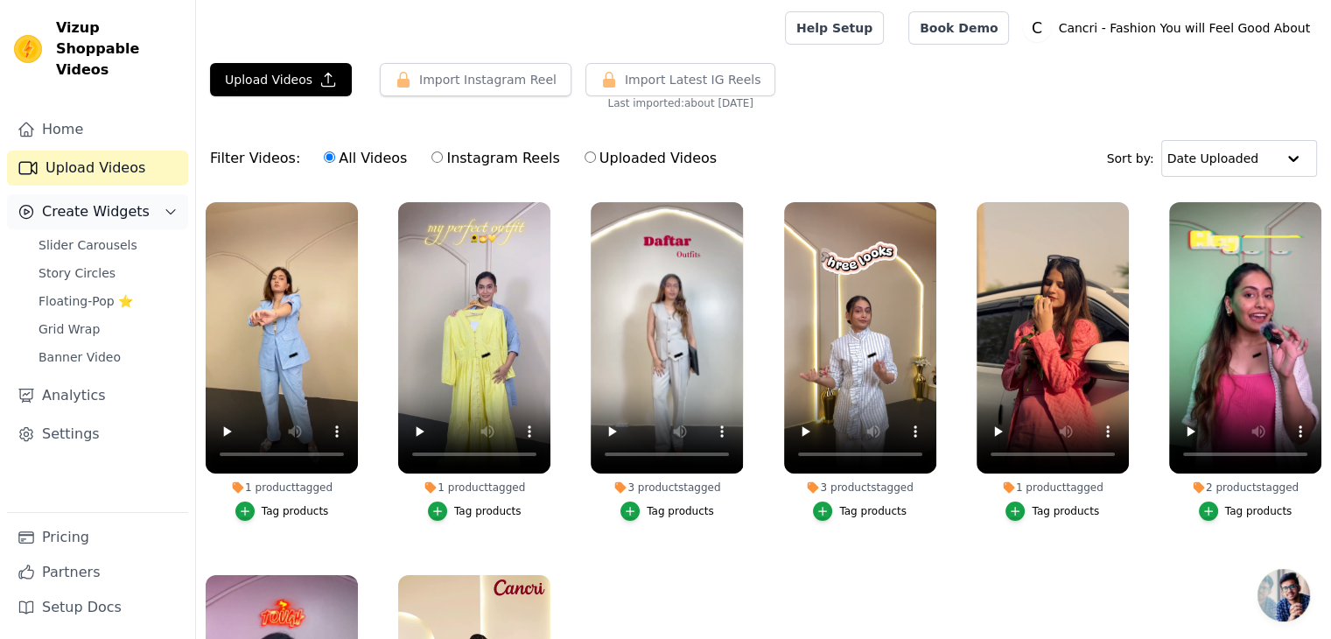
click at [102, 201] on span "Create Widgets" at bounding box center [96, 211] width 108 height 21
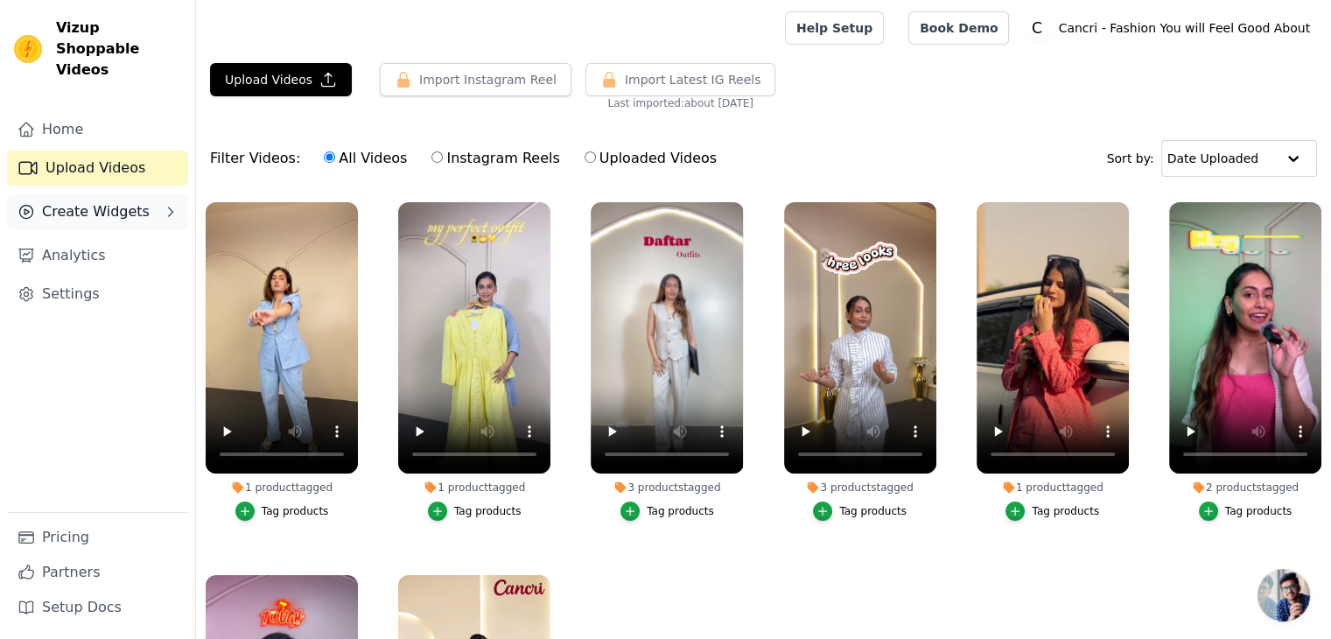
click at [102, 201] on span "Create Widgets" at bounding box center [96, 211] width 108 height 21
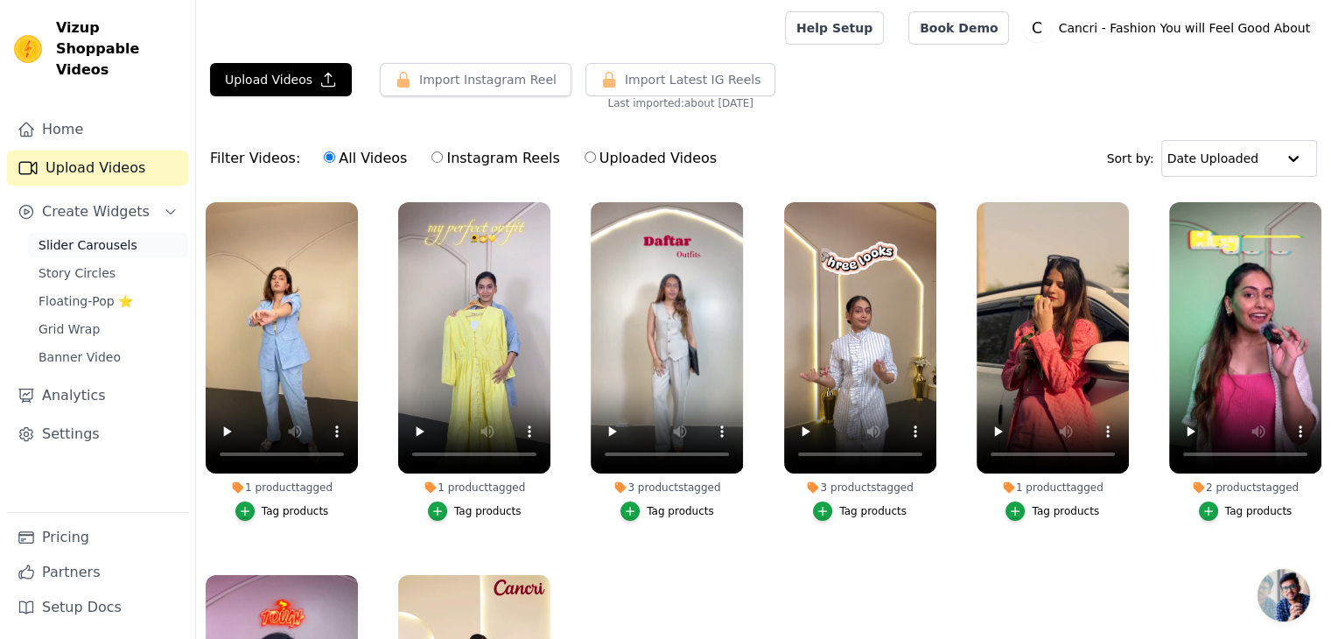
click at [109, 236] on span "Slider Carousels" at bounding box center [88, 245] width 99 height 18
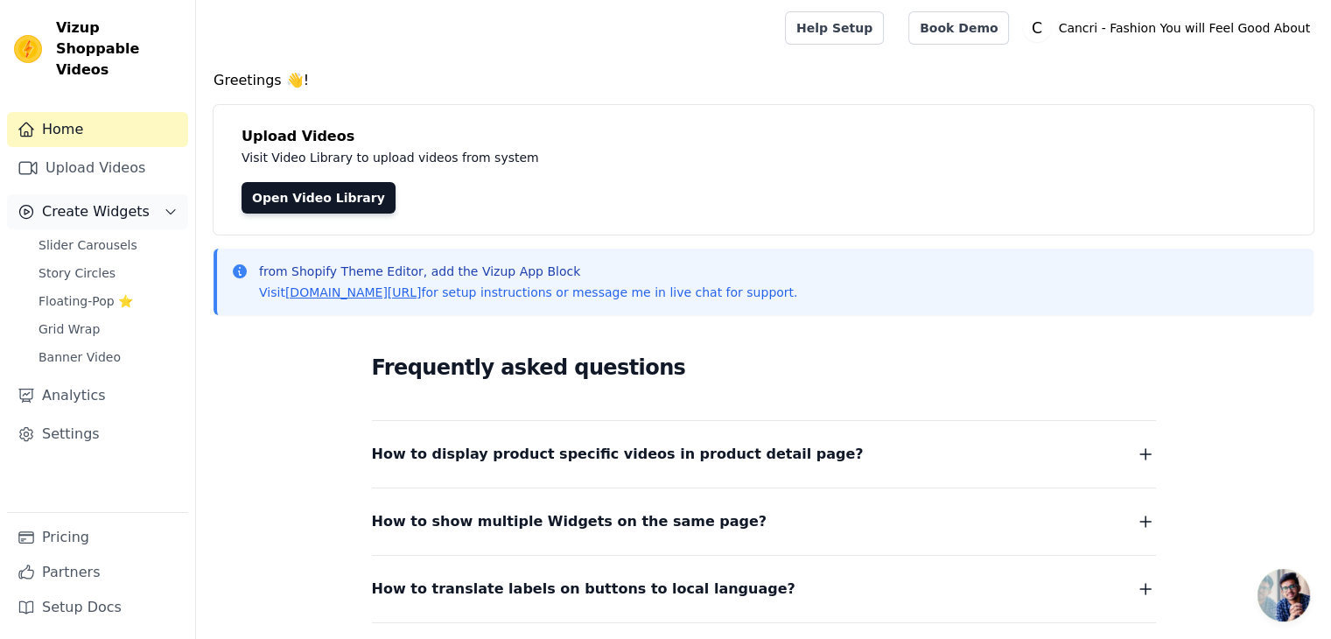
click at [110, 201] on span "Create Widgets" at bounding box center [96, 211] width 108 height 21
click at [95, 236] on span "Slider Carousels" at bounding box center [88, 245] width 99 height 18
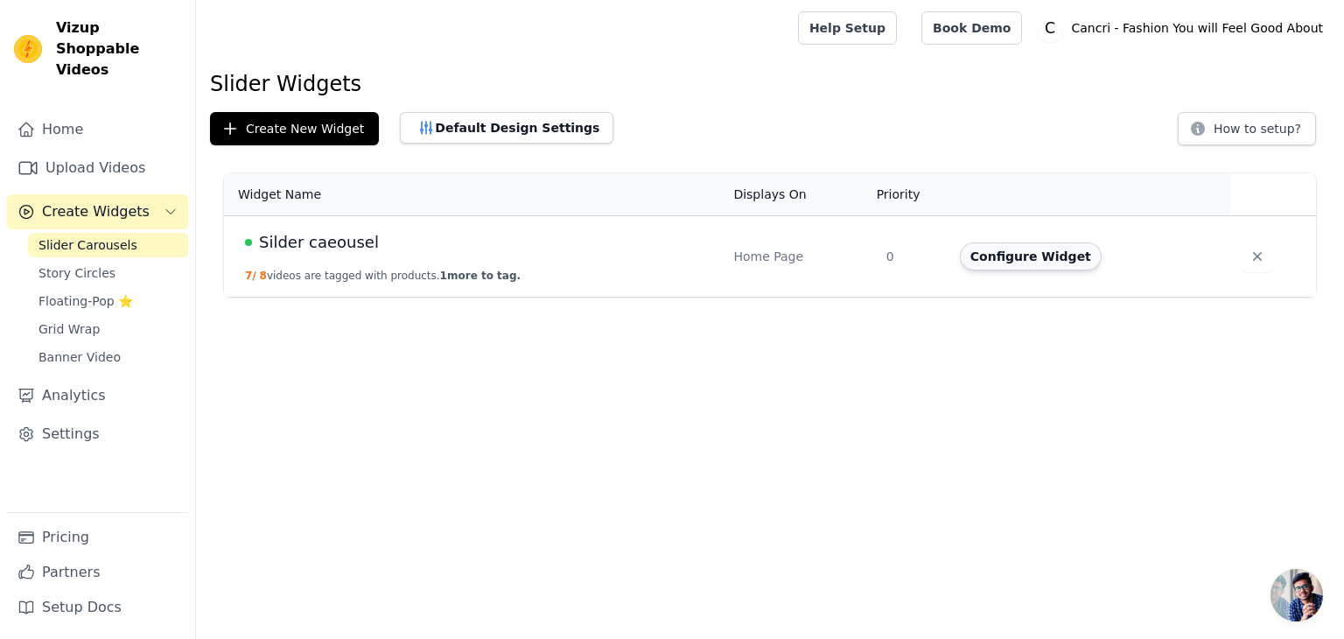
click at [991, 252] on button "Configure Widget" at bounding box center [1031, 256] width 142 height 28
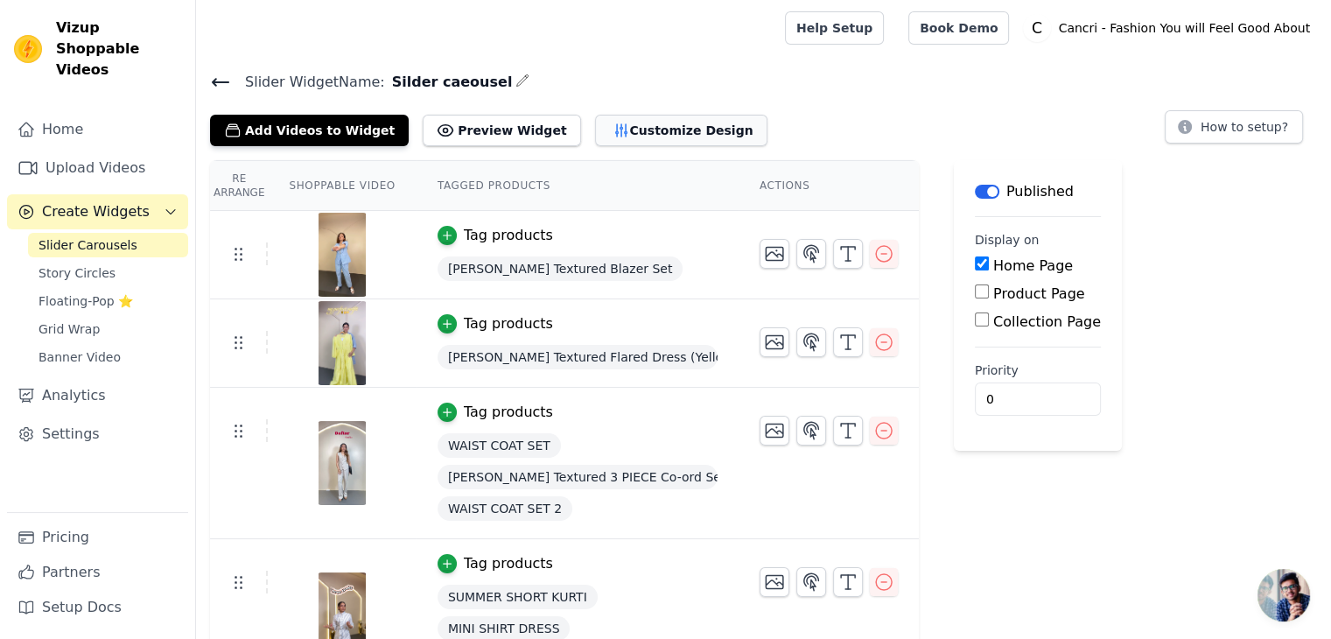
click at [598, 126] on button "Customize Design" at bounding box center [681, 131] width 172 height 32
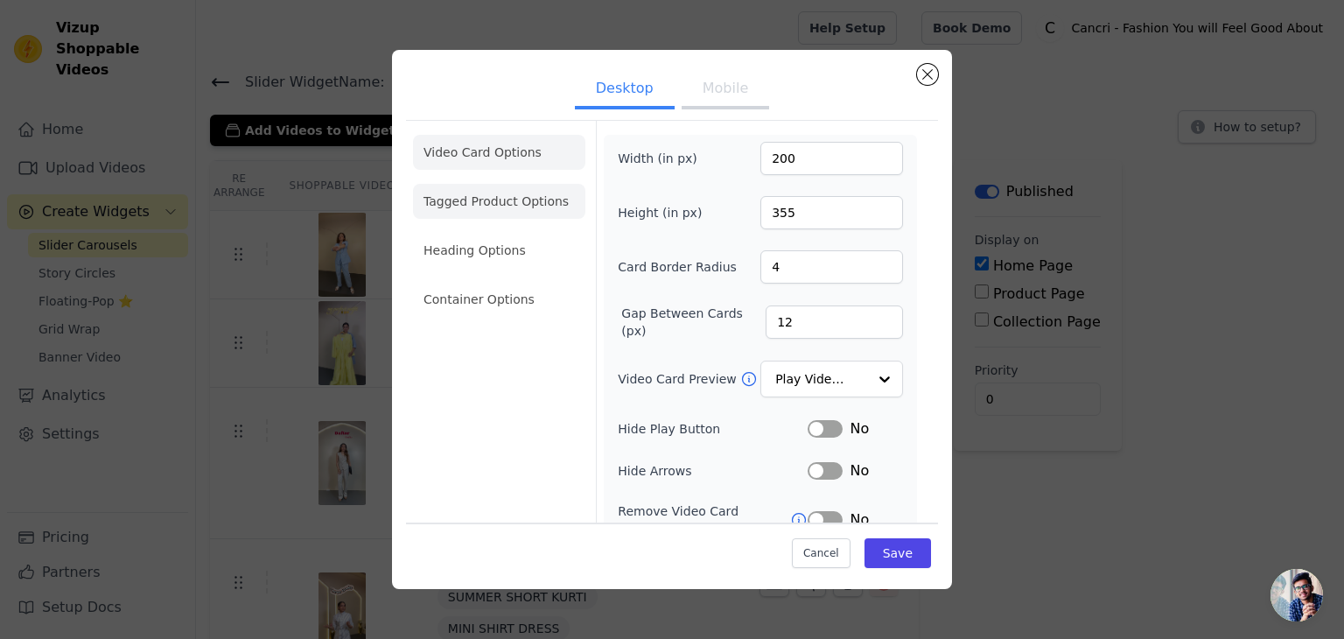
click at [477, 282] on li "Tagged Product Options" at bounding box center [499, 299] width 172 height 35
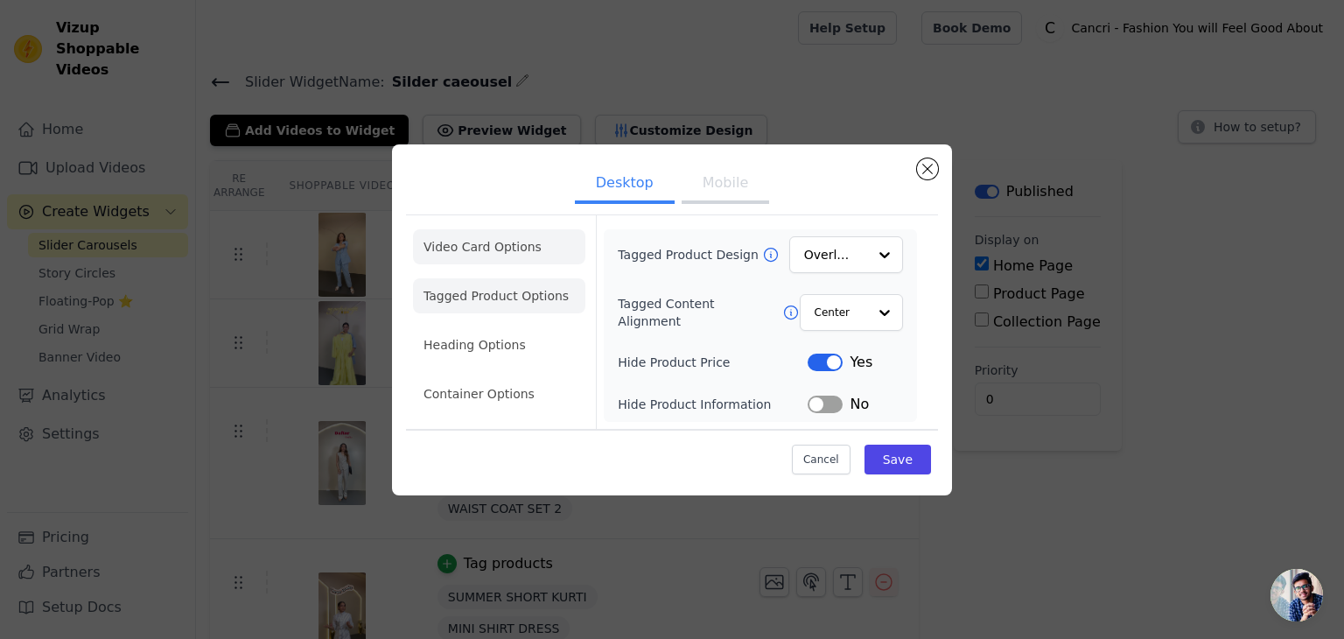
click at [487, 278] on li "Video Card Options" at bounding box center [499, 295] width 172 height 35
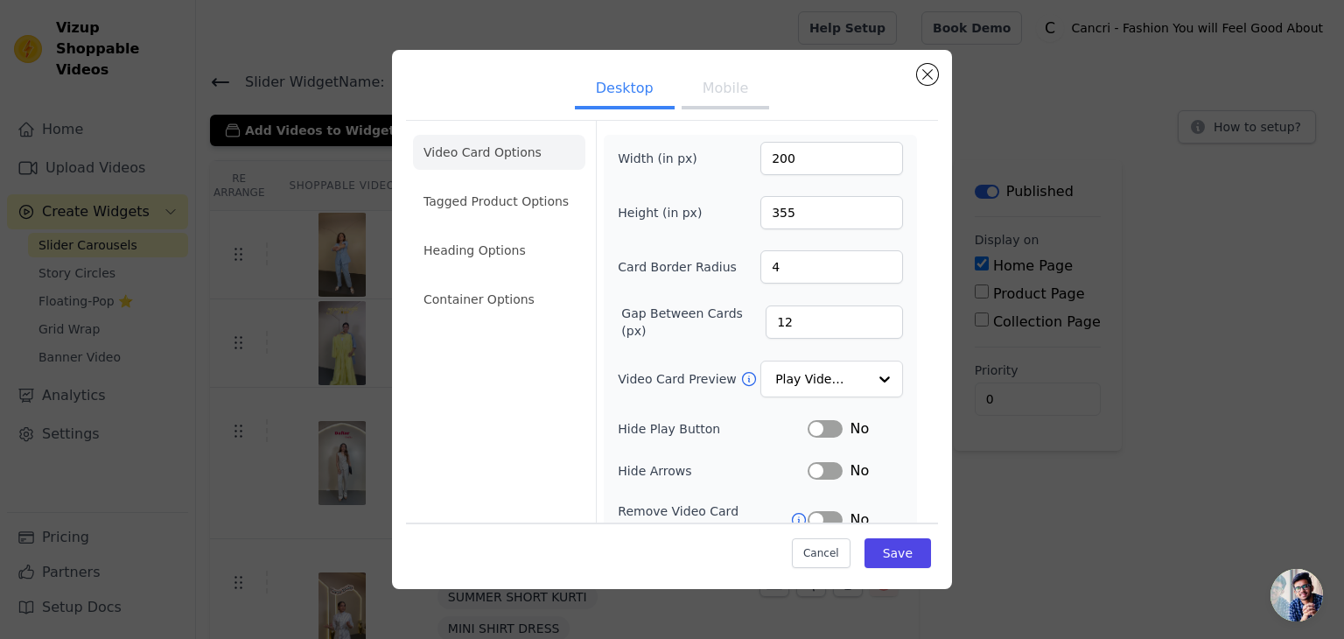
scroll to position [137, 0]
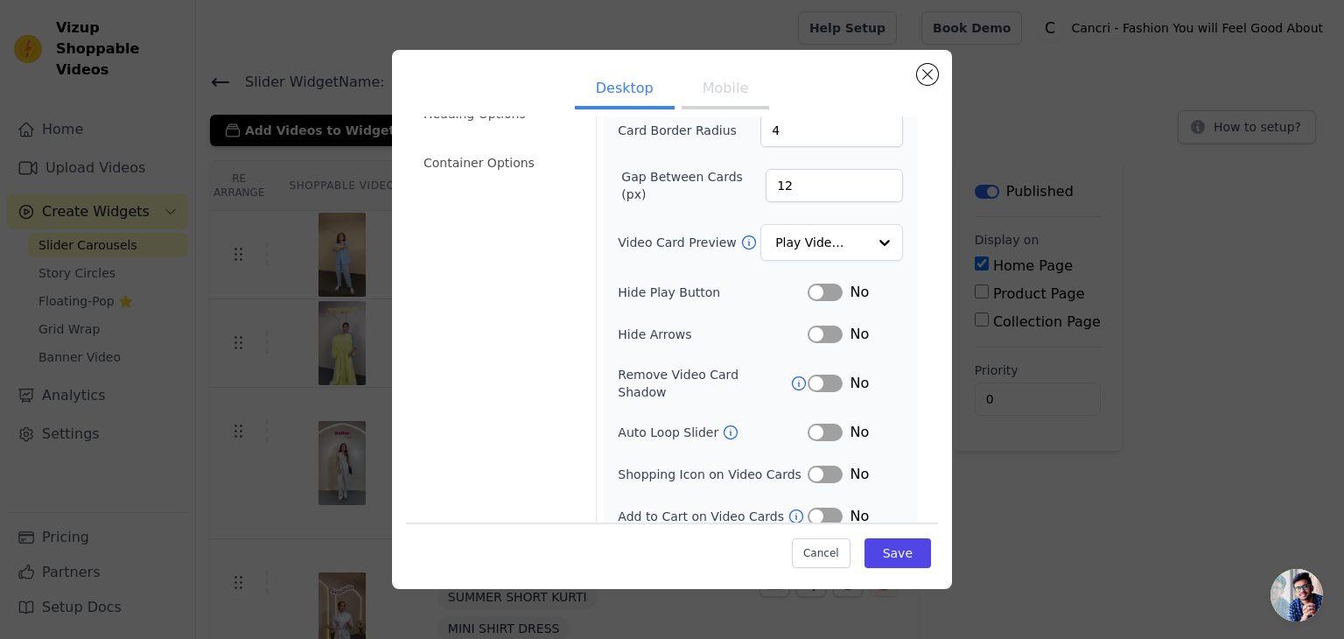
click at [812, 375] on button "Label" at bounding box center [825, 384] width 35 height 18
click at [814, 375] on button "Label" at bounding box center [825, 384] width 35 height 18
click at [826, 247] on input "Video Card Preview" at bounding box center [821, 243] width 90 height 35
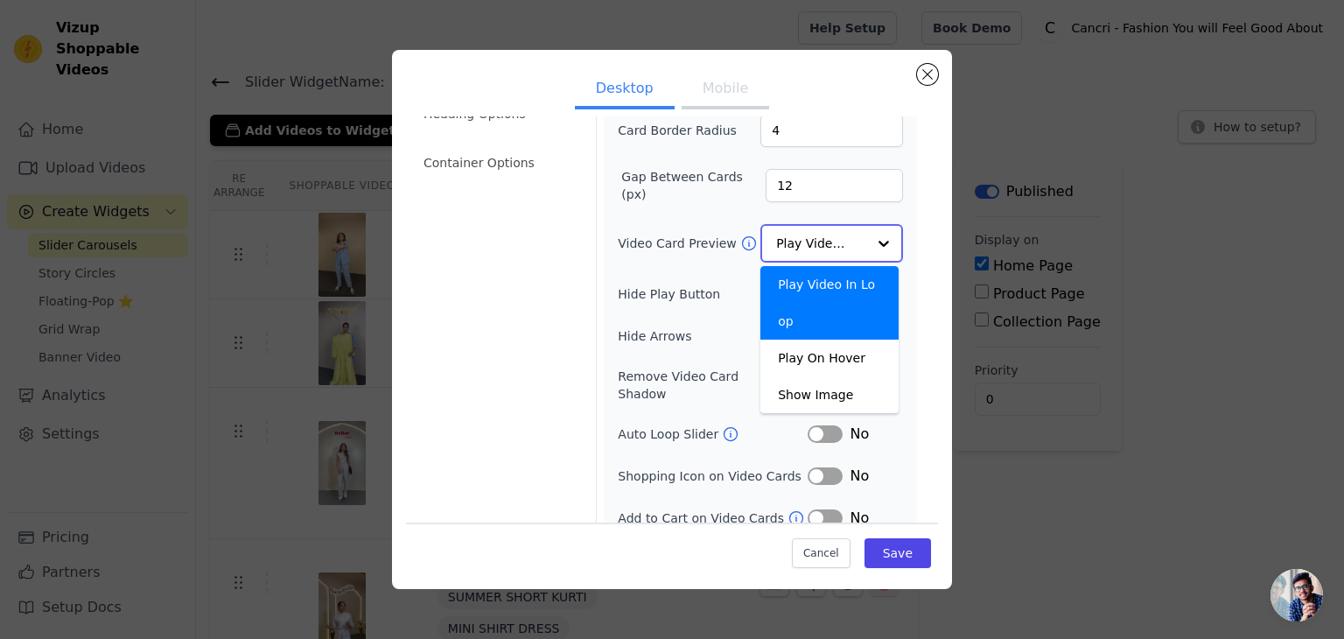
click at [828, 277] on div "Play Video In Loop" at bounding box center [829, 303] width 138 height 74
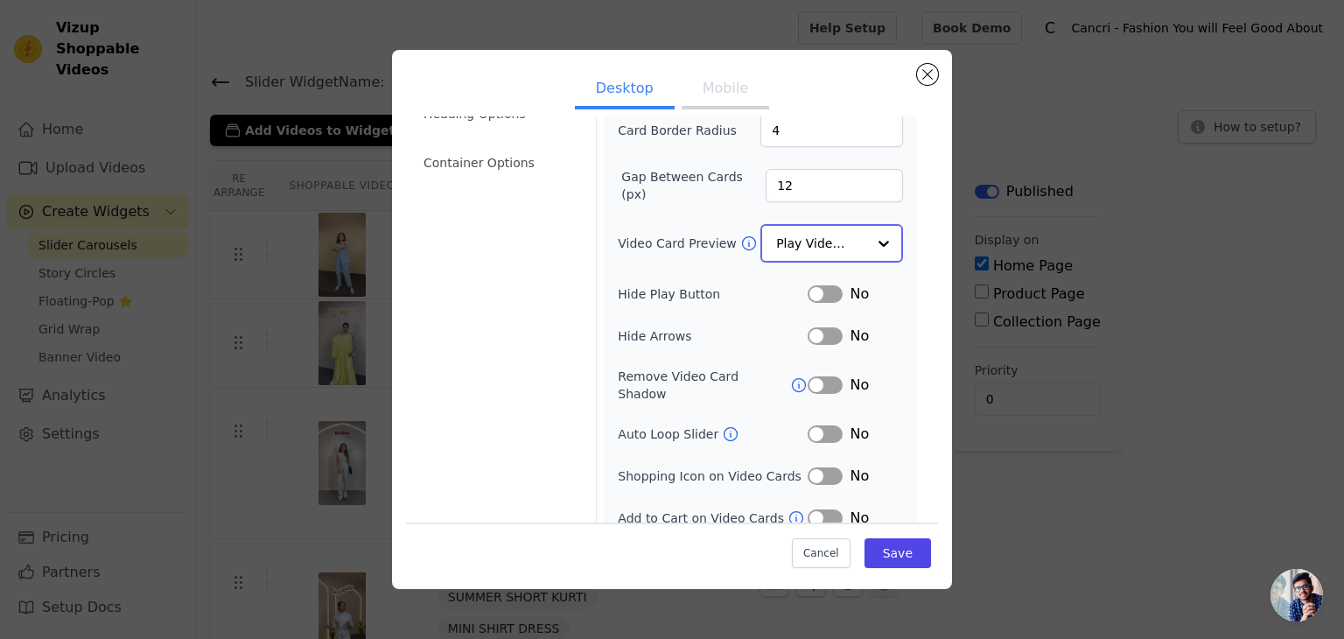
click at [866, 235] on div at bounding box center [883, 243] width 35 height 35
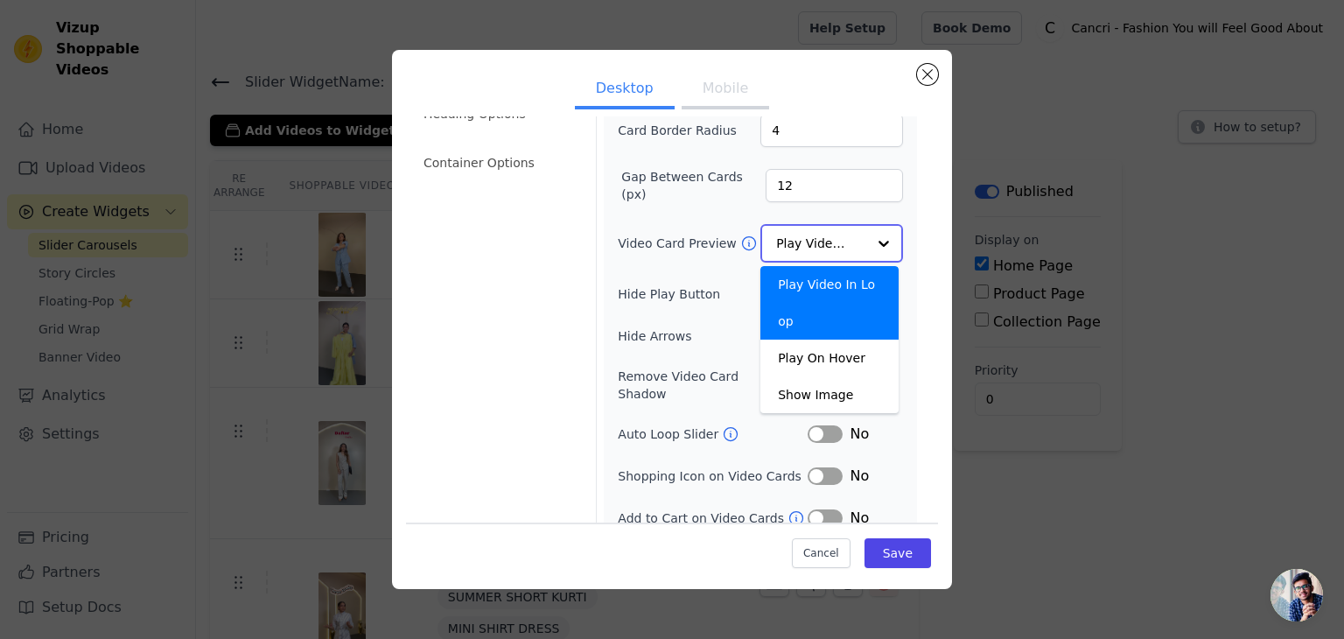
click at [860, 277] on div "Play Video In Loop" at bounding box center [829, 303] width 138 height 74
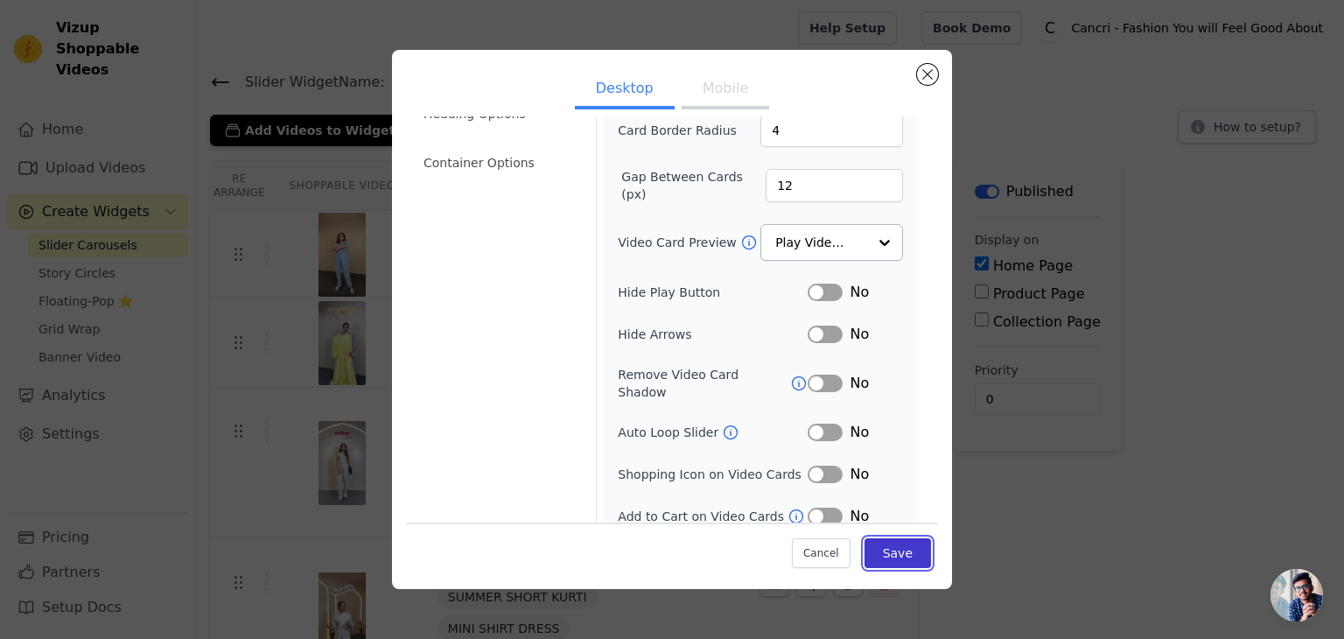
click at [886, 550] on button "Save" at bounding box center [898, 553] width 67 height 30
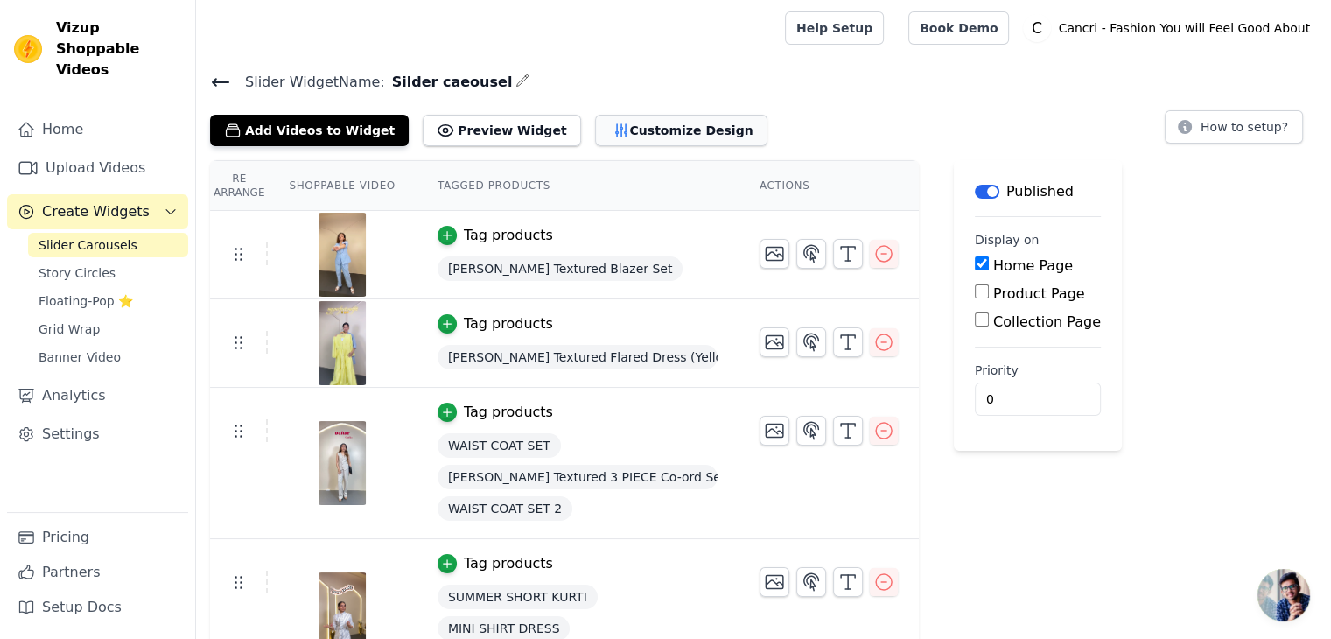
click at [595, 131] on button "Customize Design" at bounding box center [681, 131] width 172 height 32
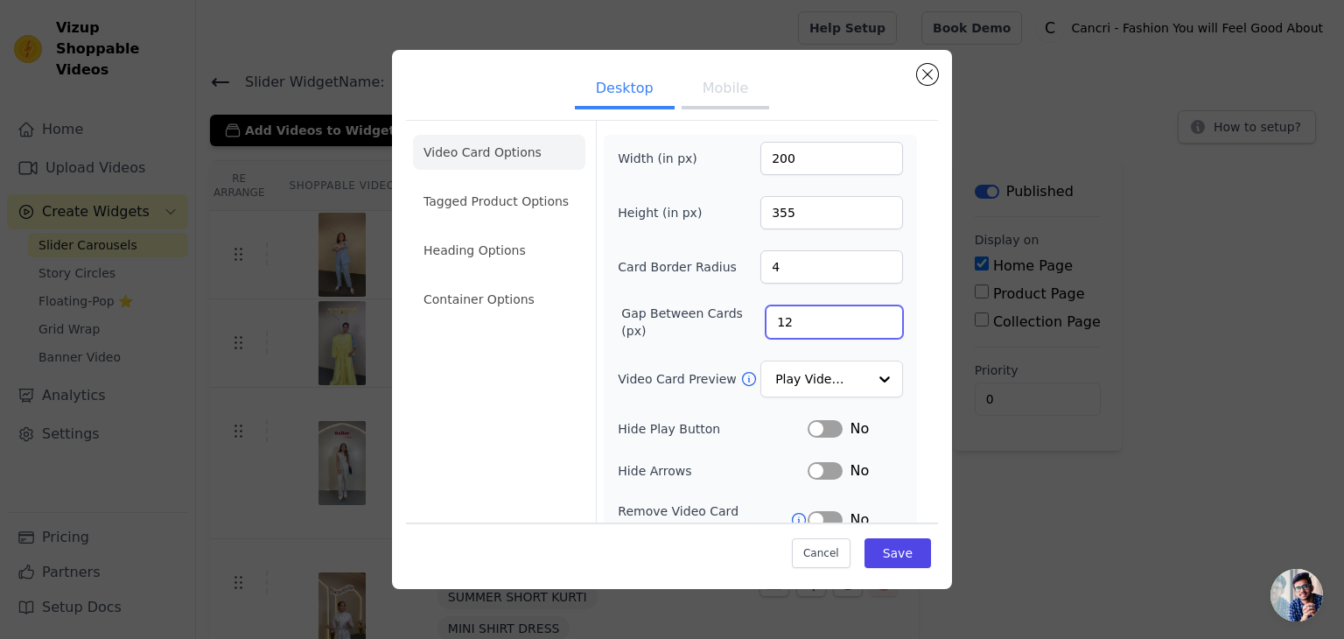
click at [816, 319] on input "12" at bounding box center [834, 321] width 137 height 33
type input "11"
click at [872, 325] on input "11" at bounding box center [834, 321] width 137 height 33
click at [795, 263] on input "4" at bounding box center [831, 266] width 143 height 33
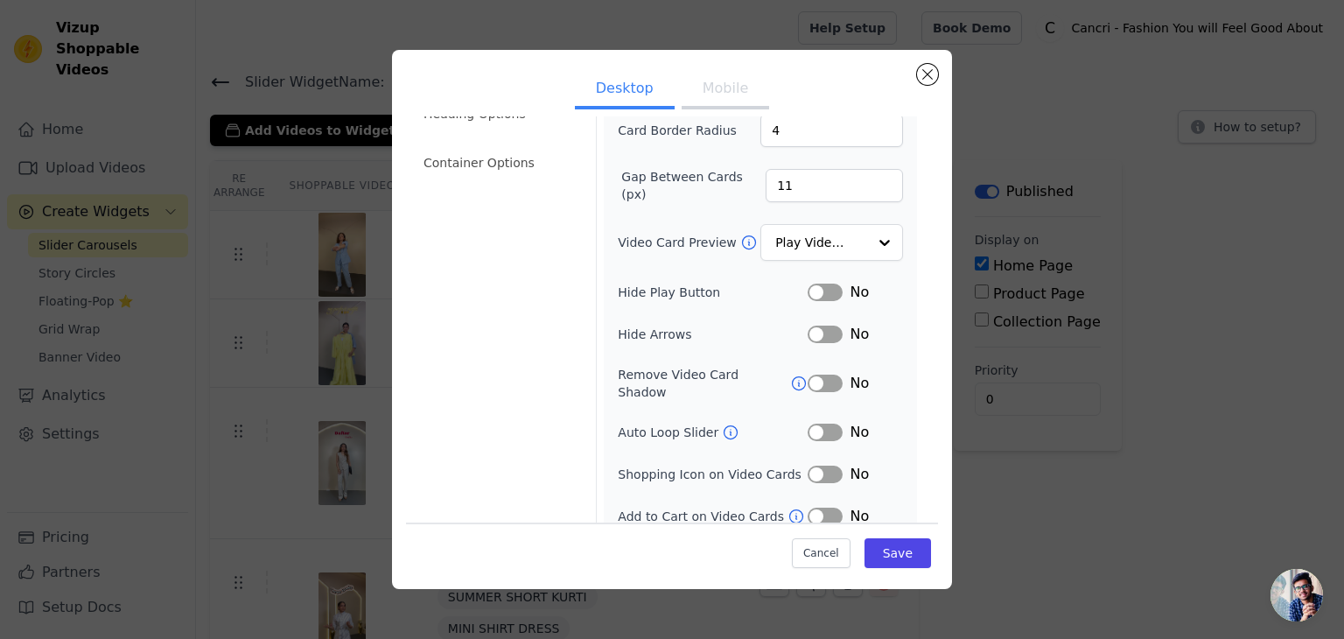
click at [818, 466] on button "Label" at bounding box center [825, 475] width 35 height 18
click at [816, 424] on button "Label" at bounding box center [825, 433] width 35 height 18
click at [900, 550] on button "Save" at bounding box center [898, 553] width 67 height 30
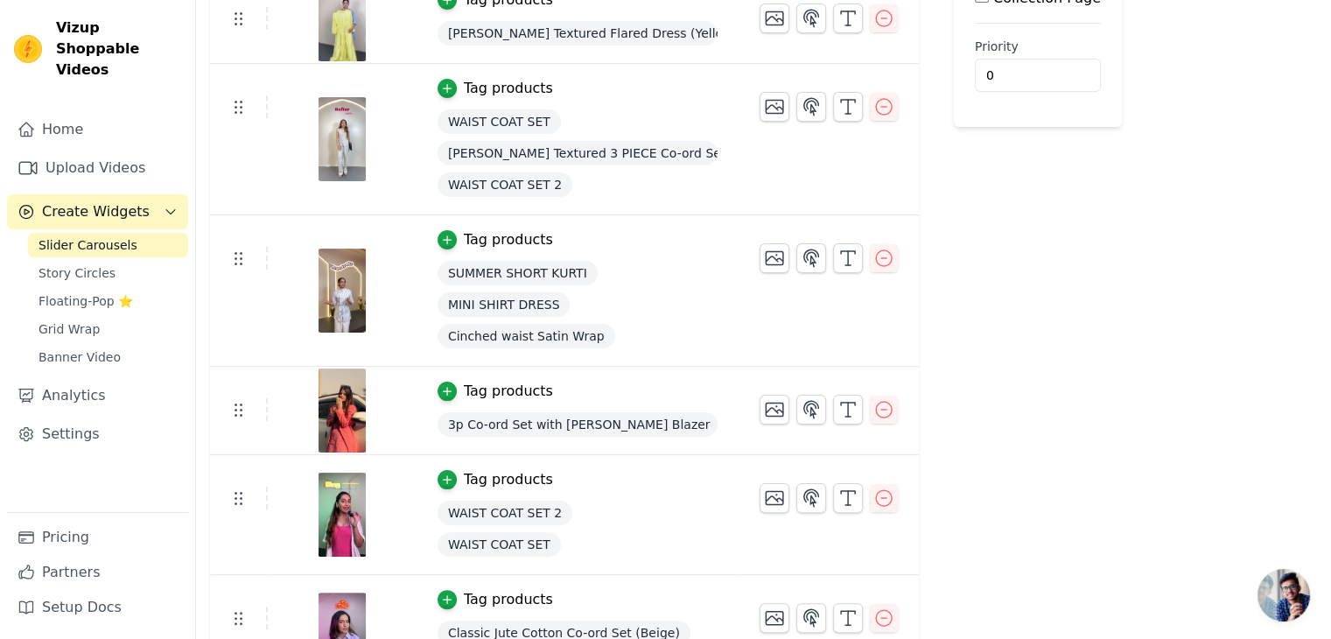
scroll to position [356, 0]
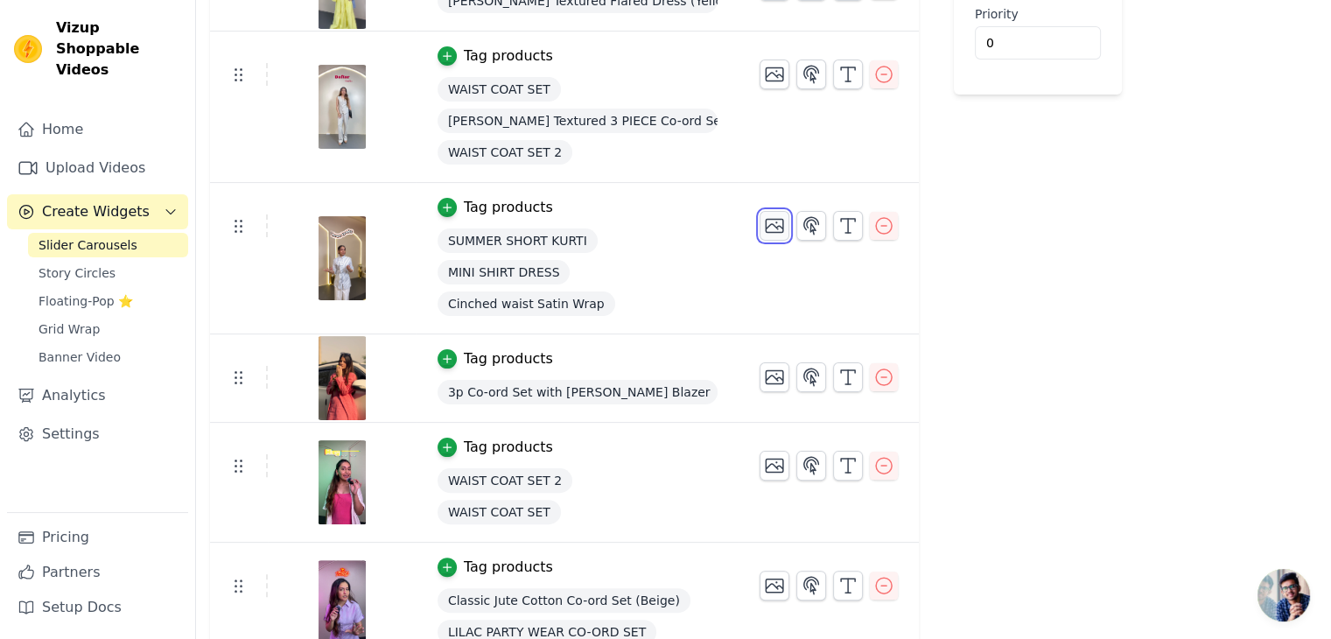
click at [764, 228] on icon "button" at bounding box center [774, 225] width 21 height 21
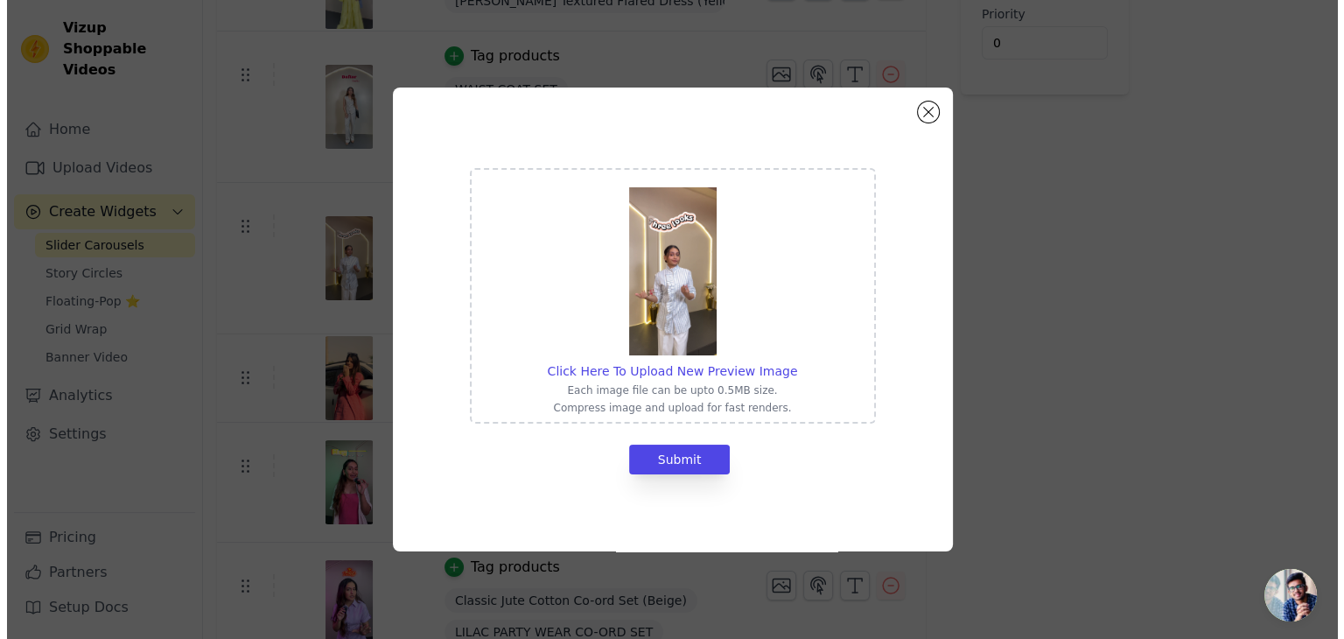
scroll to position [0, 0]
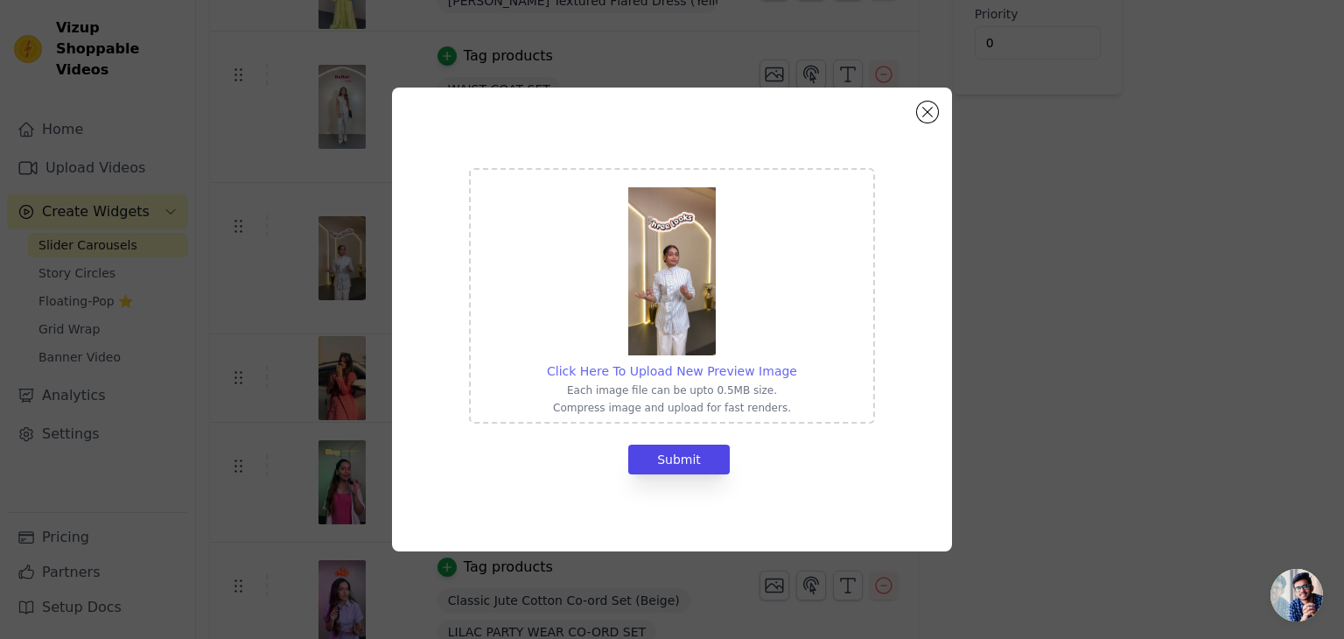
click at [704, 365] on span "Click Here To Upload New Preview Image" at bounding box center [672, 371] width 250 height 14
click at [796, 362] on input "Click Here To Upload New Preview Image Each image file can be upto 0.5MB size. …" at bounding box center [796, 361] width 1 height 1
click at [928, 116] on button "Close modal" at bounding box center [927, 112] width 21 height 21
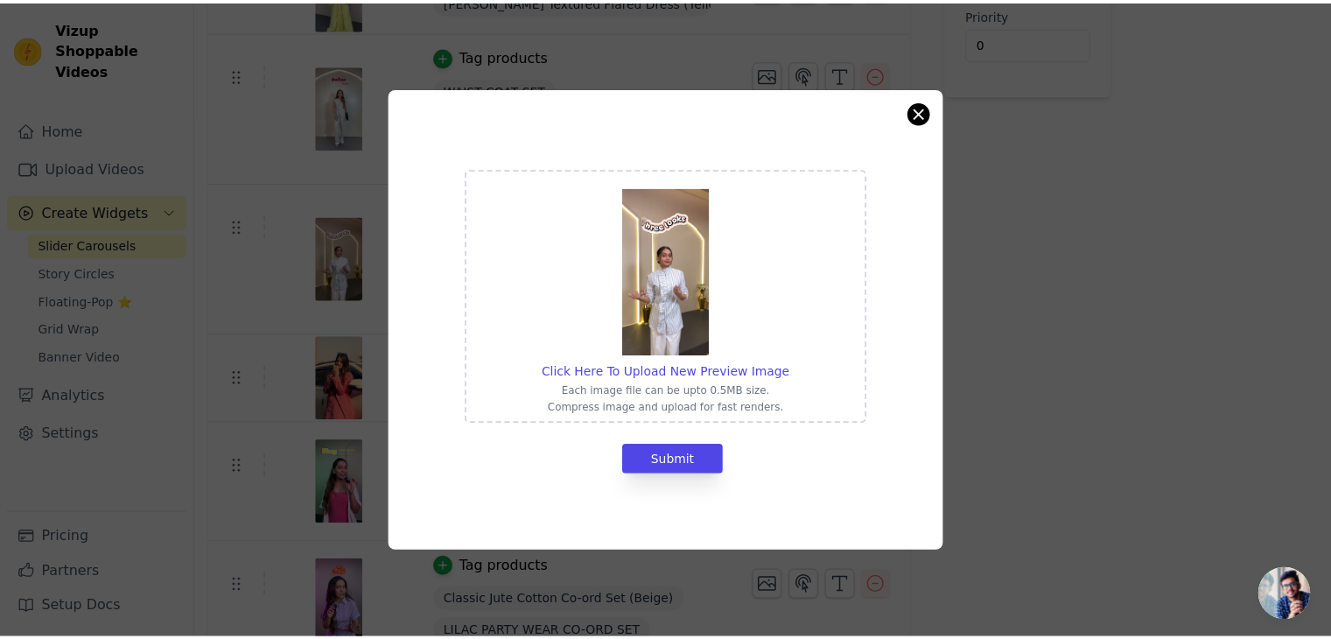
scroll to position [356, 0]
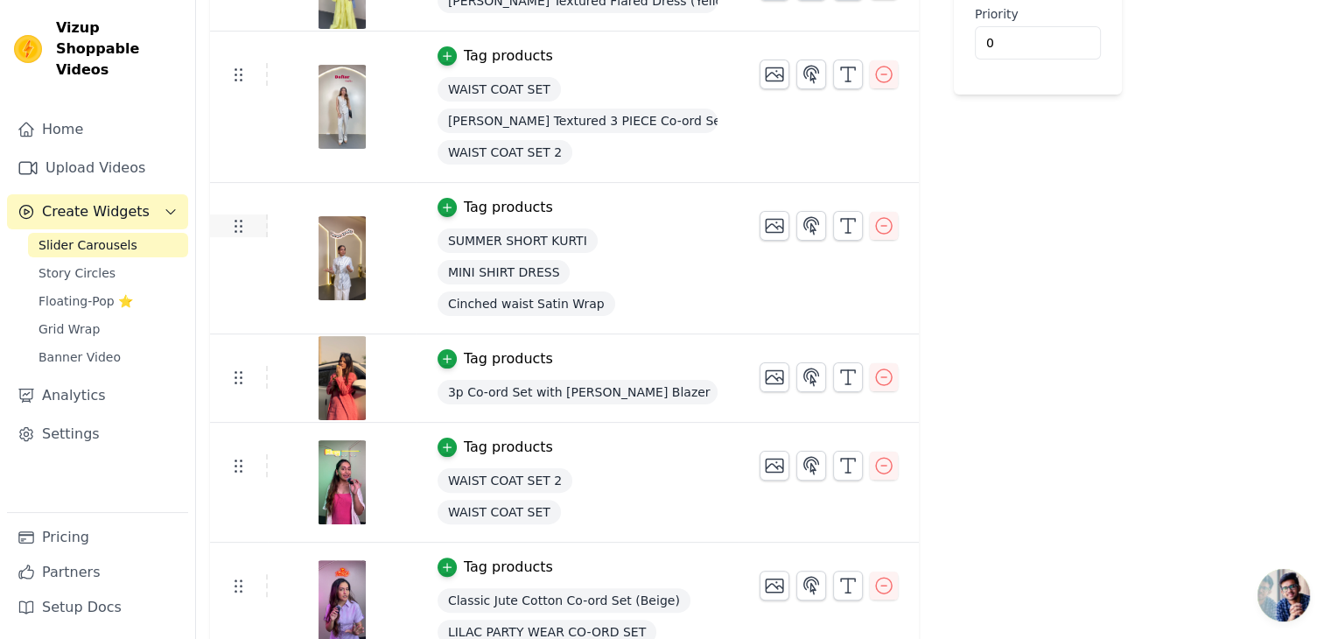
click at [244, 228] on icon at bounding box center [238, 225] width 21 height 21
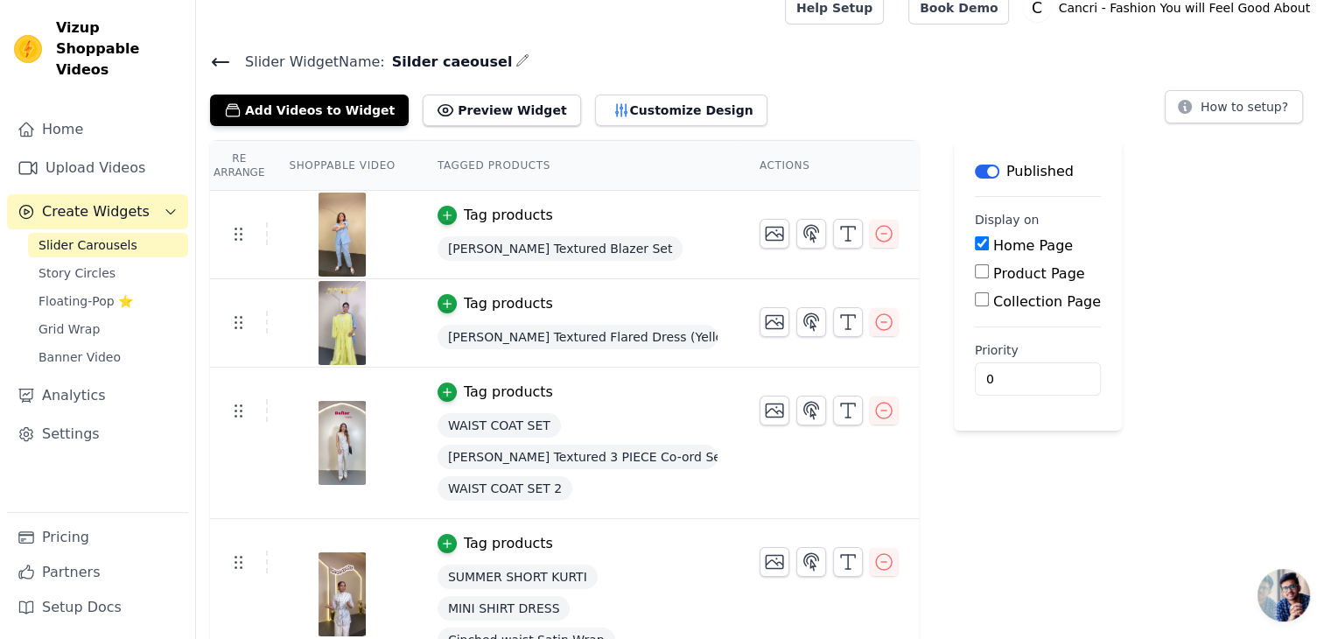
scroll to position [21, 0]
click at [622, 102] on button "Customize Design" at bounding box center [681, 110] width 172 height 32
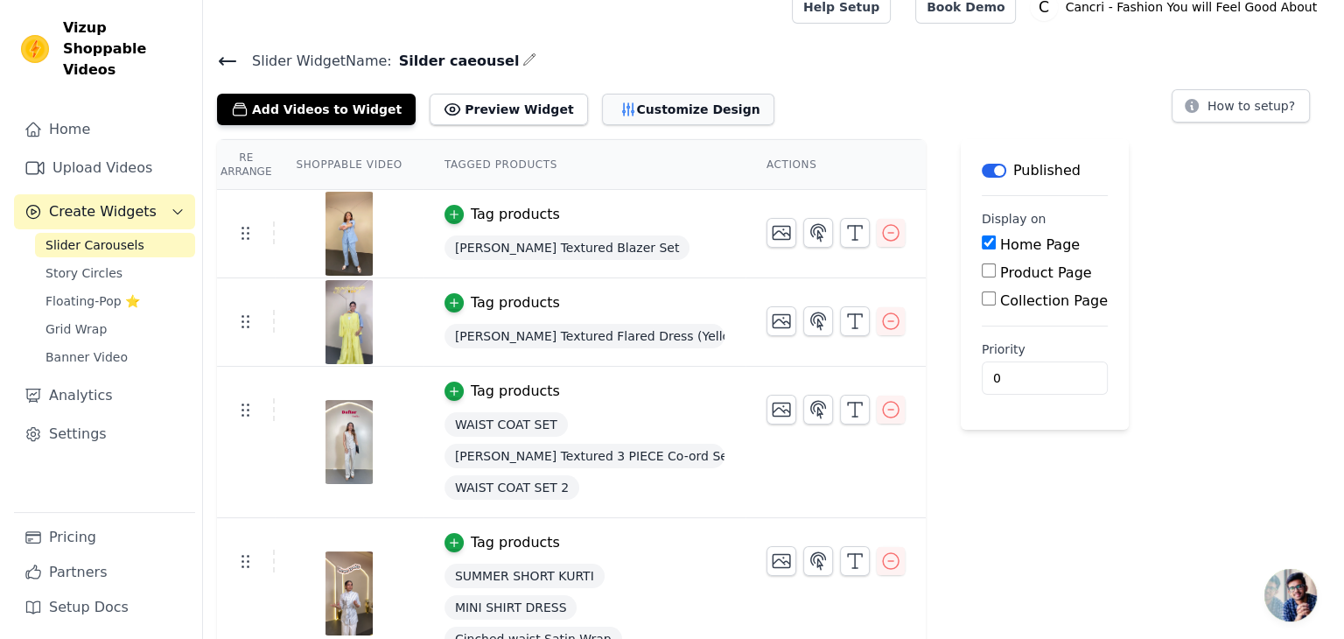
scroll to position [0, 0]
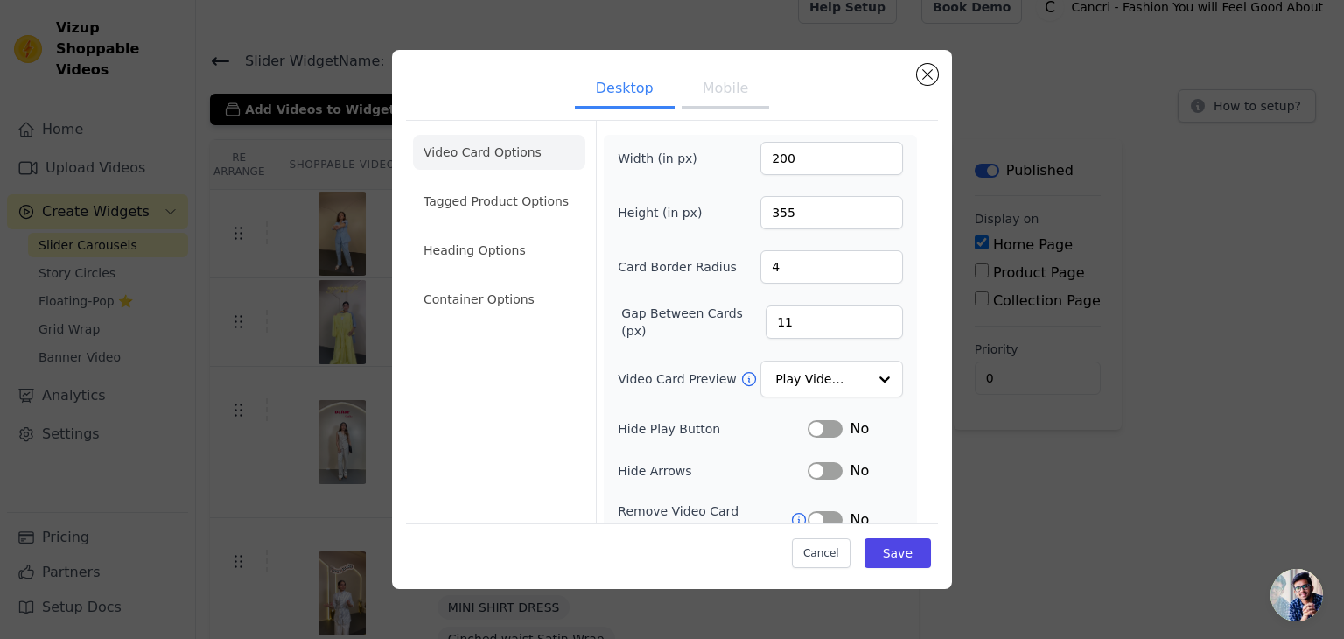
click at [504, 218] on ul "Video Card Options Tagged Product Options Heading Options Container Options" at bounding box center [499, 226] width 172 height 196
click at [534, 282] on li "Tagged Product Options" at bounding box center [499, 299] width 172 height 35
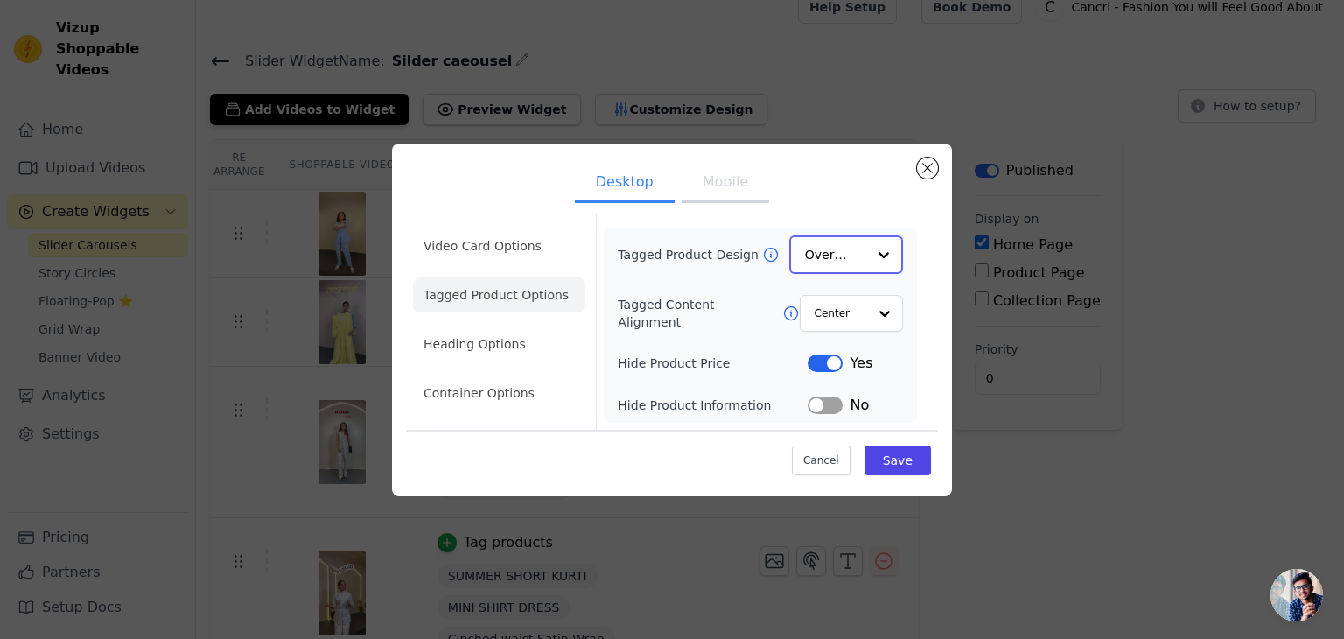
click at [815, 256] on input "Tagged Product Design" at bounding box center [835, 254] width 61 height 35
click at [861, 321] on input "Tagged Content Alignment" at bounding box center [840, 312] width 53 height 35
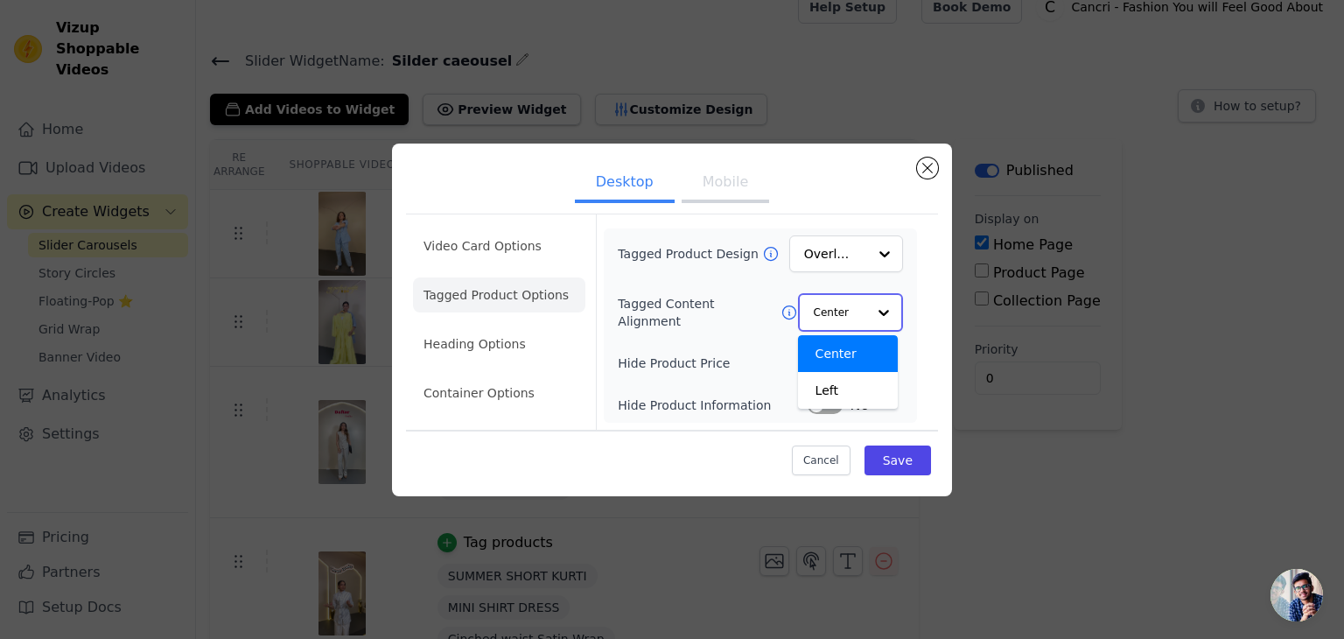
click at [861, 321] on input "Tagged Content Alignment" at bounding box center [840, 312] width 53 height 35
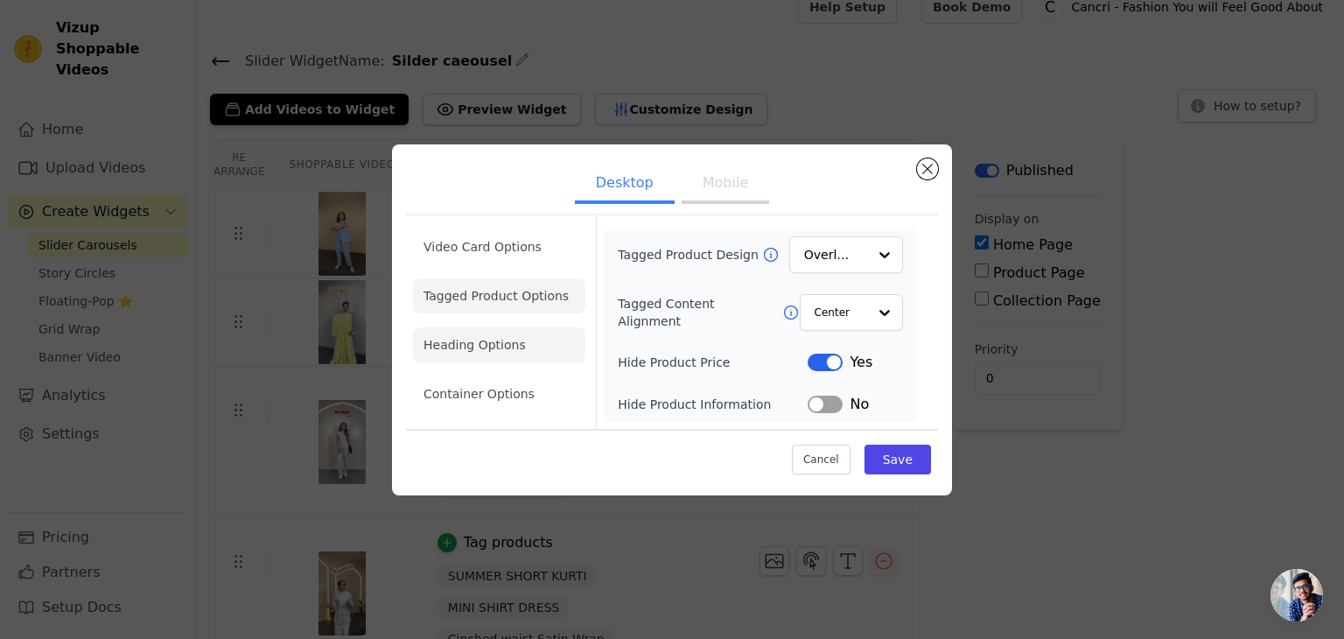
click at [480, 345] on li "Heading Options" at bounding box center [499, 344] width 172 height 35
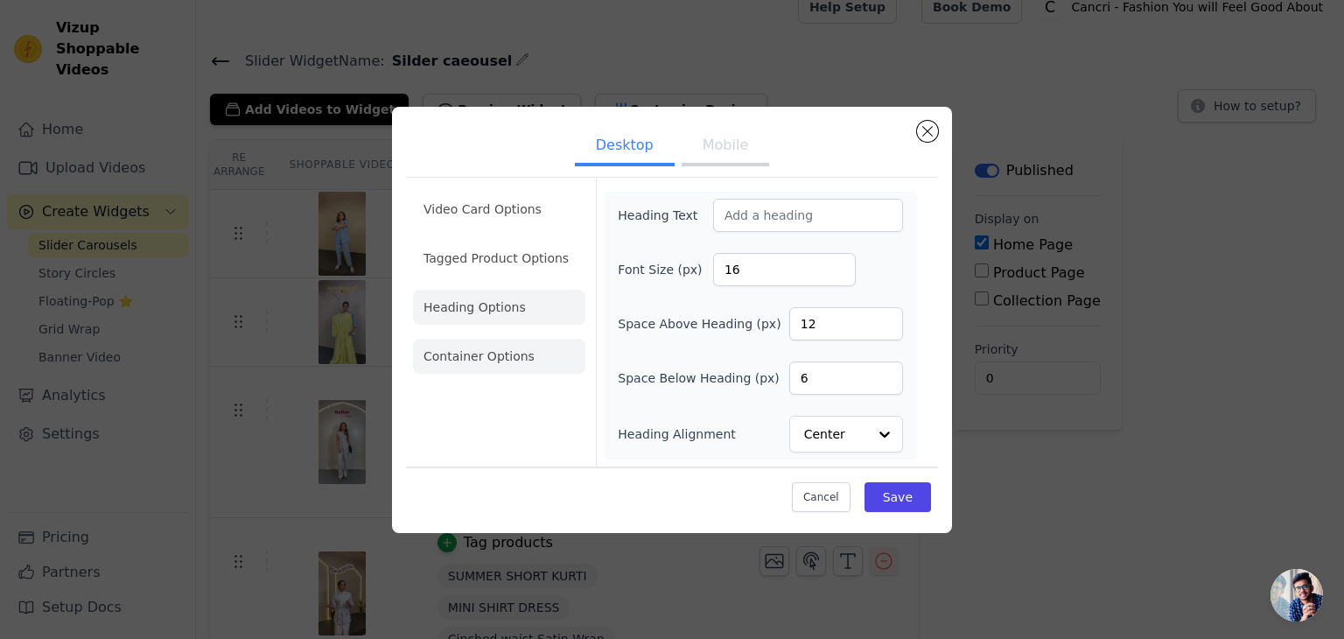
click at [499, 366] on li "Container Options" at bounding box center [499, 356] width 172 height 35
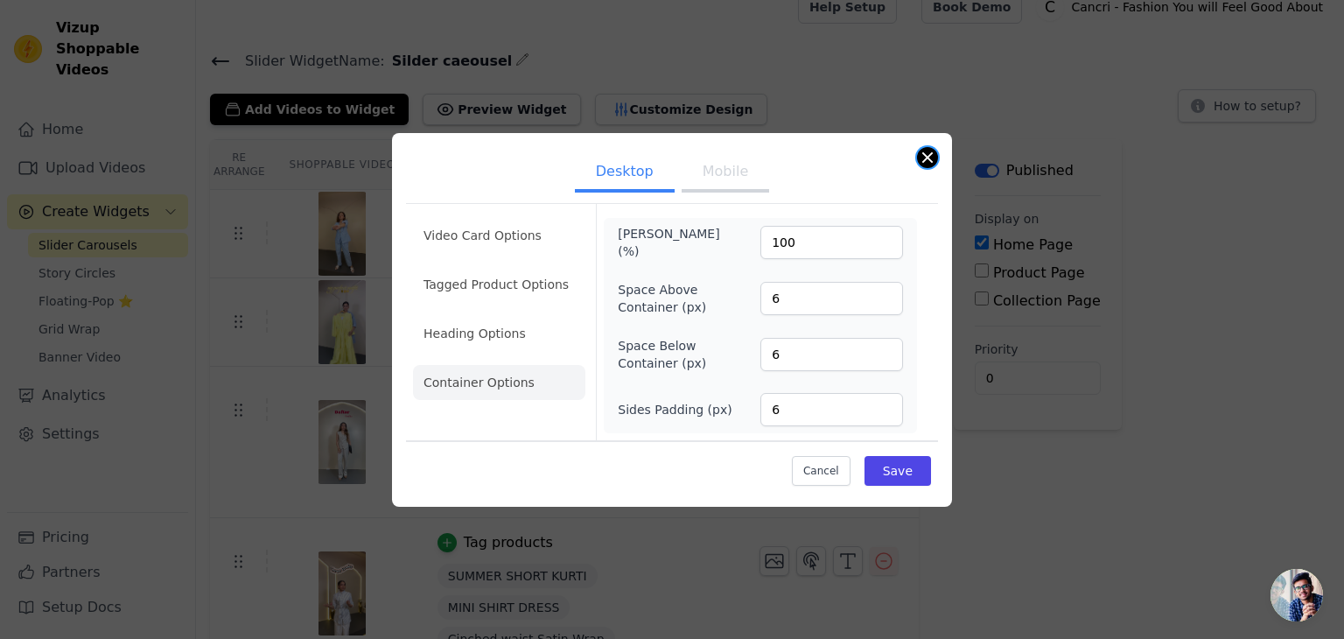
click at [926, 162] on button "Close modal" at bounding box center [927, 157] width 21 height 21
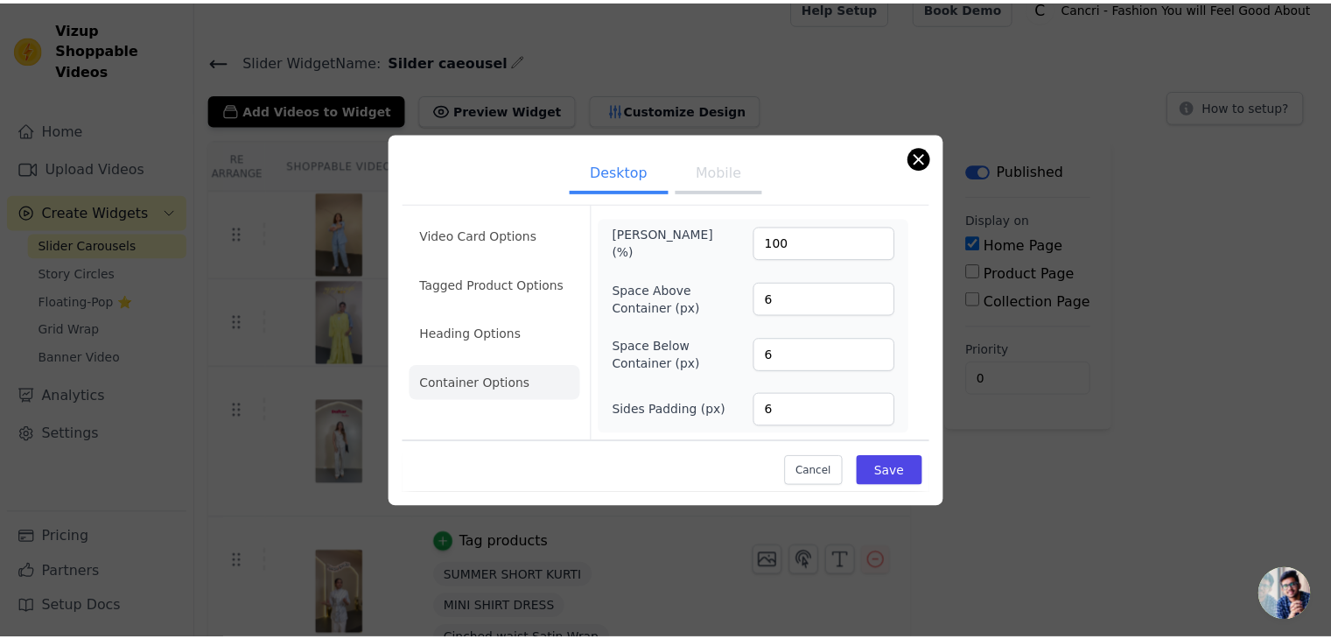
scroll to position [21, 0]
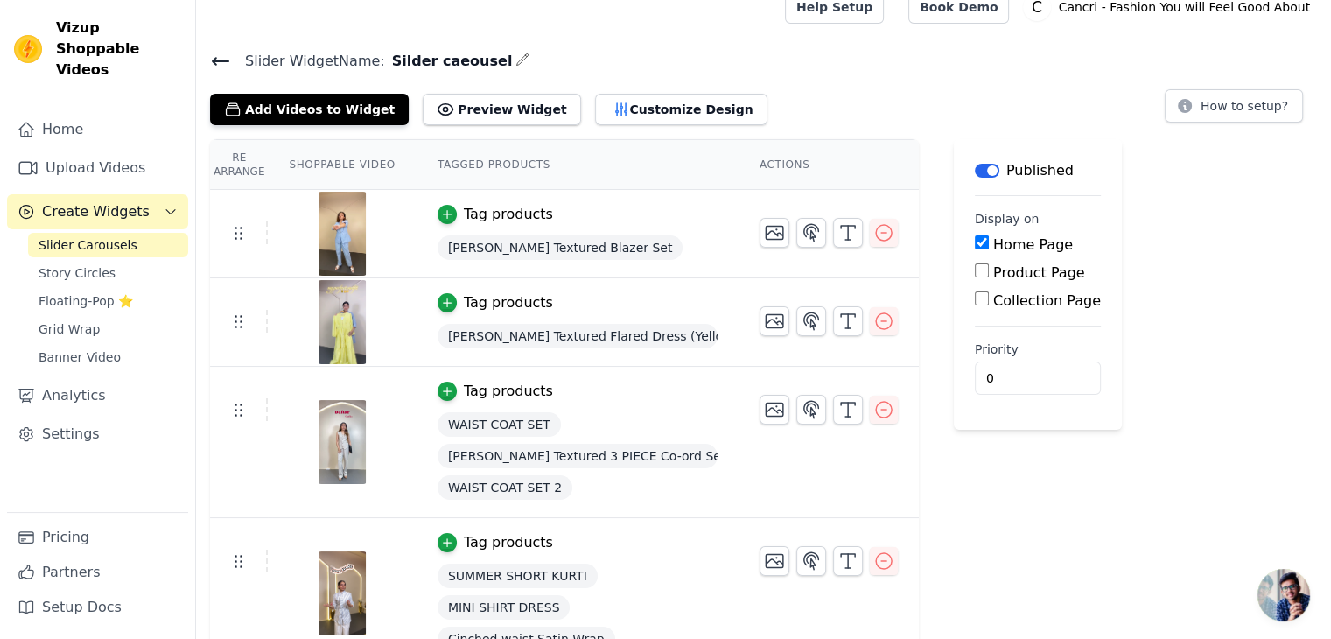
click at [1060, 463] on div "Re Arrange Shoppable Video Tagged Products Actions Tag products Schiffli Textur…" at bounding box center [763, 611] width 1135 height 945
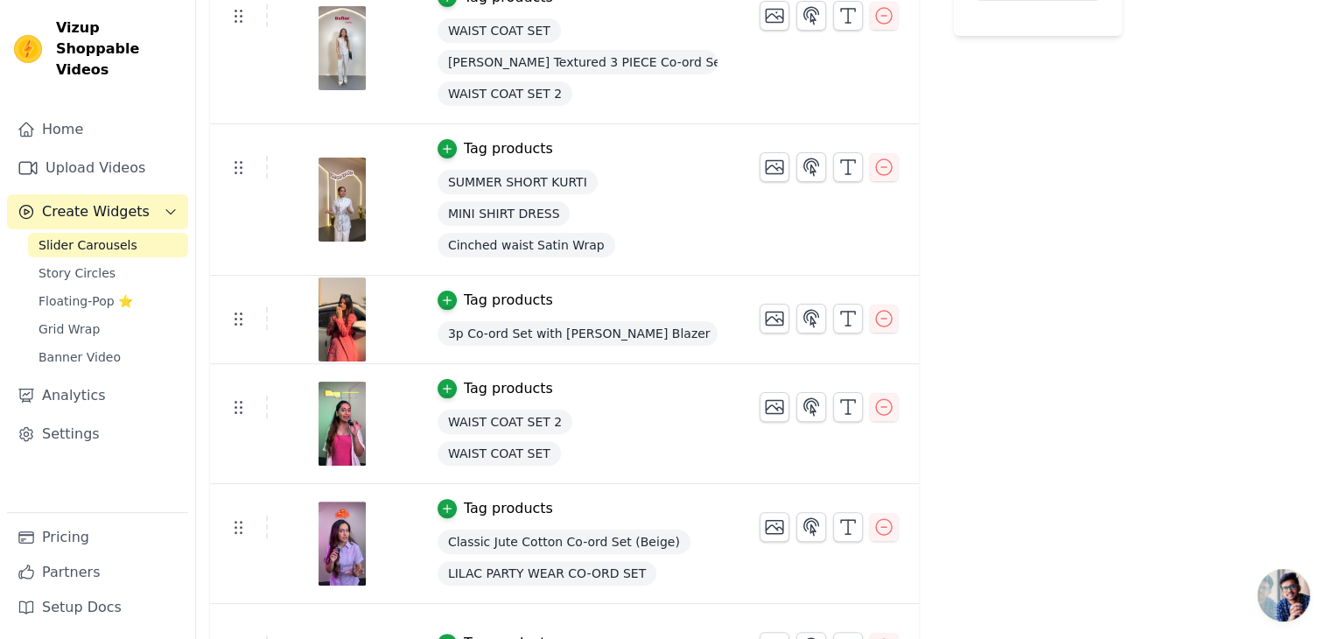
scroll to position [464, 0]
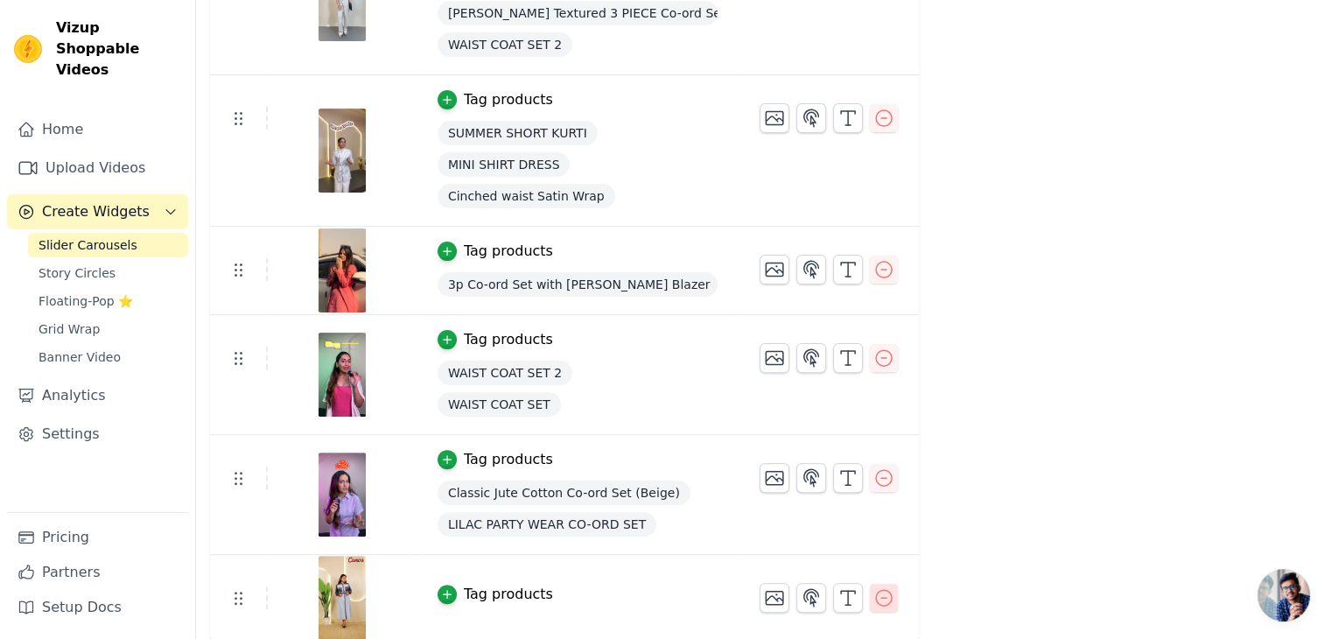
click at [873, 599] on icon "button" at bounding box center [883, 597] width 21 height 21
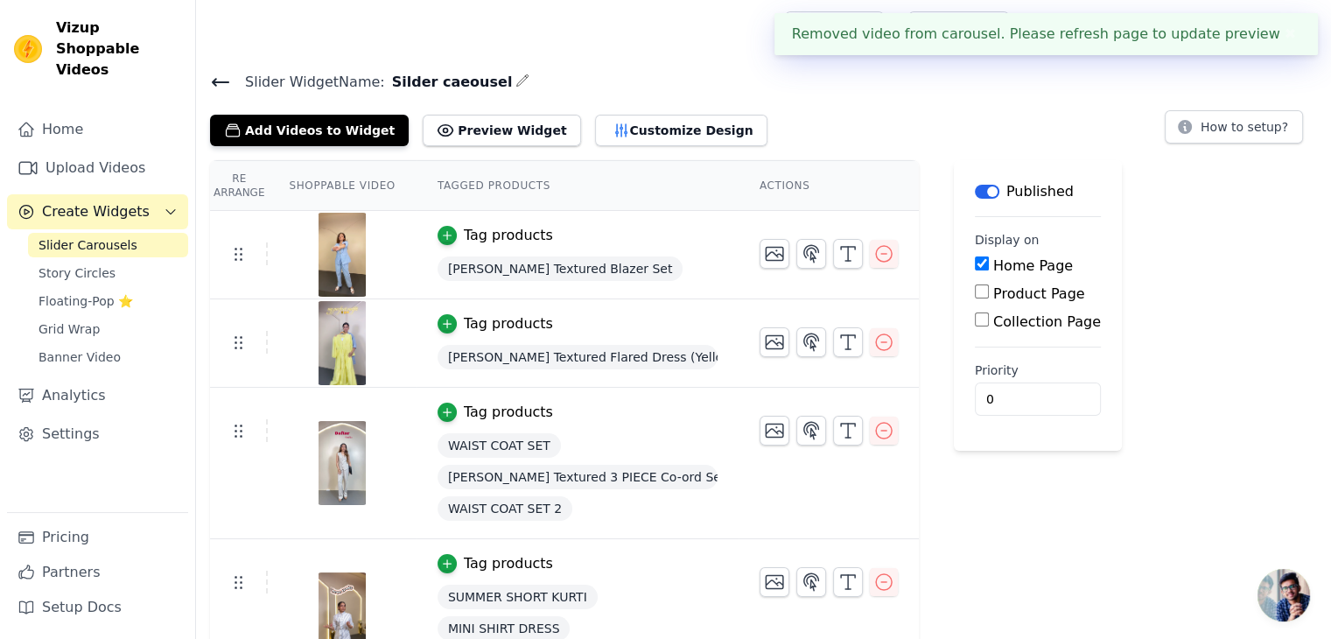
scroll to position [377, 0]
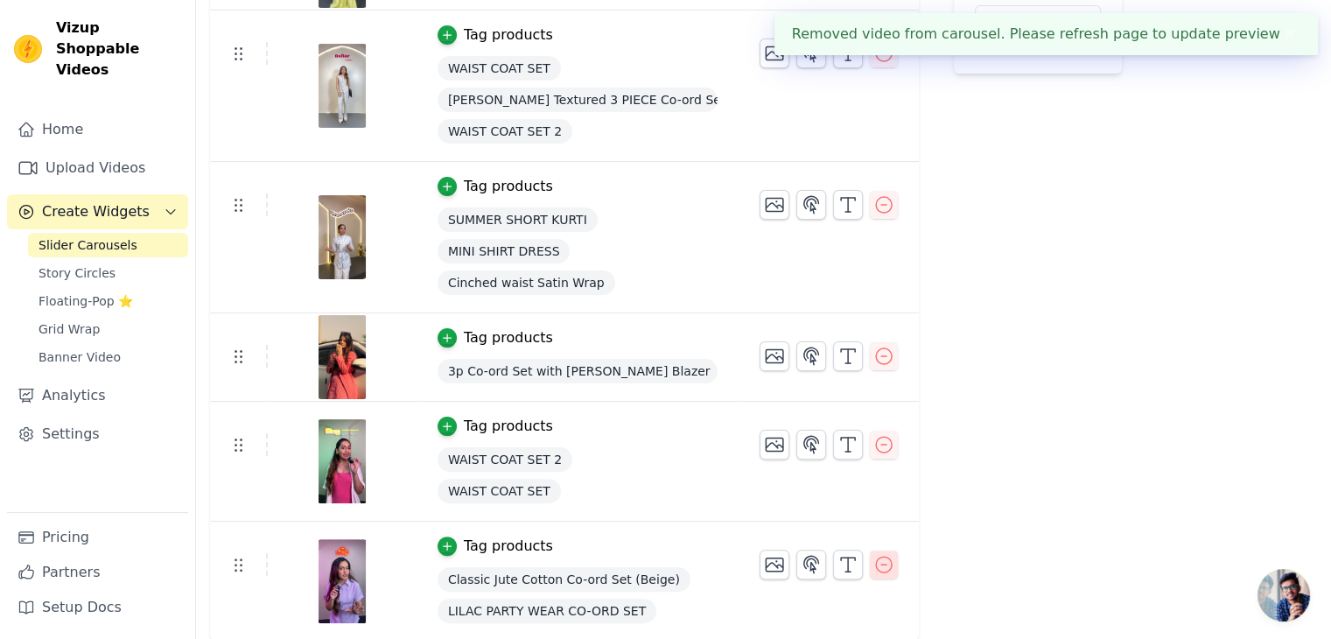
click at [873, 564] on icon "button" at bounding box center [883, 564] width 21 height 21
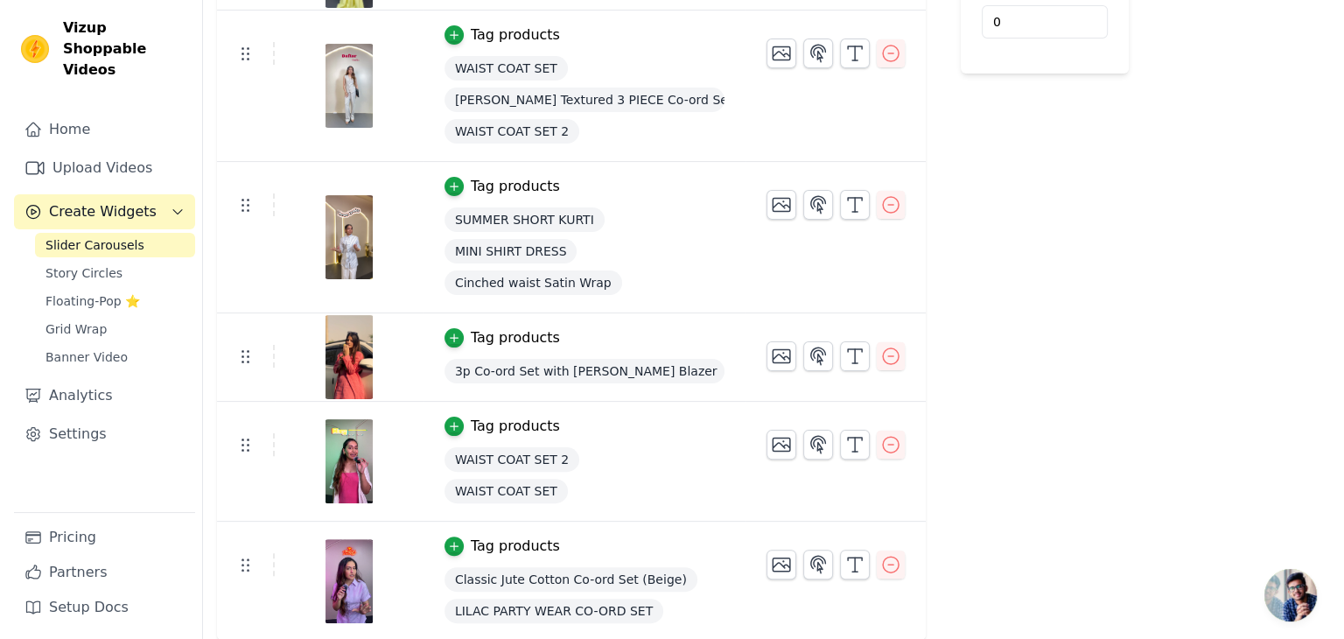
scroll to position [0, 0]
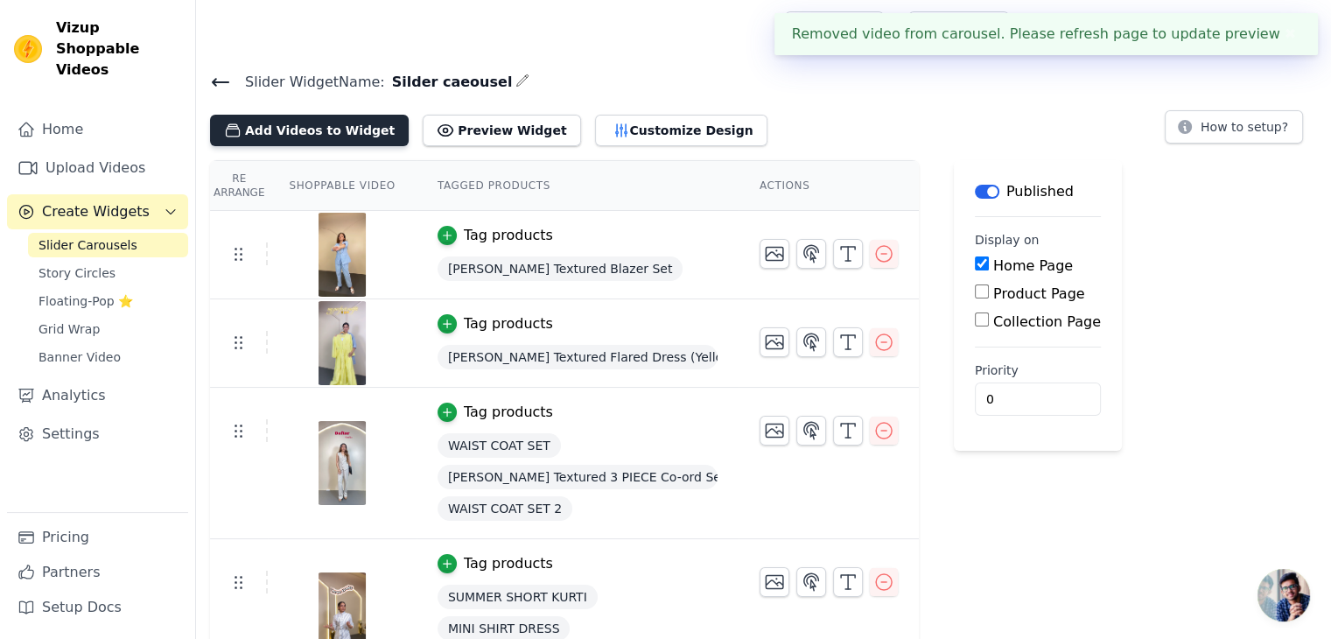
click at [299, 116] on button "Add Videos to Widget" at bounding box center [309, 131] width 199 height 32
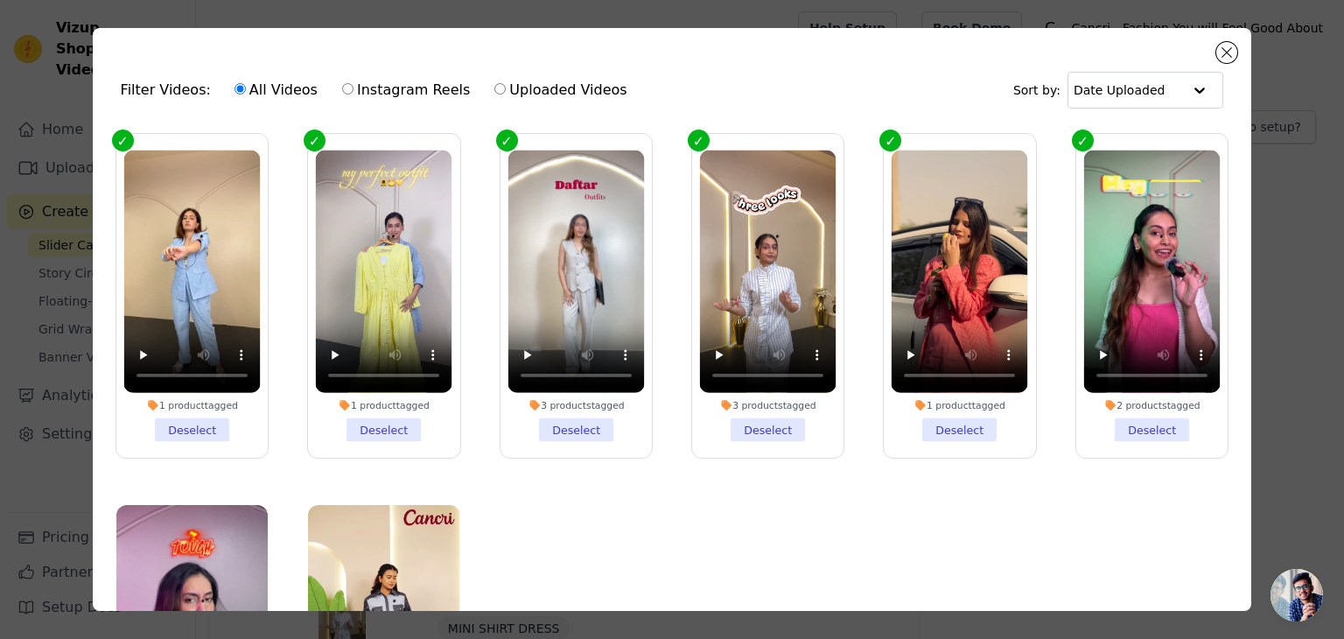
scroll to position [156, 0]
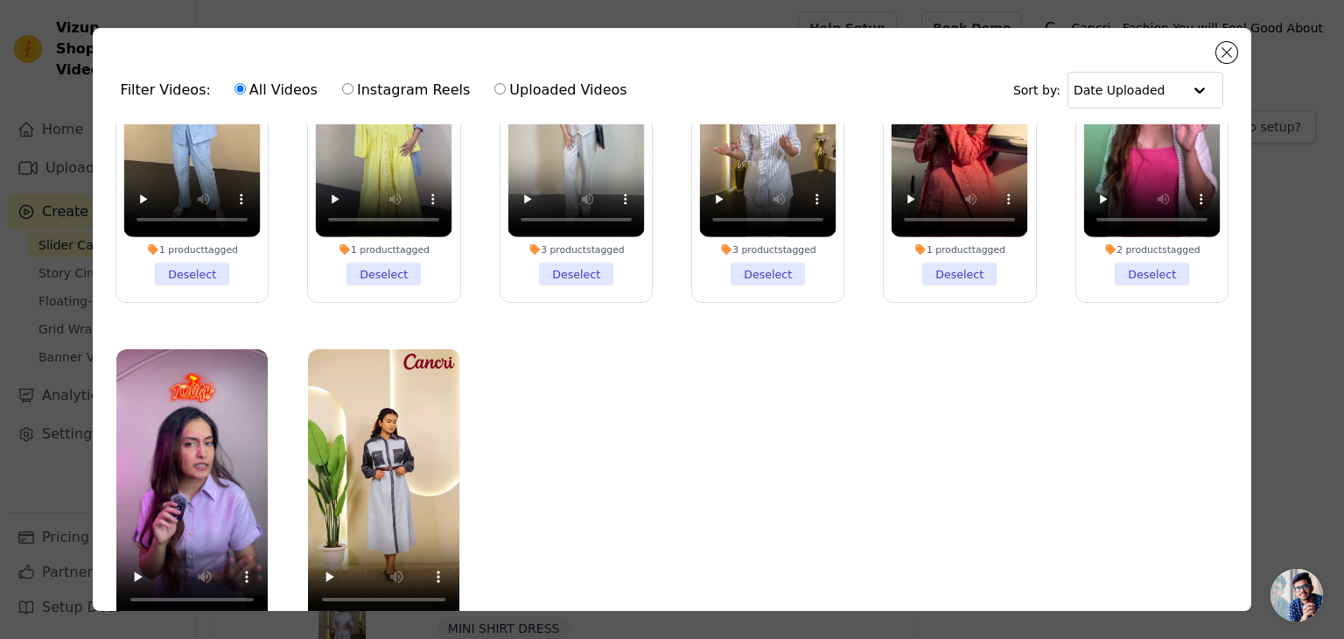
click at [573, 458] on ul "1 product tagged Deselect 1 product tagged Deselect 3 products tagged Deselect …" at bounding box center [672, 415] width 1131 height 583
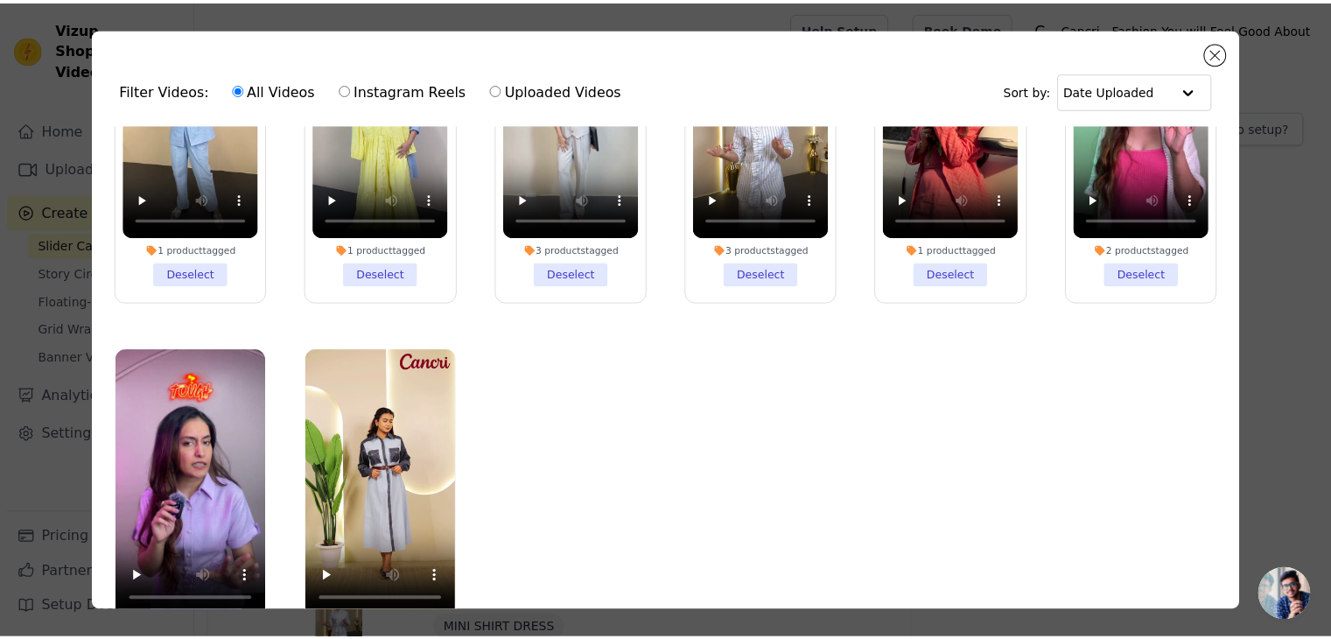
scroll to position [151, 0]
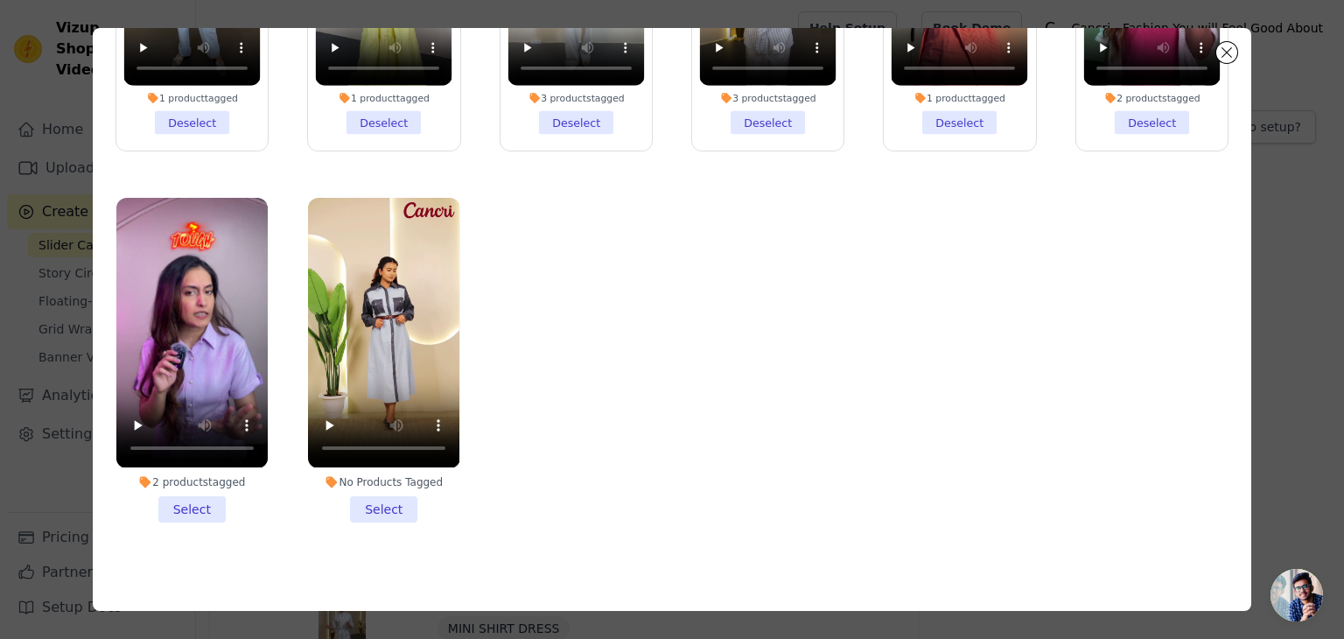
click at [179, 502] on li "2 products tagged Select" at bounding box center [191, 360] width 151 height 324
click at [0, 0] on input "2 products tagged Select" at bounding box center [0, 0] width 0 height 0
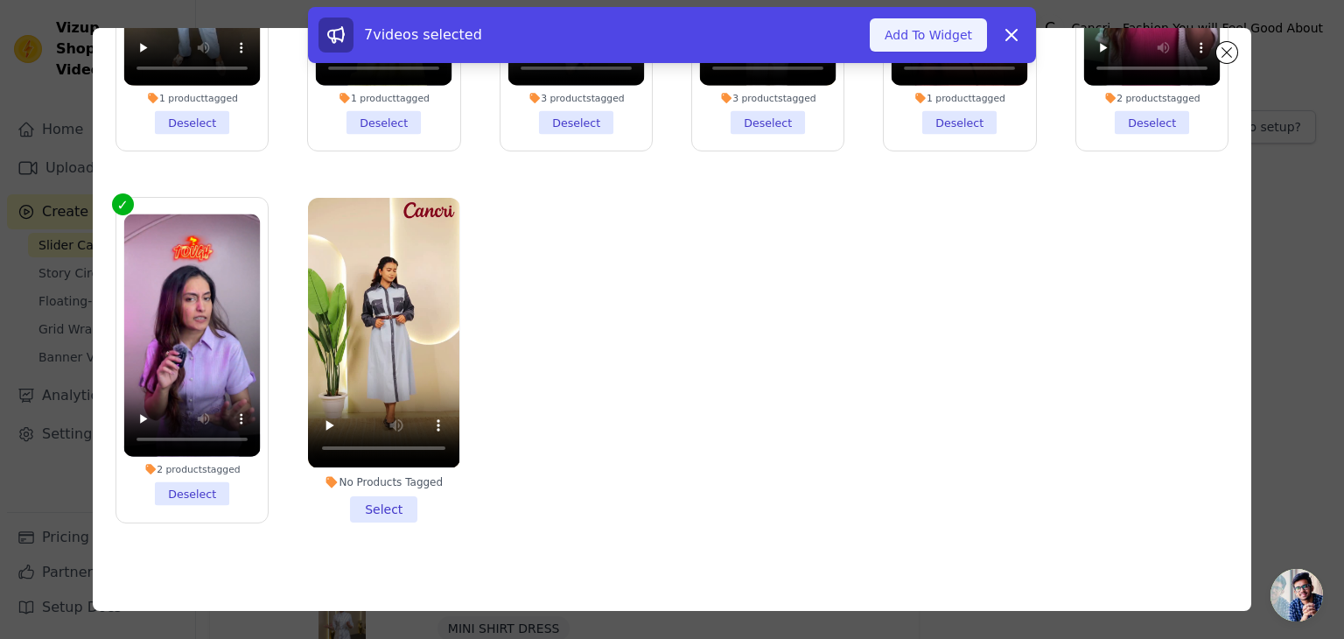
click at [922, 32] on button "Add To Widget" at bounding box center [928, 34] width 117 height 33
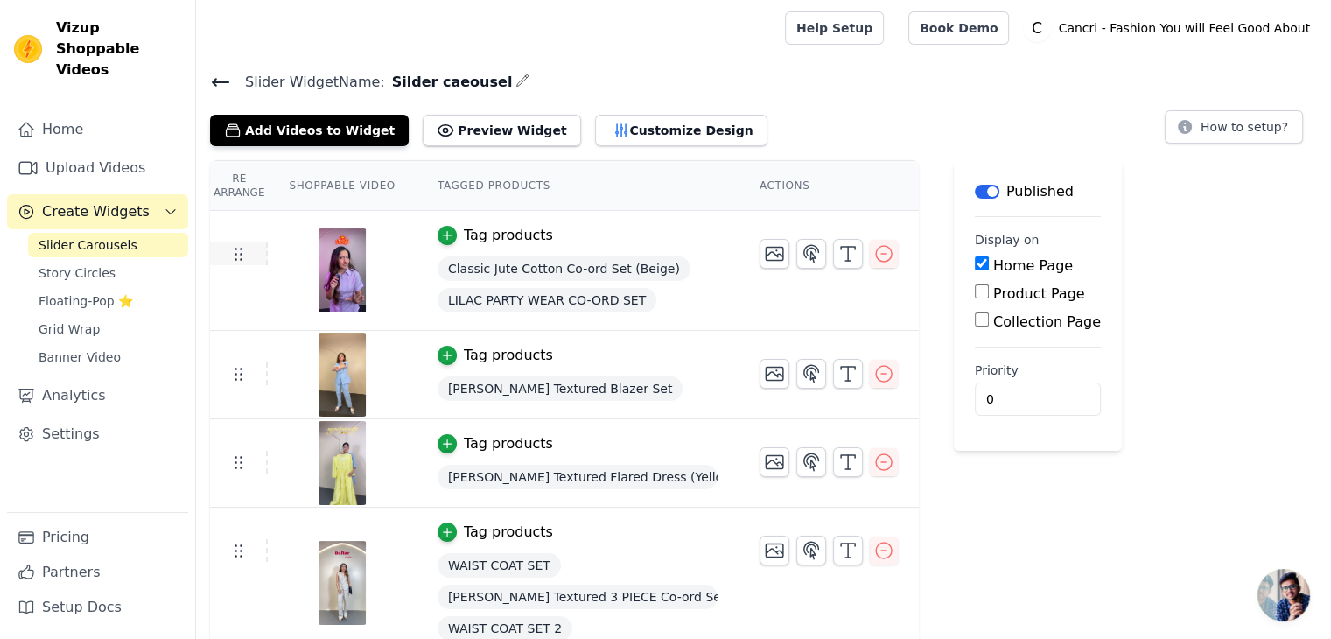
scroll to position [119, 0]
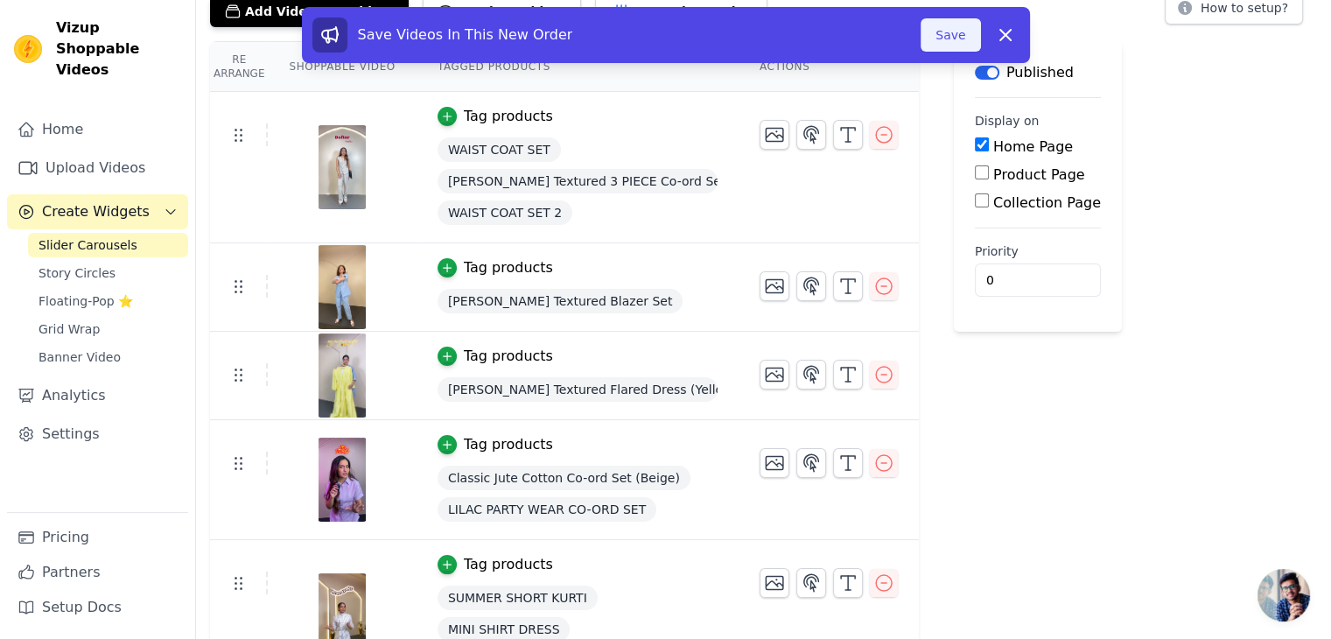
click at [949, 32] on button "Save" at bounding box center [951, 34] width 60 height 33
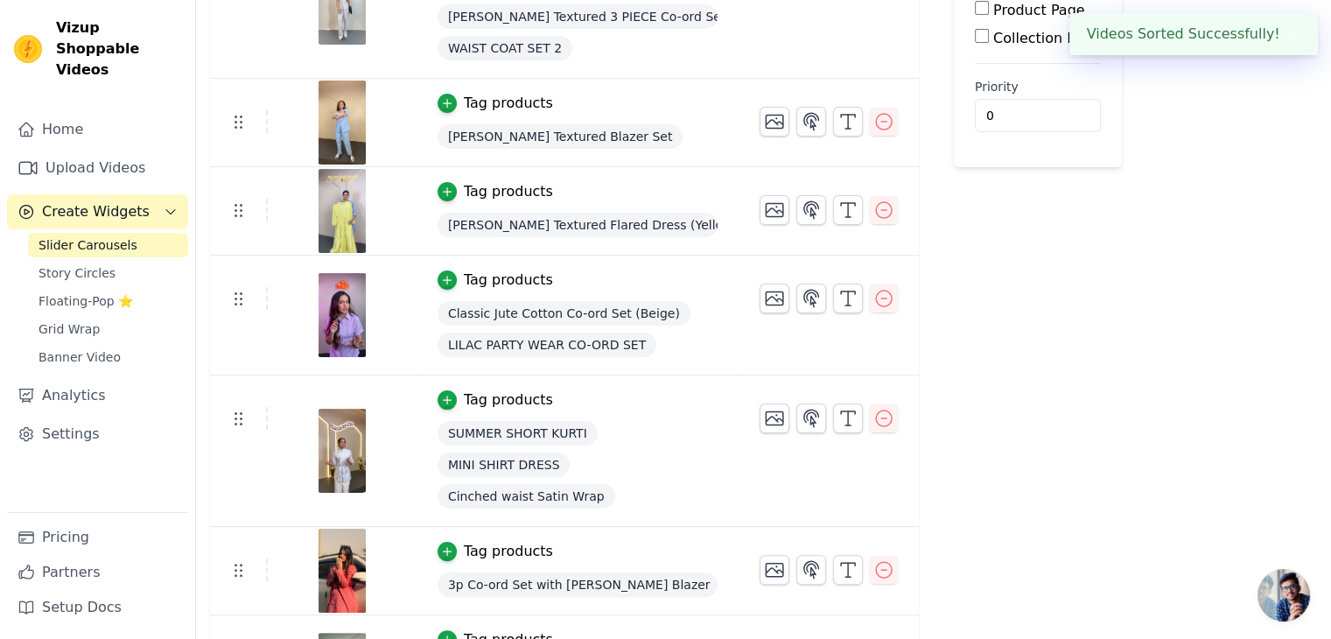
scroll to position [287, 0]
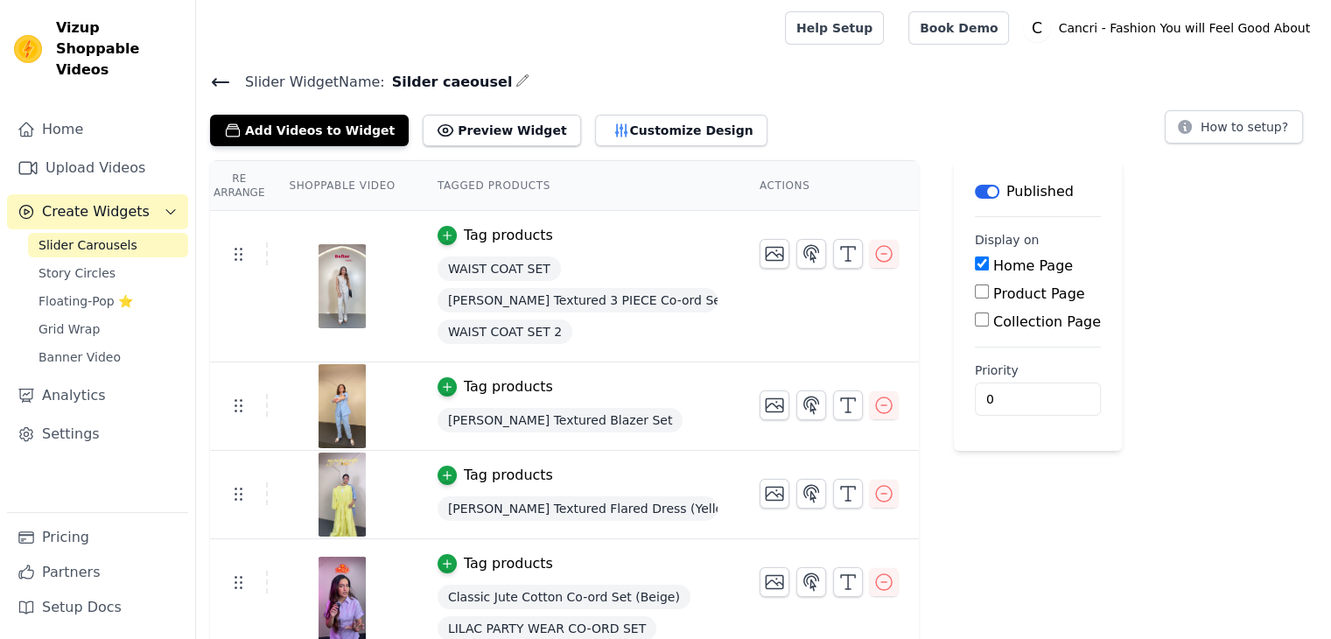
click at [324, 599] on img at bounding box center [342, 599] width 49 height 84
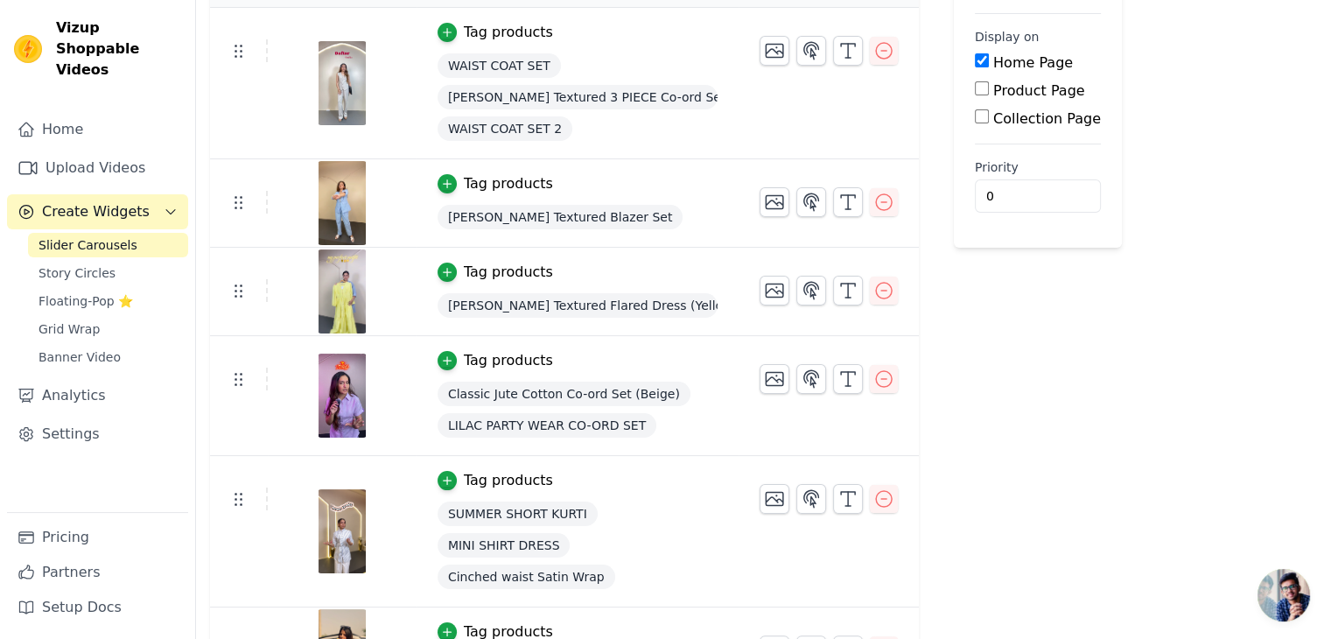
scroll to position [209, 0]
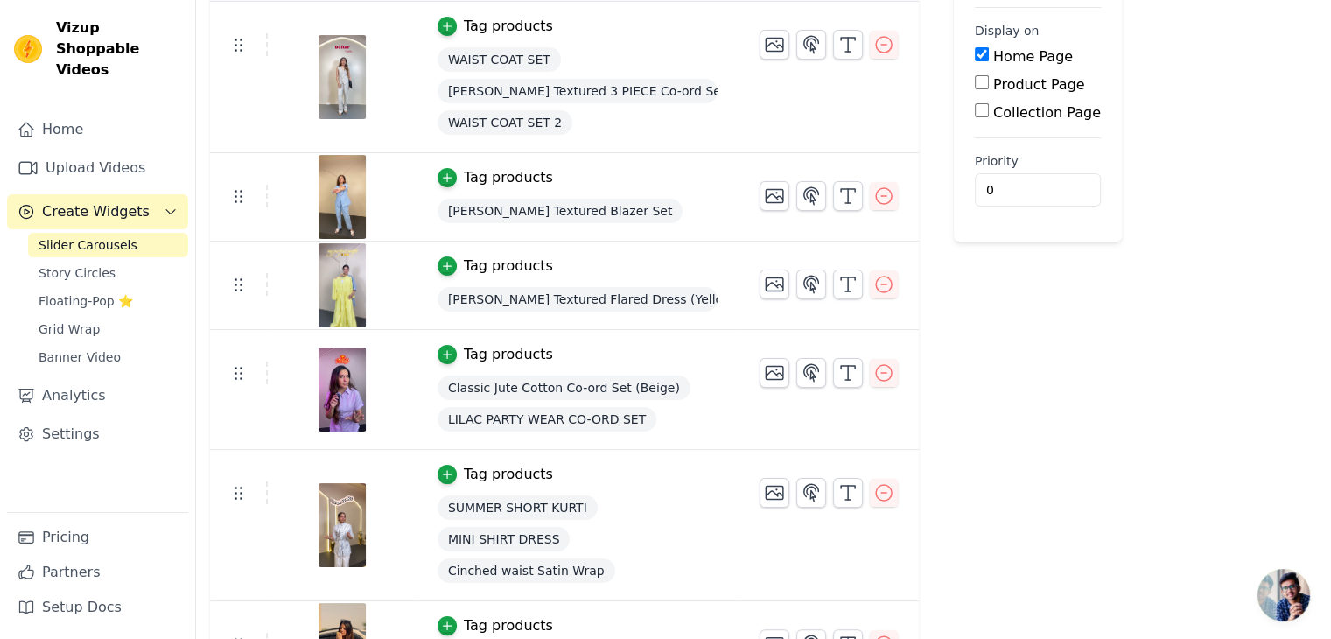
click at [330, 383] on img at bounding box center [342, 389] width 49 height 84
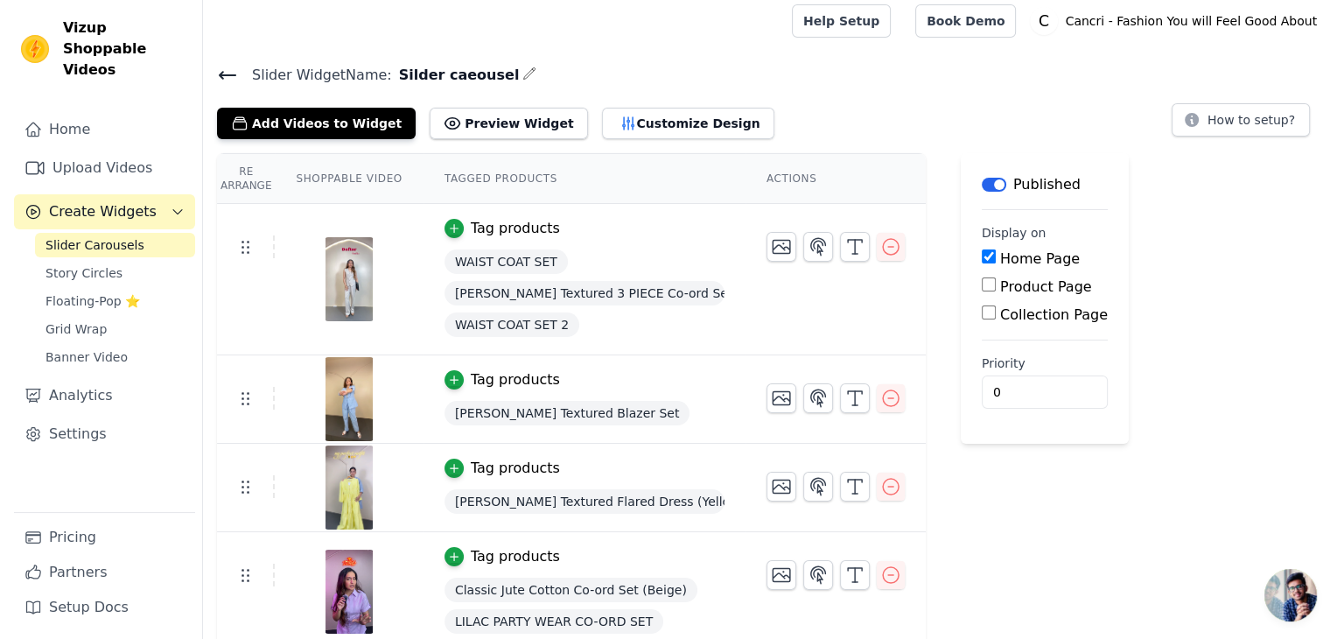
scroll to position [0, 0]
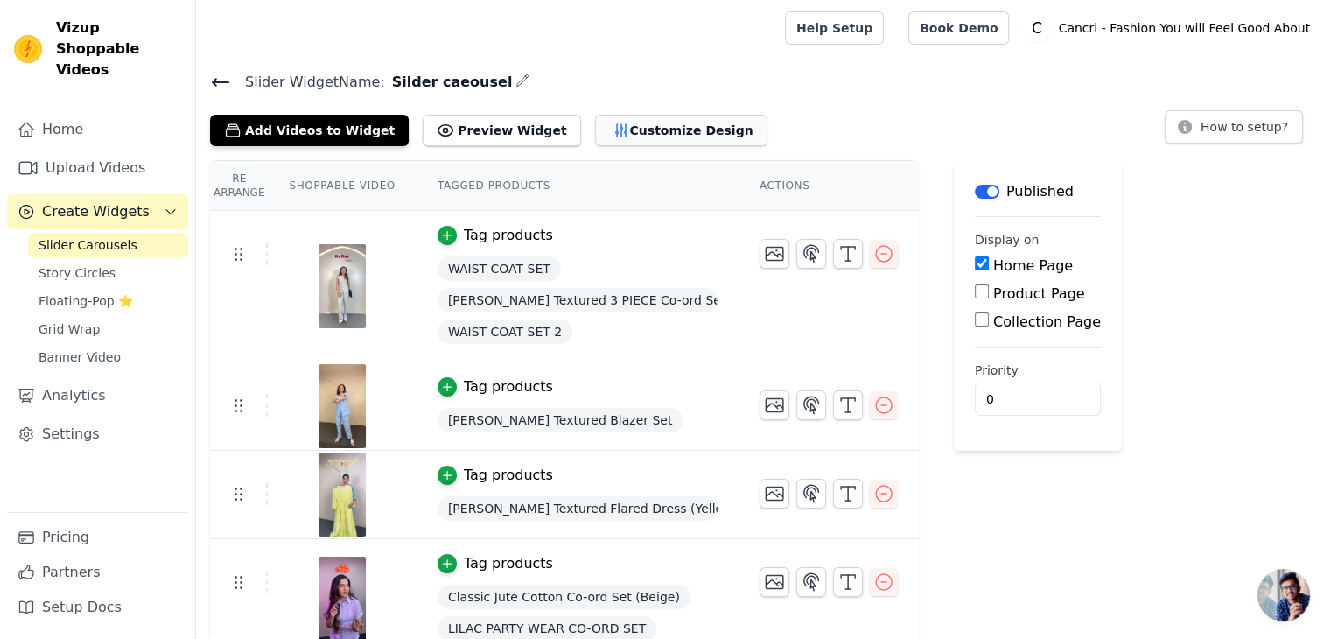
click at [631, 135] on button "Customize Design" at bounding box center [681, 131] width 172 height 32
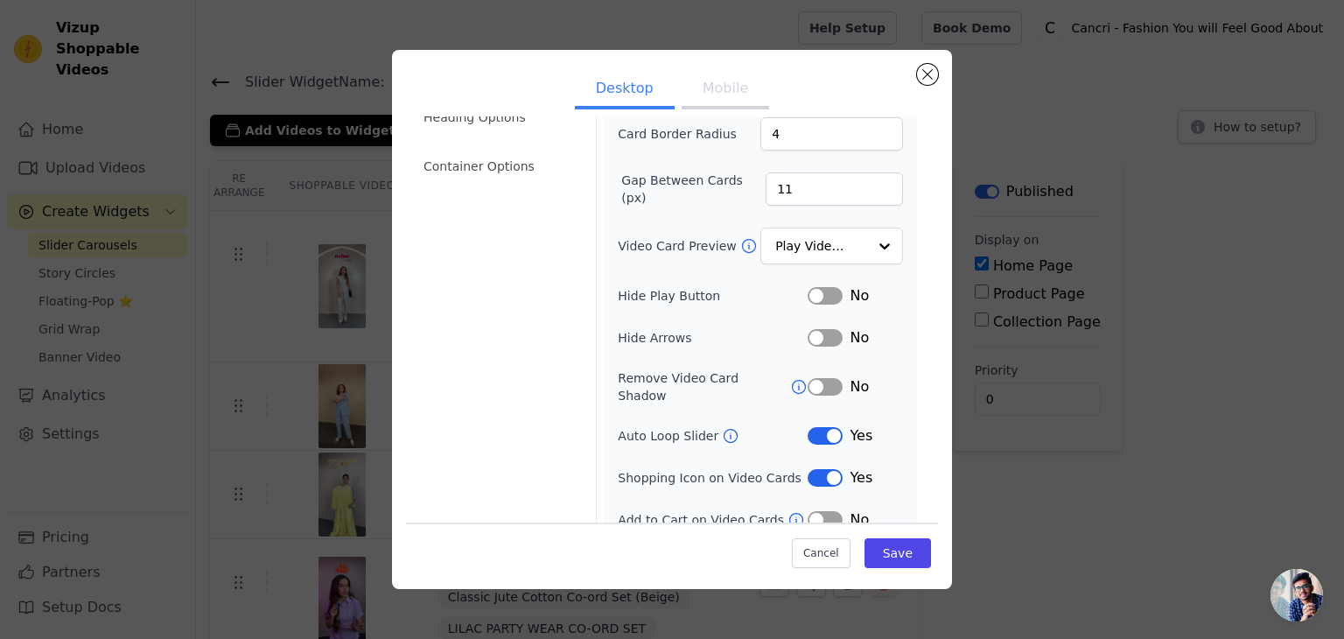
scroll to position [137, 0]
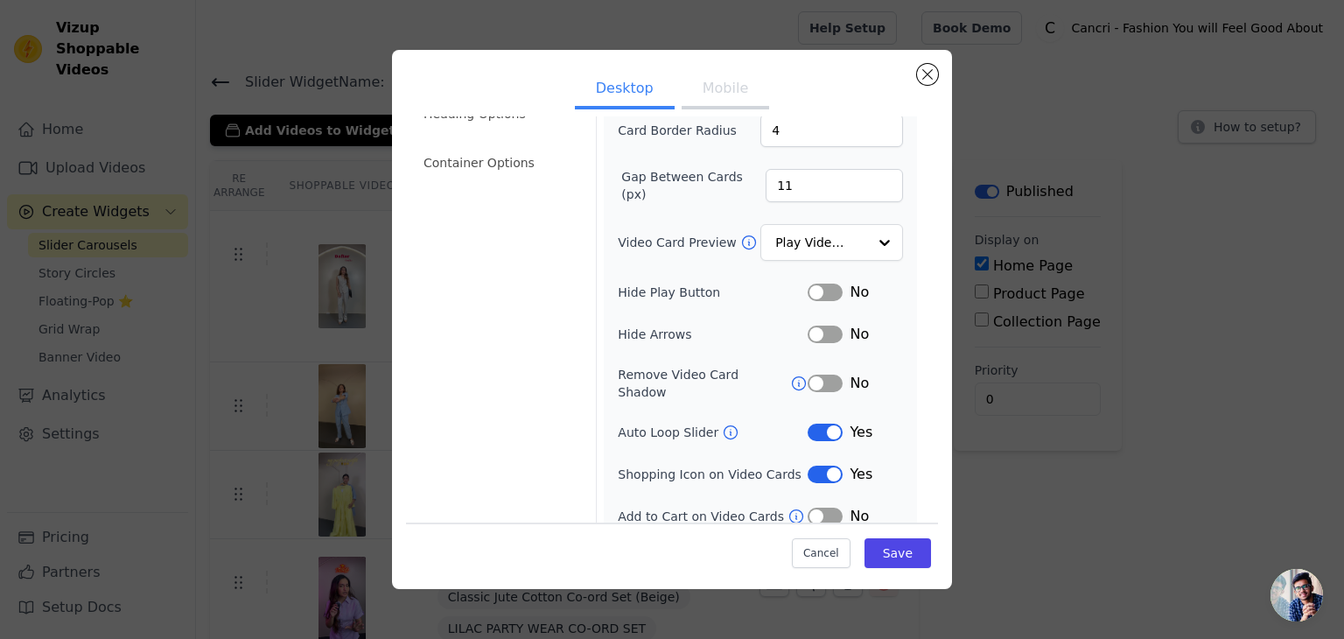
click at [721, 92] on button "Mobile" at bounding box center [726, 90] width 88 height 39
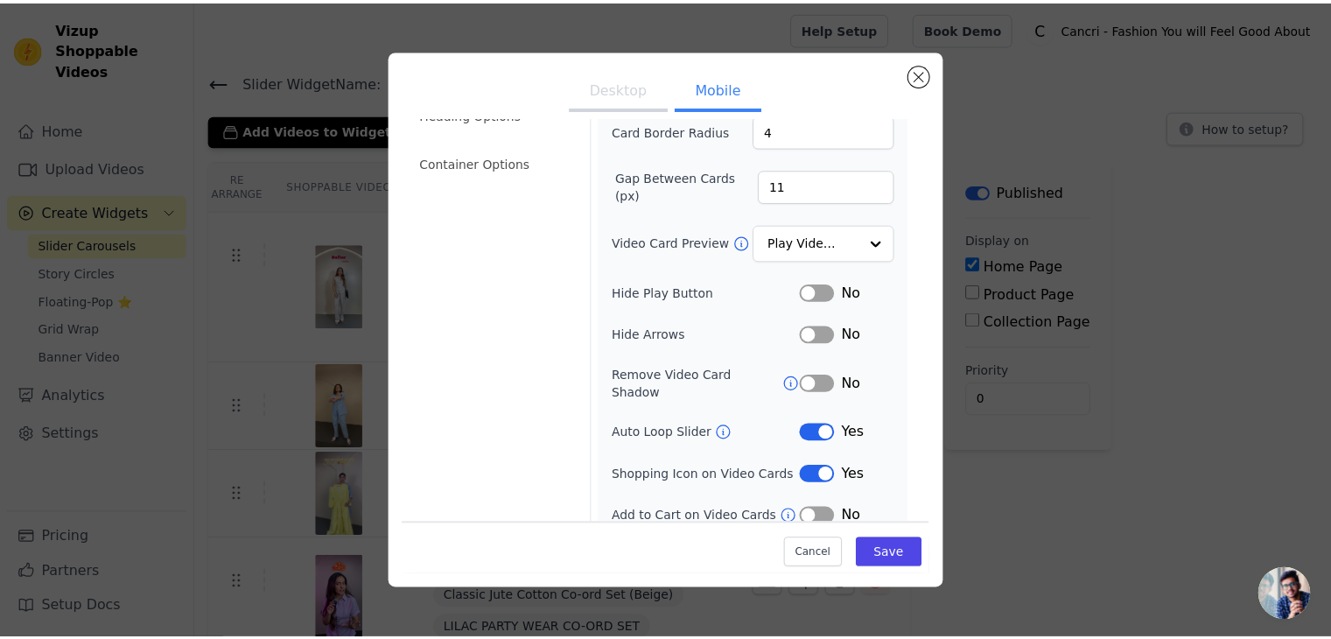
scroll to position [0, 0]
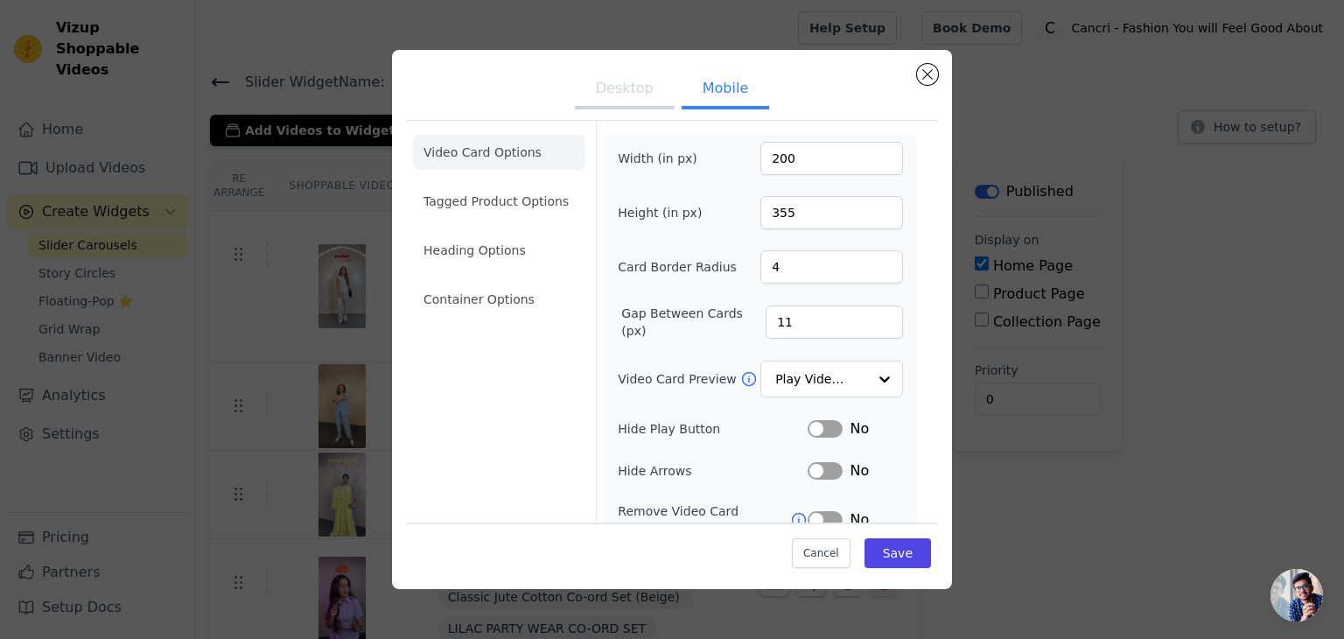
click at [613, 91] on button "Desktop" at bounding box center [625, 90] width 100 height 39
click at [927, 69] on button "Close modal" at bounding box center [927, 74] width 21 height 21
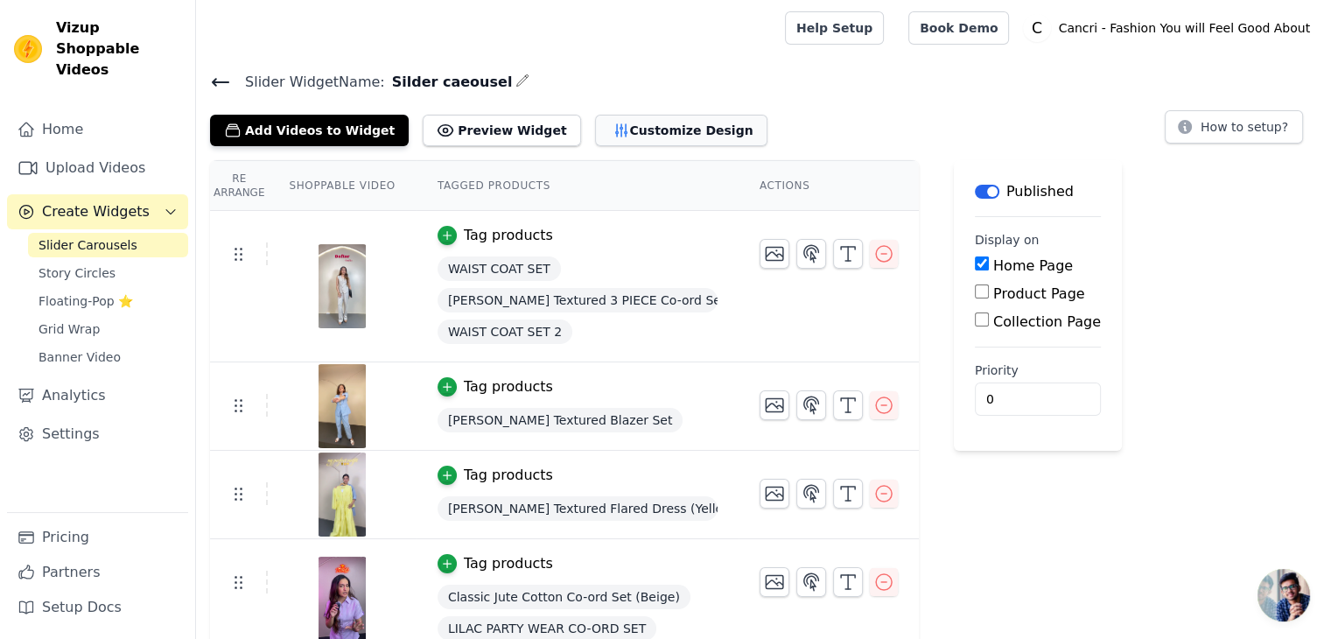
click at [606, 130] on button "Customize Design" at bounding box center [681, 131] width 172 height 32
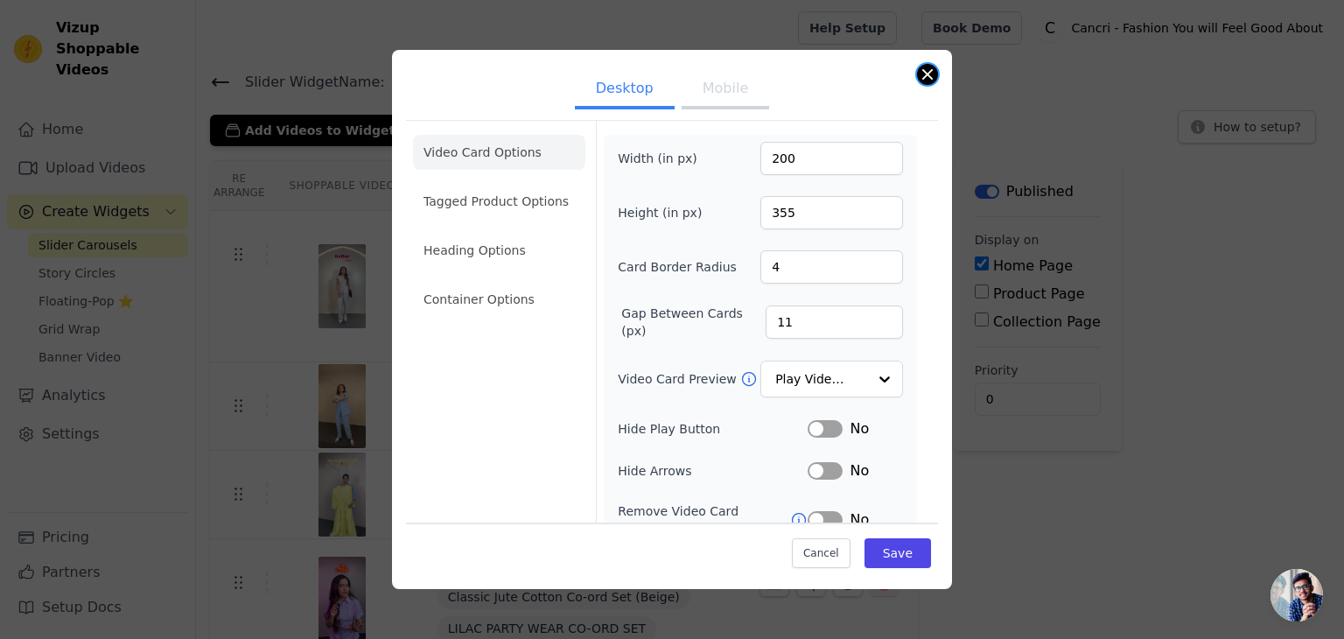
click at [919, 68] on button "Close modal" at bounding box center [927, 74] width 21 height 21
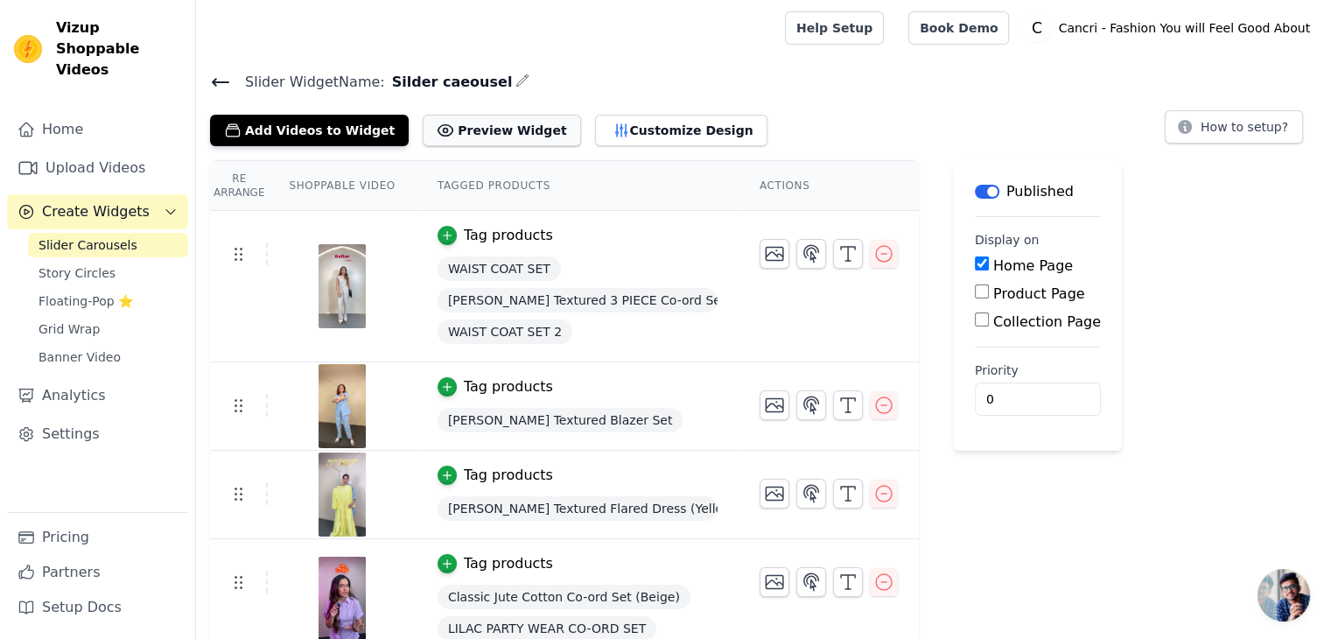
click at [430, 119] on button "Preview Widget" at bounding box center [502, 131] width 158 height 32
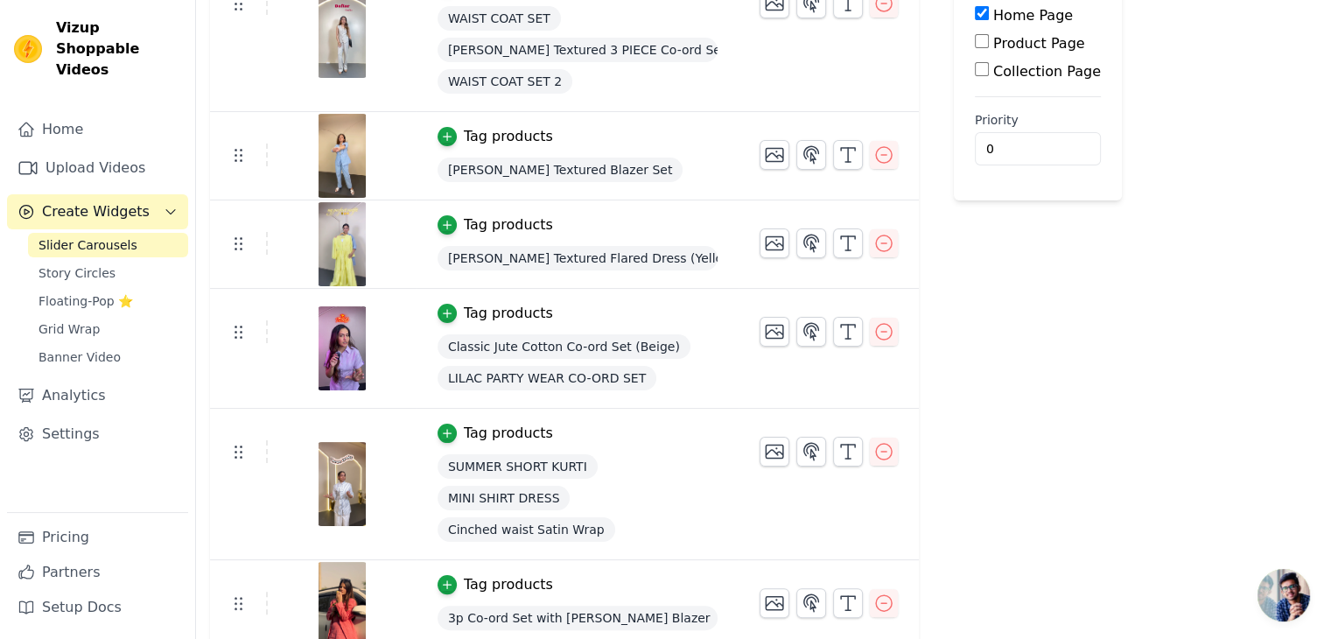
scroll to position [251, 0]
click at [337, 346] on img at bounding box center [342, 347] width 49 height 84
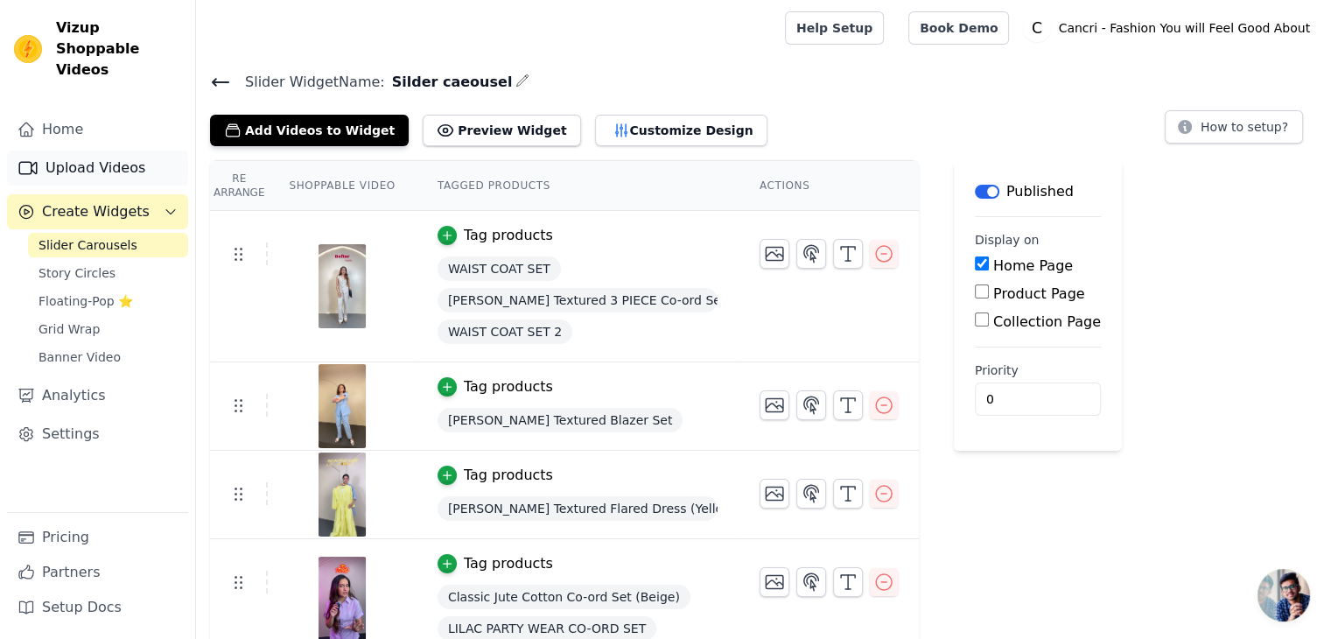
click at [102, 151] on link "Upload Videos" at bounding box center [97, 168] width 181 height 35
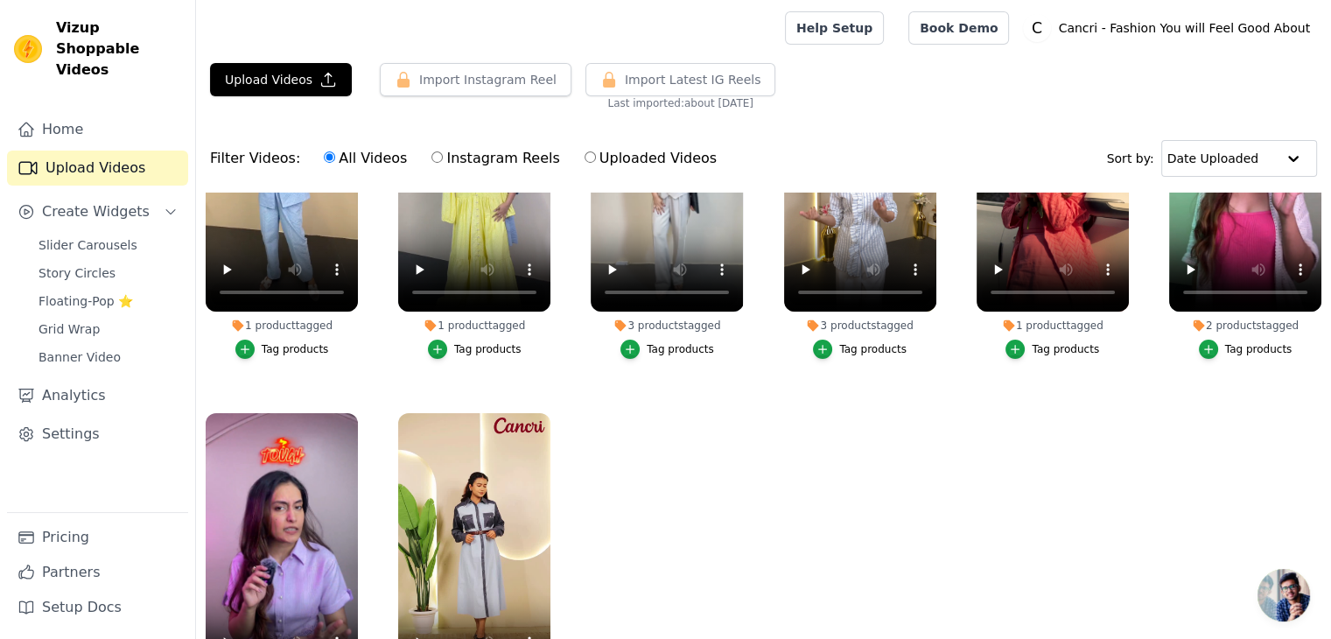
scroll to position [178, 0]
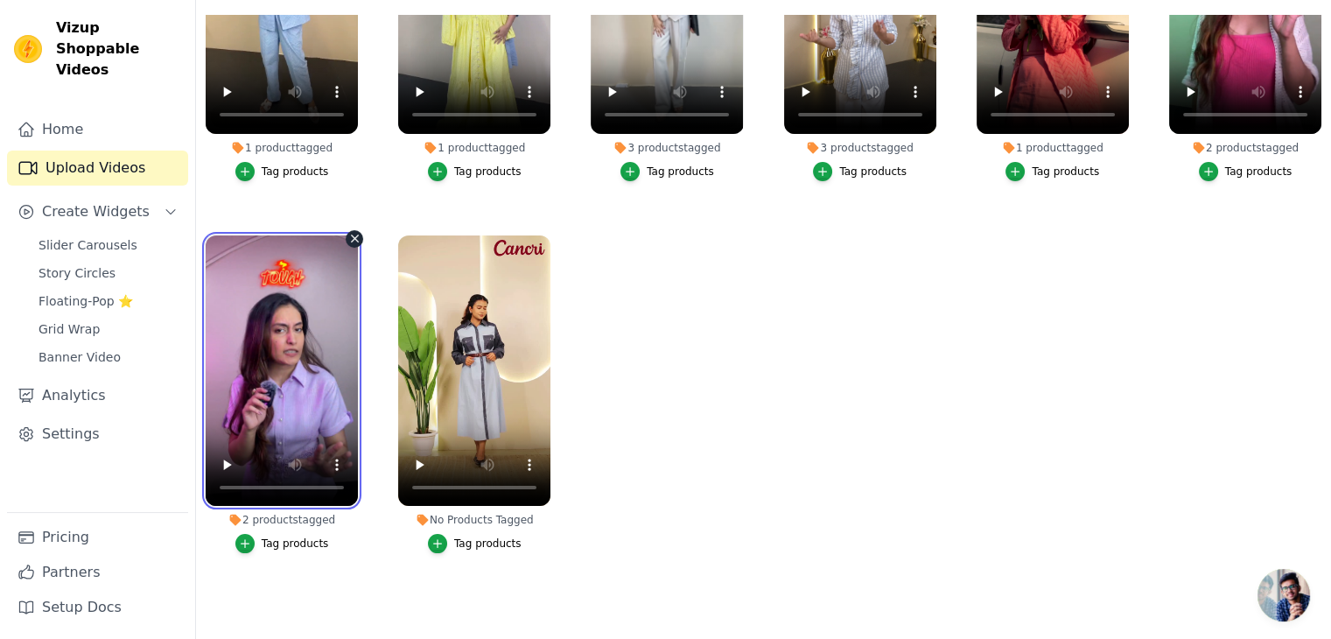
click at [297, 305] on video at bounding box center [282, 370] width 152 height 271
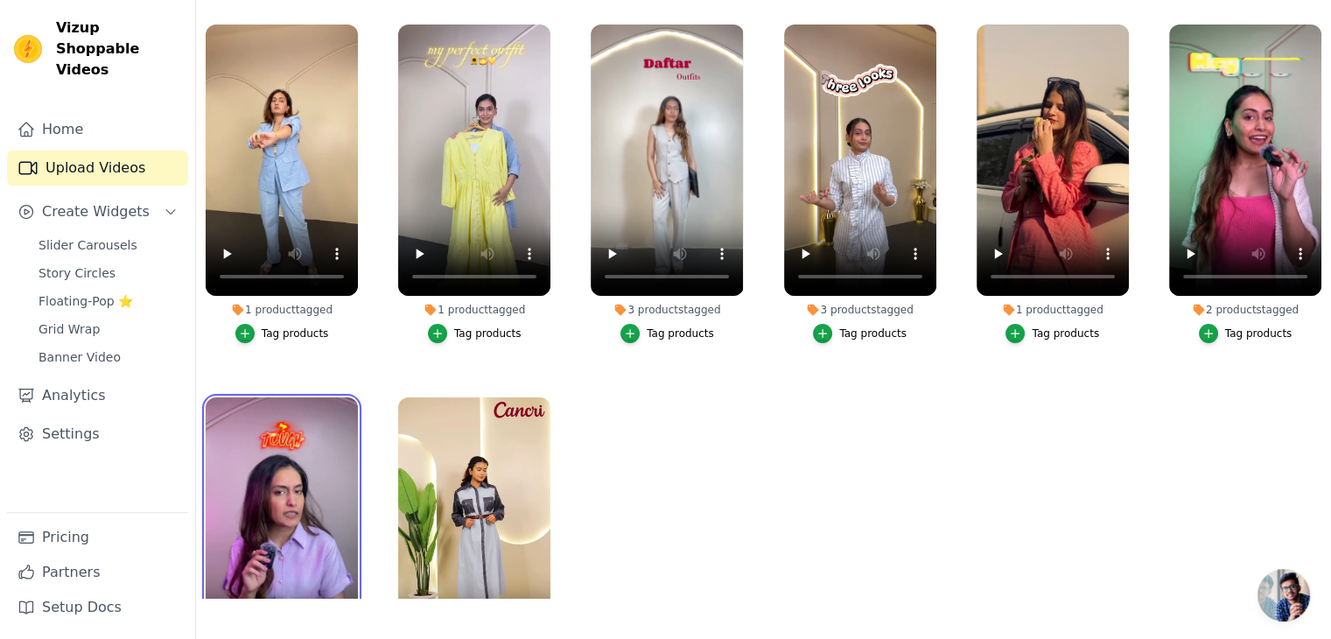
scroll to position [0, 0]
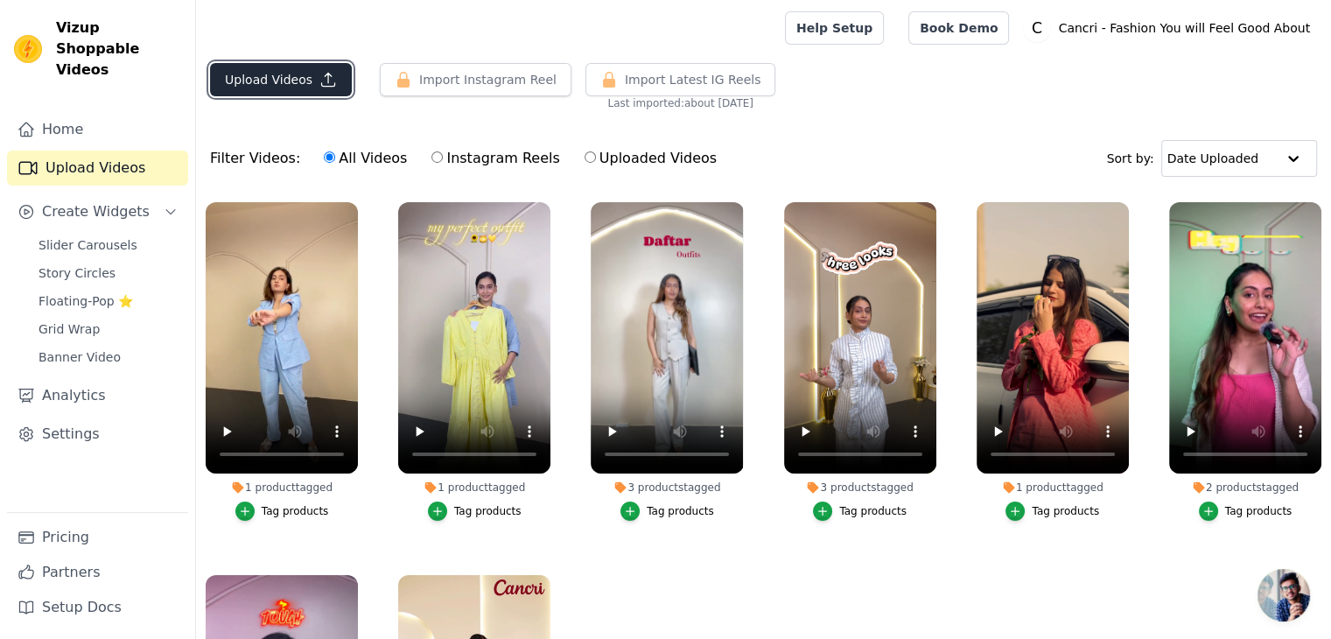
click at [262, 76] on button "Upload Videos" at bounding box center [281, 79] width 142 height 33
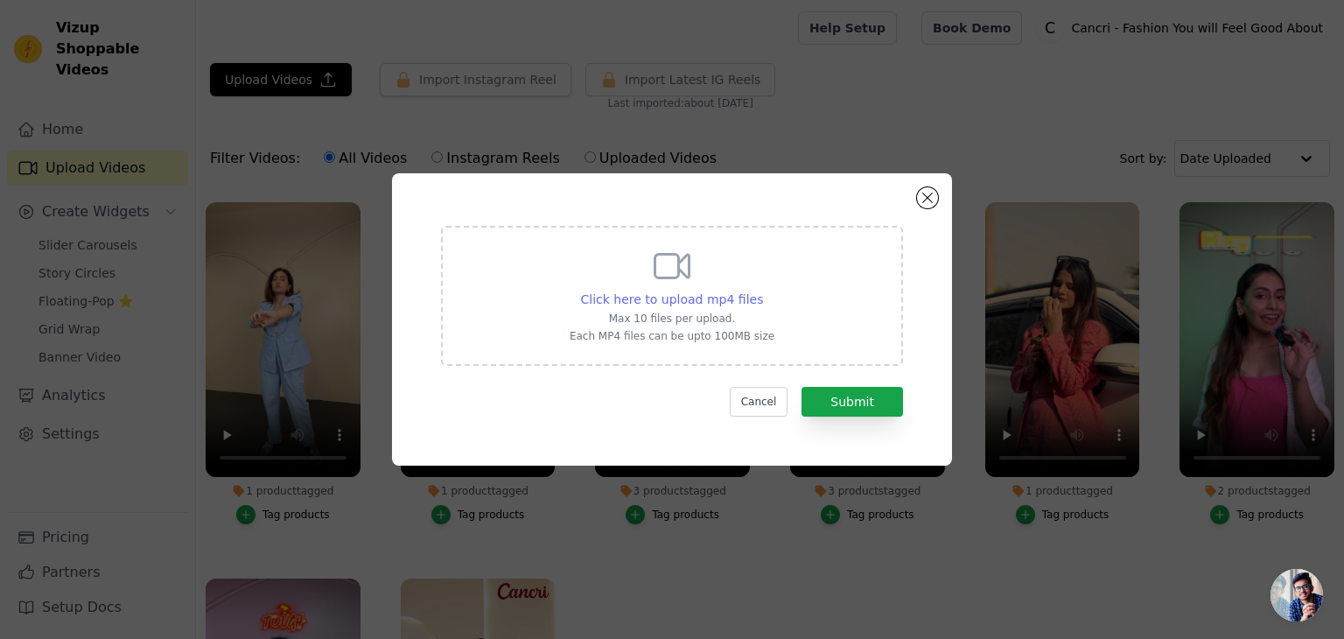
click at [716, 298] on span "Click here to upload mp4 files" at bounding box center [672, 299] width 183 height 14
click at [762, 291] on input "Click here to upload mp4 files Max 10 files per upload. Each MP4 files can be u…" at bounding box center [762, 290] width 1 height 1
click at [931, 206] on button "Close modal" at bounding box center [927, 197] width 21 height 21
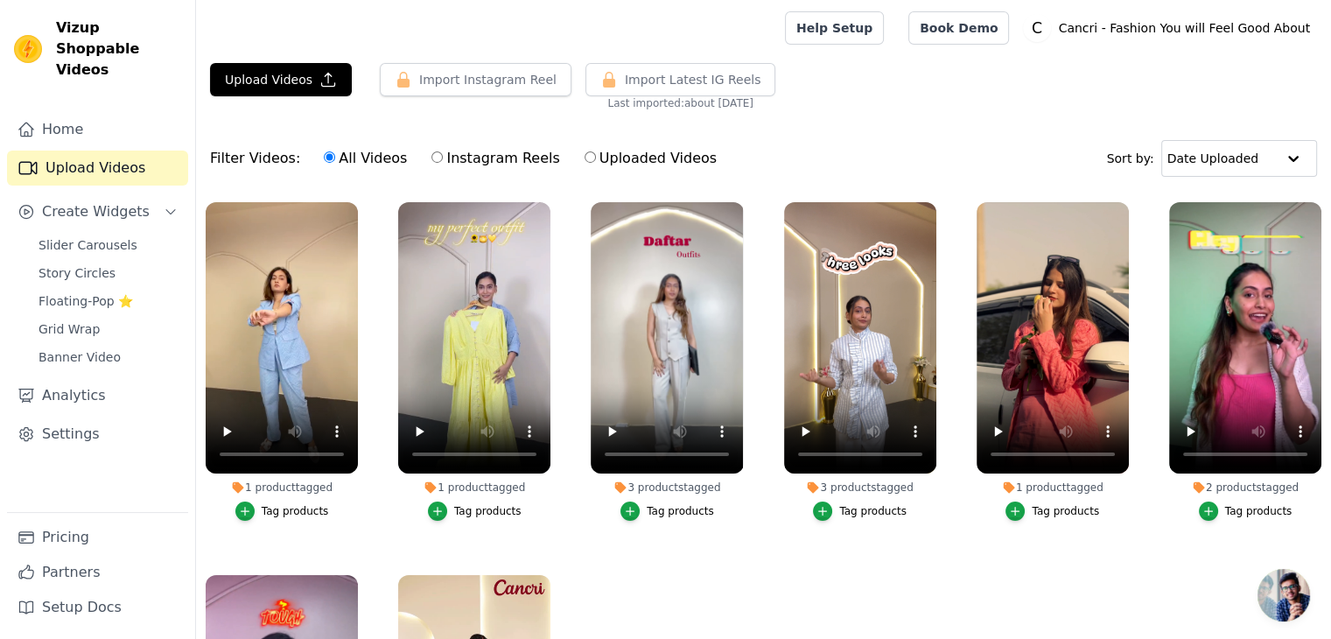
click at [732, 548] on ul "1 product tagged Tag products 1 product tagged Tag products 3 products tagged T…" at bounding box center [763, 484] width 1135 height 583
